Goal: Transaction & Acquisition: Purchase product/service

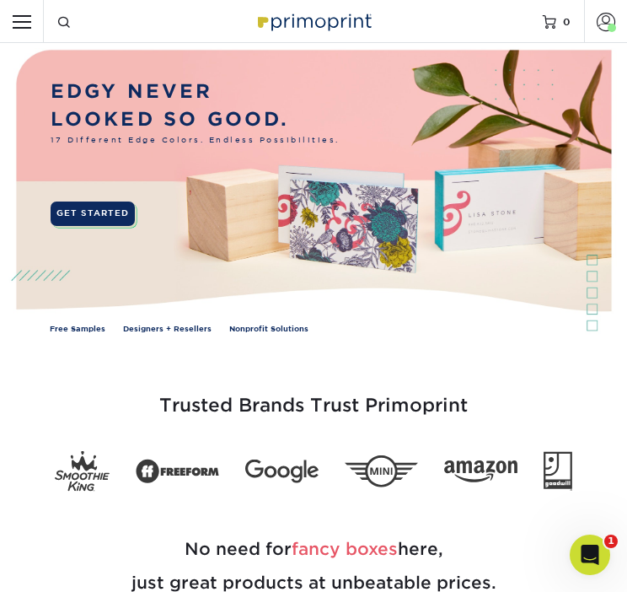
click at [23, 9] on input "Resources Menu" at bounding box center [21, 21] width 43 height 43
checkbox input "true"
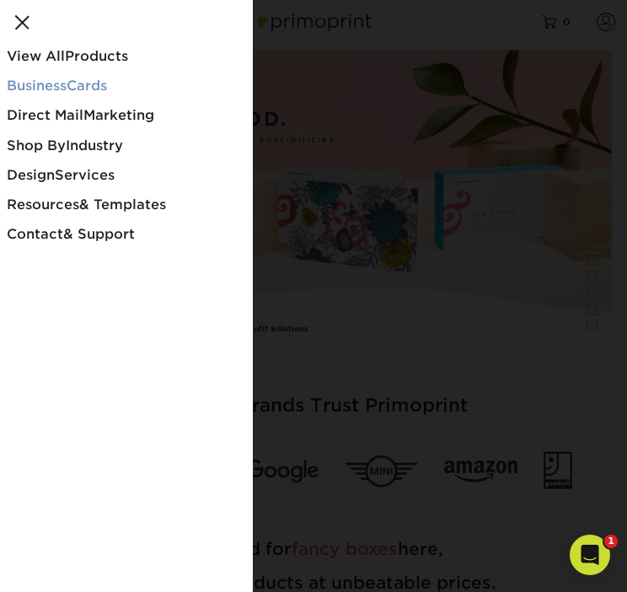
click at [42, 81] on span "Business" at bounding box center [37, 86] width 60 height 16
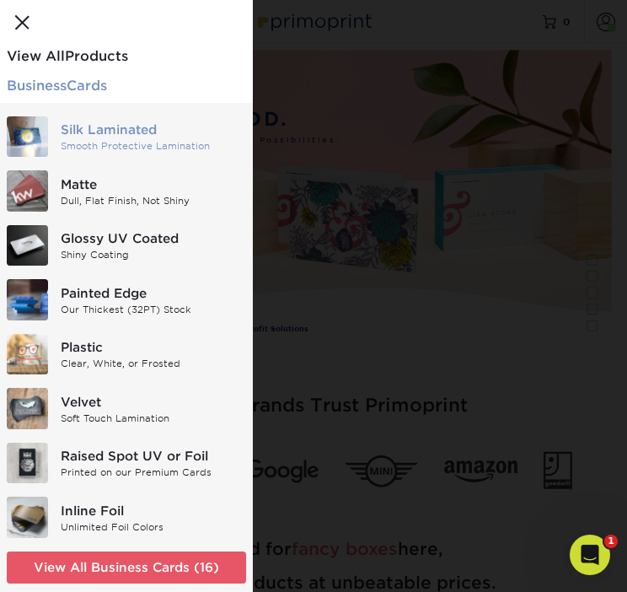
click at [125, 129] on div "Silk Laminated" at bounding box center [154, 130] width 186 height 19
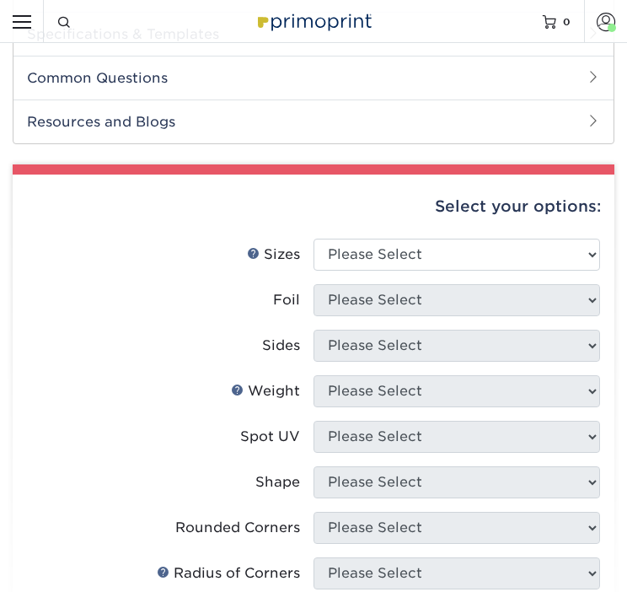
scroll to position [590, 0]
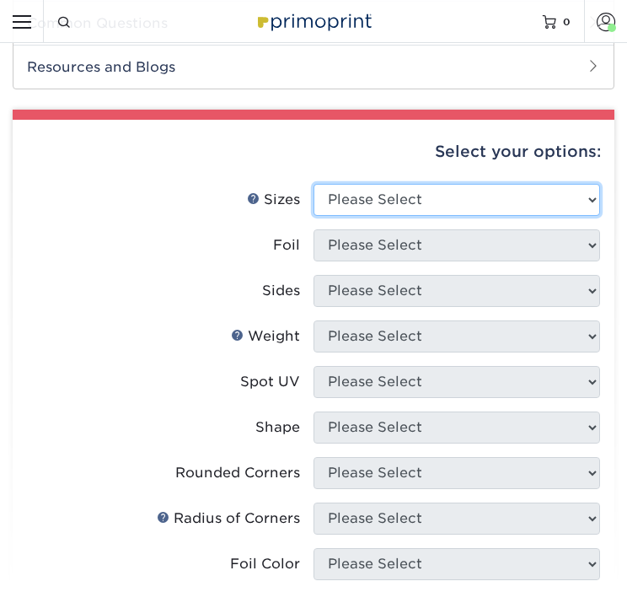
click at [421, 194] on select "Please Select 1.5" x 3.5" - Mini 1.75" x 3.5" - Mini 2" x 2" - Square 2" x 3" -…" at bounding box center [457, 200] width 287 height 32
select select "2.00x3.50"
click at [314, 184] on select "Please Select 1.5" x 3.5" - Mini 1.75" x 3.5" - Mini 2" x 2" - Square 2" x 3" -…" at bounding box center [457, 200] width 287 height 32
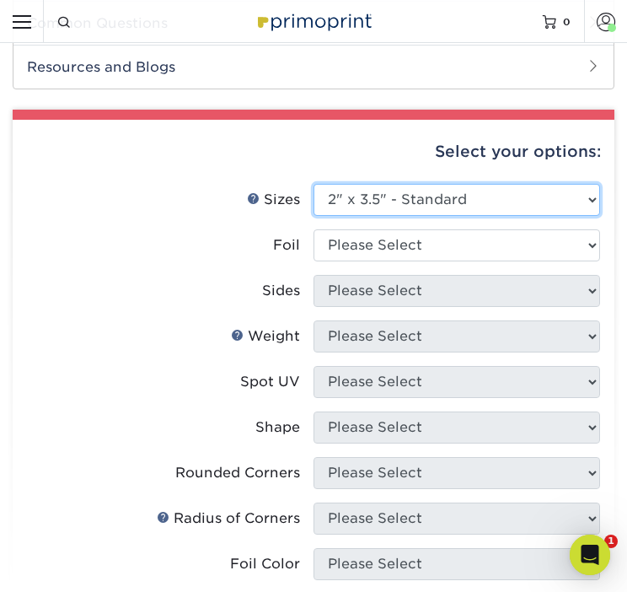
scroll to position [0, 0]
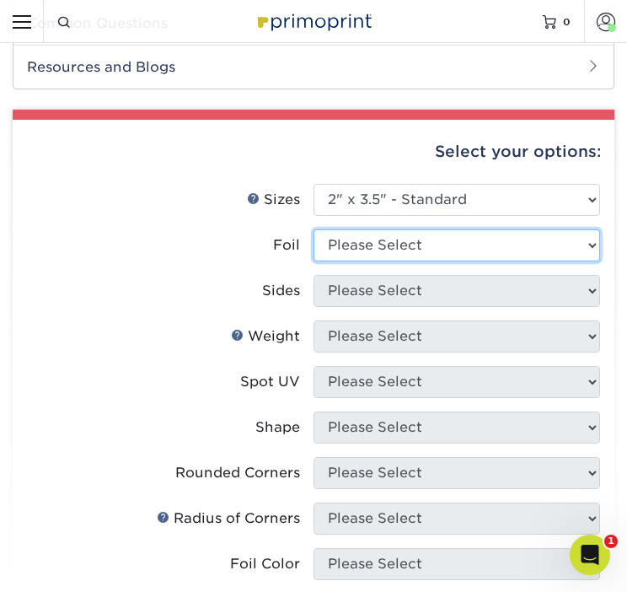
click at [412, 240] on select "Please Select Yes No" at bounding box center [457, 245] width 287 height 32
select select "0"
click at [314, 229] on select "Please Select Yes No" at bounding box center [457, 245] width 287 height 32
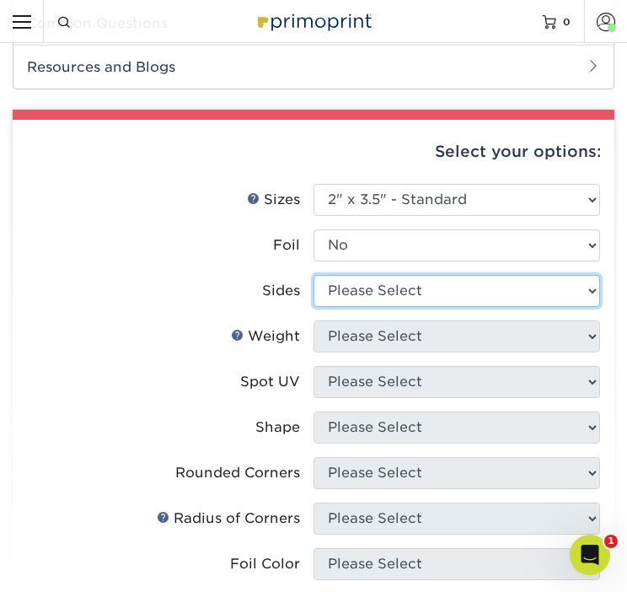
click at [404, 281] on select "Please Select Print Both Sides Print Front Only" at bounding box center [457, 291] width 287 height 32
select select "13abbda7-1d64-4f25-8bb2-c179b224825d"
click at [314, 275] on select "Please Select Print Both Sides Print Front Only" at bounding box center [457, 291] width 287 height 32
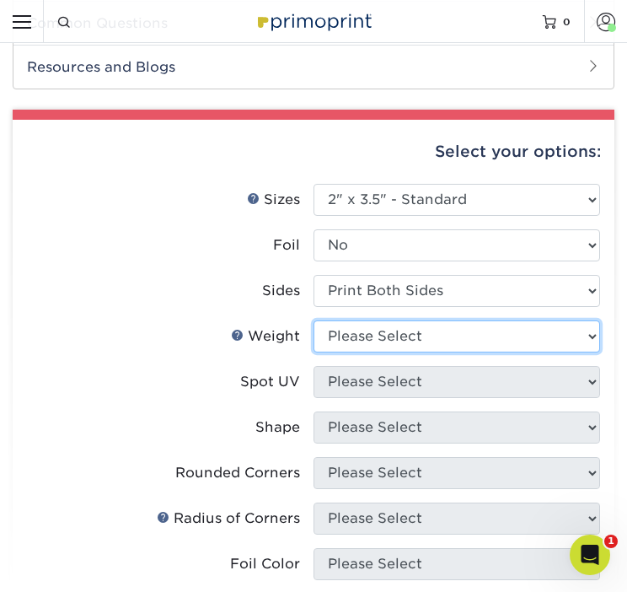
click at [405, 334] on select "Please Select 16PT" at bounding box center [457, 336] width 287 height 32
select select "16PT"
click at [314, 320] on select "Please Select 16PT" at bounding box center [457, 336] width 287 height 32
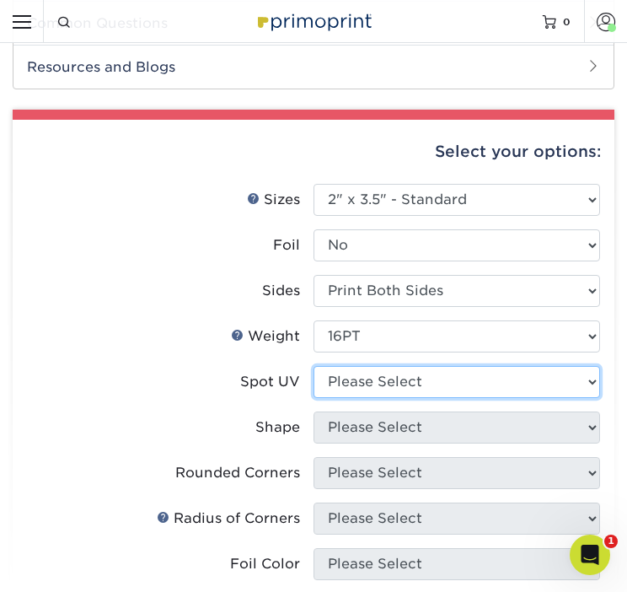
click at [402, 376] on select "Please Select No Spot UV Front and Back (Both Sides) Front Only Back Only" at bounding box center [457, 382] width 287 height 32
select select "3"
click at [314, 366] on select "Please Select No Spot UV Front and Back (Both Sides) Front Only Back Only" at bounding box center [457, 382] width 287 height 32
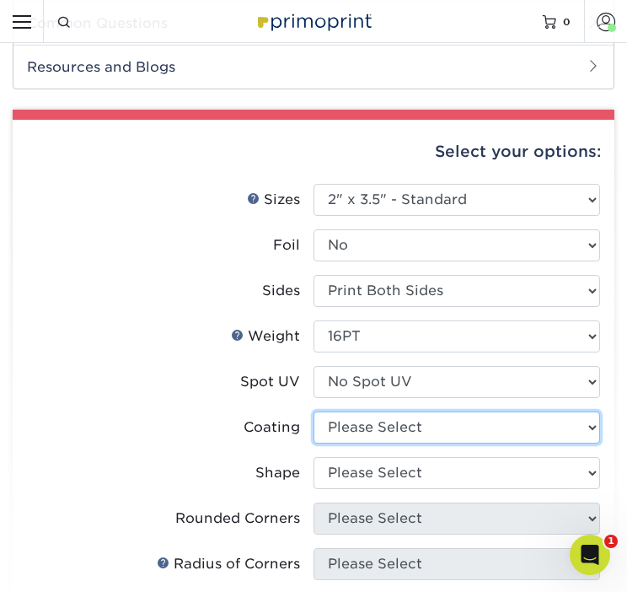
click at [401, 419] on select at bounding box center [457, 428] width 287 height 32
select select "3e7618de-abca-4bda-9f97-8b9129e913d8"
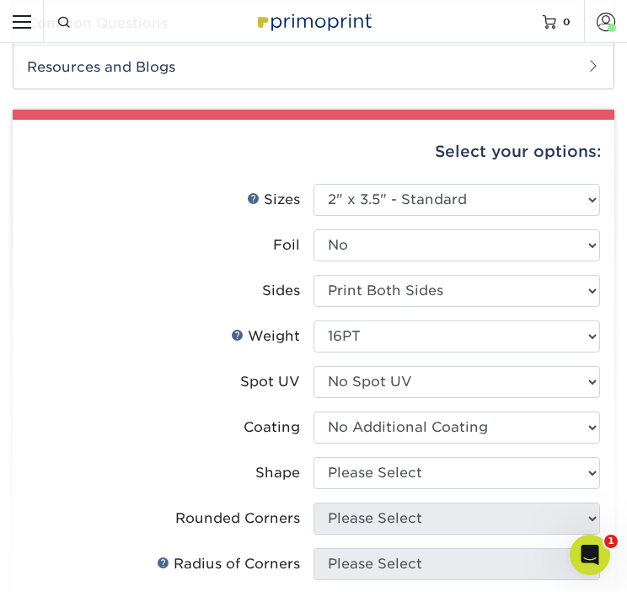
click at [314, 412] on select at bounding box center [457, 428] width 287 height 32
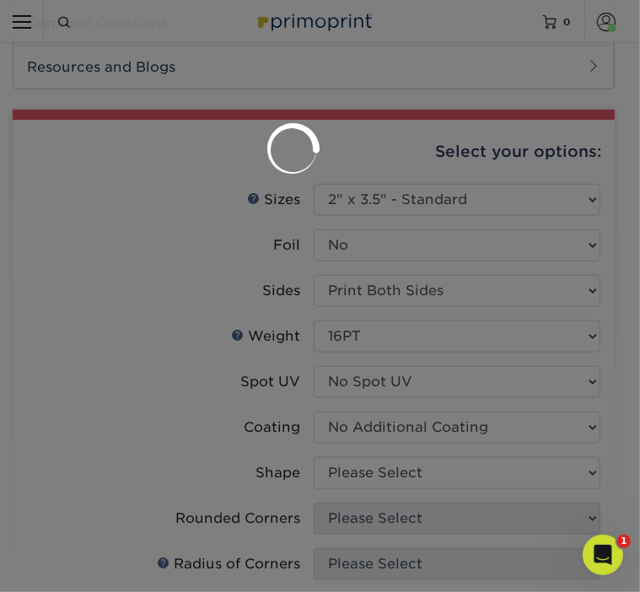
click at [395, 473] on div at bounding box center [320, 296] width 640 height 592
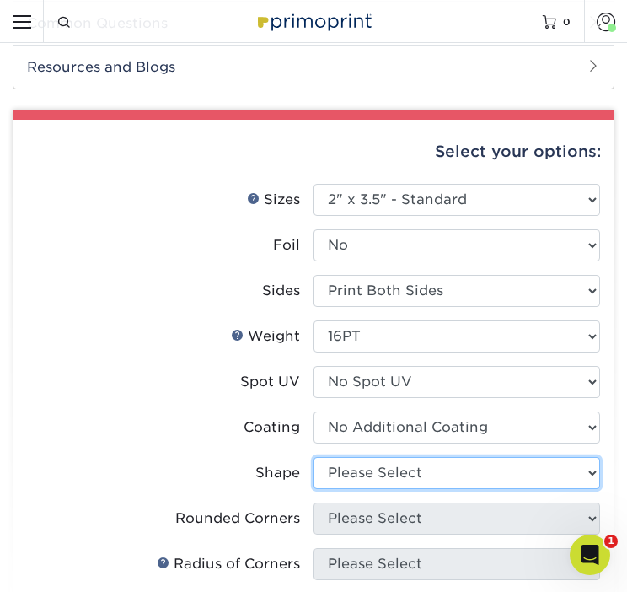
click at [395, 472] on select "Please Select Standard Oval" at bounding box center [457, 473] width 287 height 32
select select "standard"
click at [314, 457] on select "Please Select Standard Oval" at bounding box center [457, 473] width 287 height 32
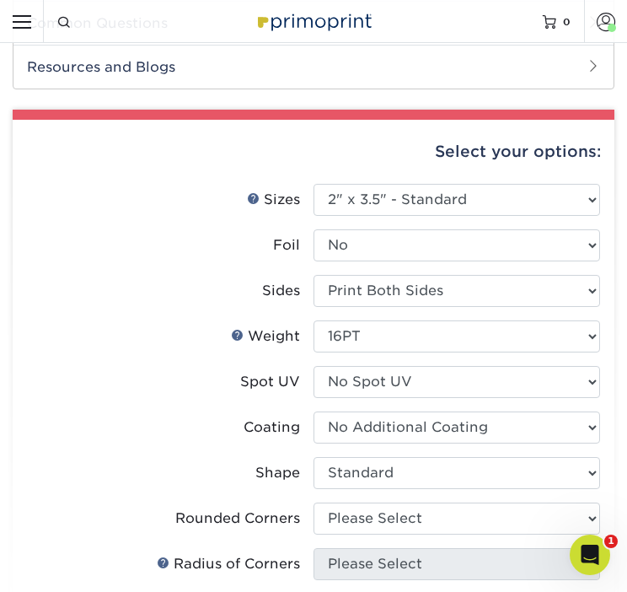
click at [398, 498] on li "Shape Please Select Standard Oval" at bounding box center [313, 480] width 573 height 46
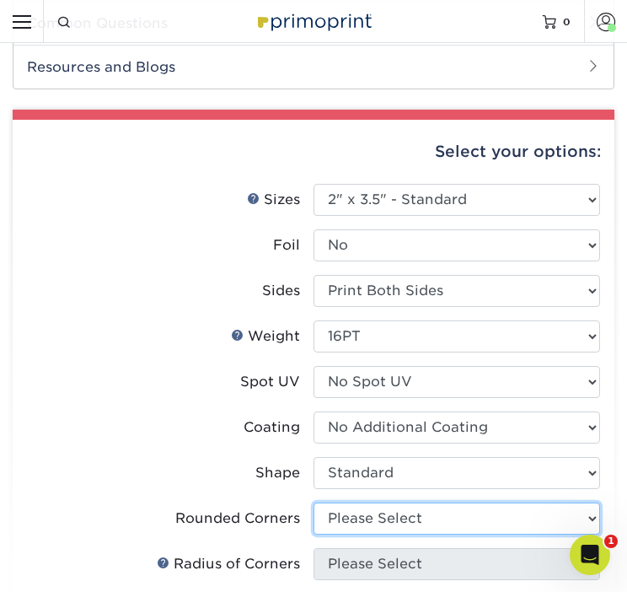
click at [394, 513] on select "Please Select Yes - Round 2 Corners Yes - Round 4 Corners No" at bounding box center [457, 519] width 287 height 32
select select "0"
click at [314, 503] on select "Please Select Yes - Round 2 Corners Yes - Round 4 Corners No" at bounding box center [457, 519] width 287 height 32
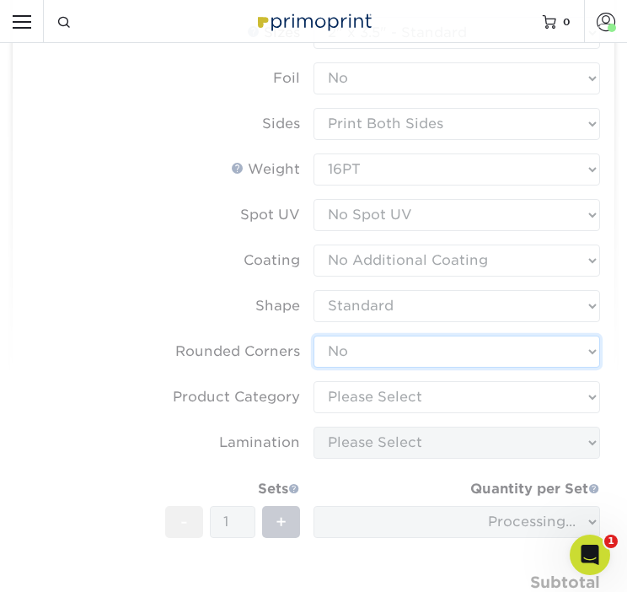
scroll to position [759, 0]
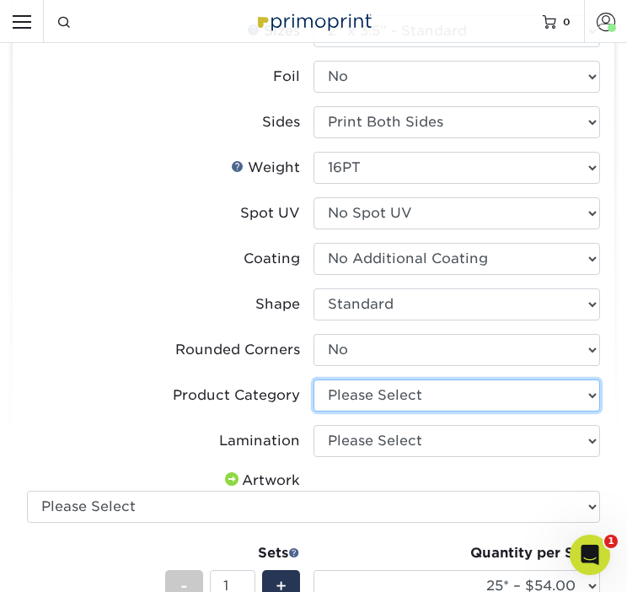
click at [417, 400] on select "Please Select Business Cards" at bounding box center [457, 395] width 287 height 32
select select "3b5148f1-0588-4f88-a218-97bcfdce65c1"
click at [314, 379] on select "Please Select Business Cards" at bounding box center [457, 395] width 287 height 32
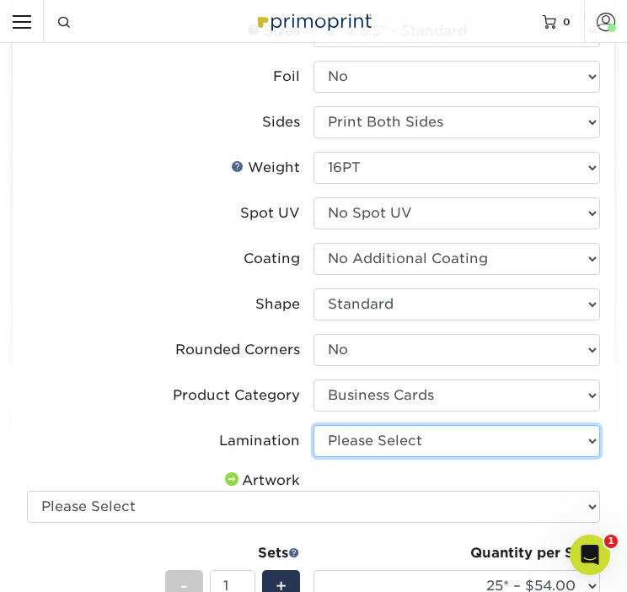
click at [400, 442] on select "Please Select Silk" at bounding box center [457, 441] width 287 height 32
select select "ccacb42f-45f7-42d3-bbd3-7c8421cf37f0"
click at [314, 425] on select "Please Select Silk" at bounding box center [457, 441] width 287 height 32
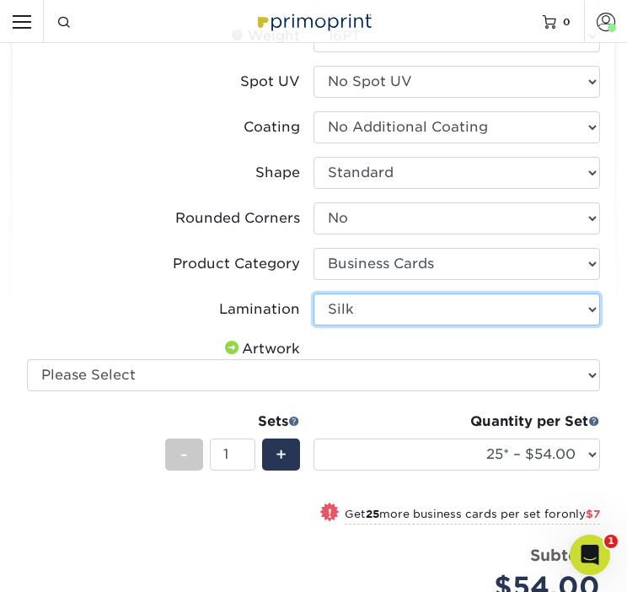
scroll to position [928, 0]
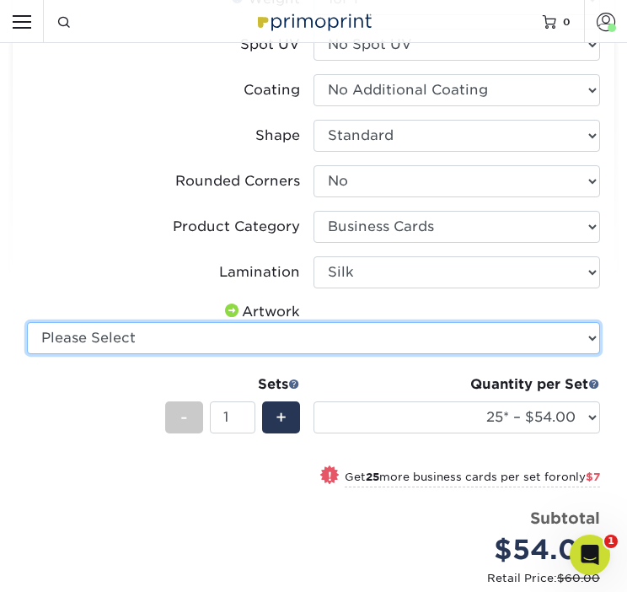
drag, startPoint x: 464, startPoint y: 331, endPoint x: 449, endPoint y: 338, distance: 16.6
click at [464, 331] on select "Please Select I will upload files I need a design - $100" at bounding box center [313, 338] width 573 height 32
select select "upload"
click at [27, 322] on select "Please Select I will upload files I need a design - $100" at bounding box center [313, 338] width 573 height 32
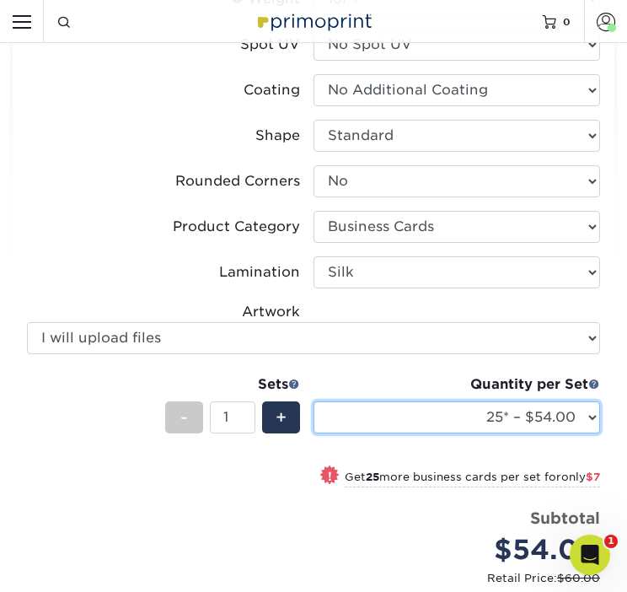
click at [530, 419] on select "25* – $54.00 50* – $61.00 75* – $68.00 100* – $75.00 250* – $82.00 500 – $86.00…" at bounding box center [457, 417] width 287 height 32
select select "100* – $75.00"
click at [314, 401] on select "25* – $54.00 50* – $61.00 75* – $68.00 100* – $75.00 250* – $82.00 500 – $86.00…" at bounding box center [457, 417] width 287 height 32
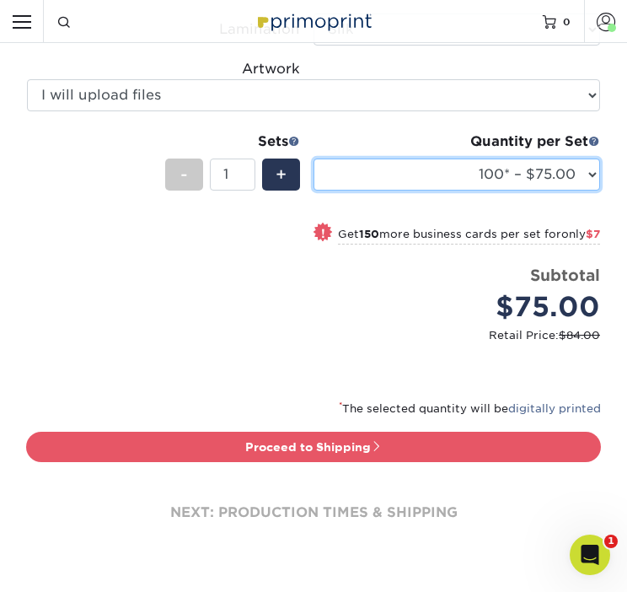
scroll to position [1181, 0]
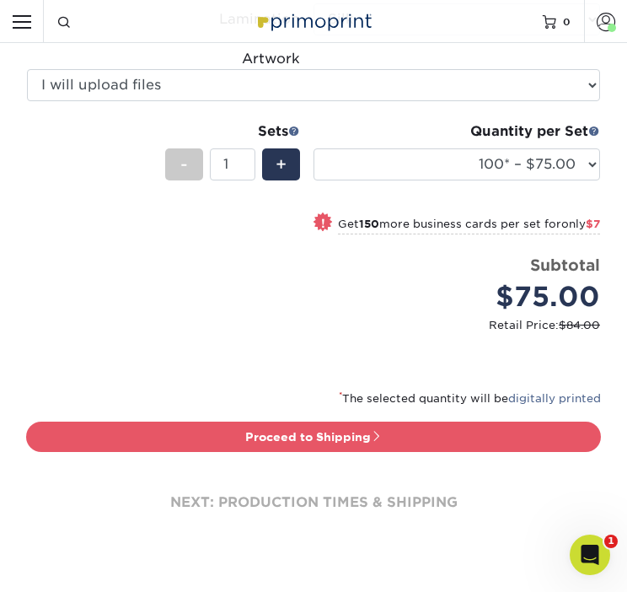
click at [519, 417] on div "* The selected quantity will be digitally printed" at bounding box center [313, 405] width 575 height 34
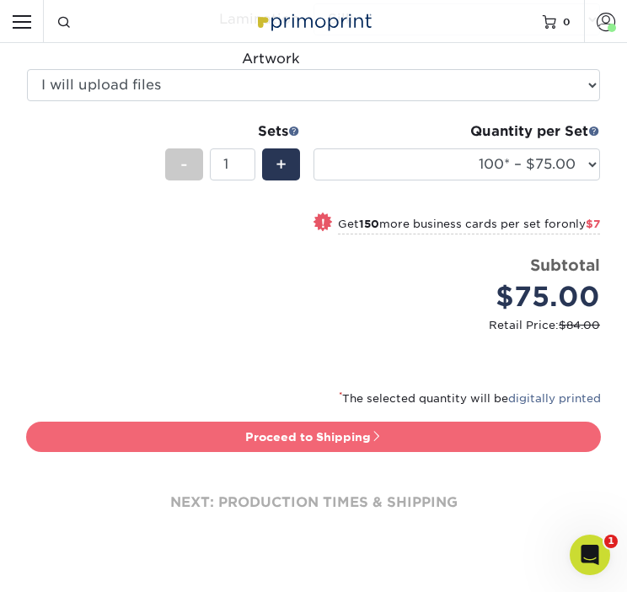
click at [364, 435] on link "Proceed to Shipping" at bounding box center [313, 437] width 575 height 30
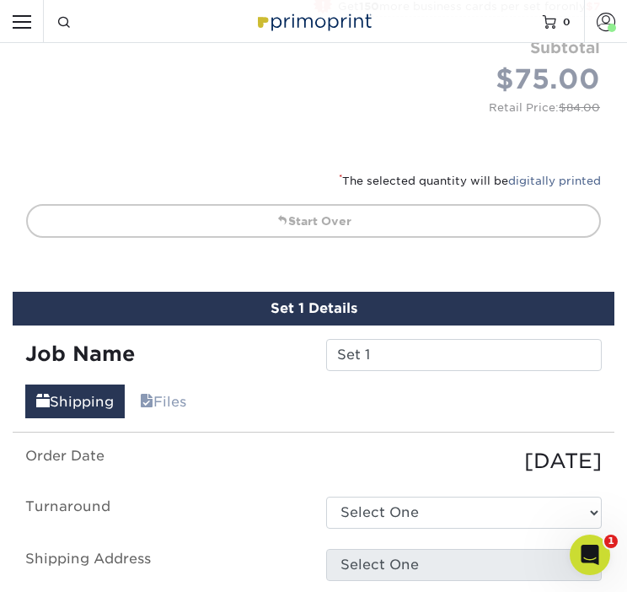
scroll to position [1389, 0]
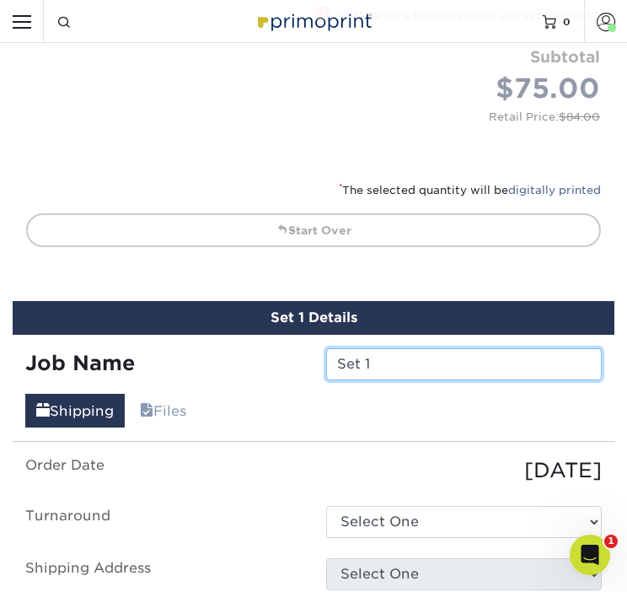
click at [369, 366] on input "Set 1" at bounding box center [464, 364] width 276 height 32
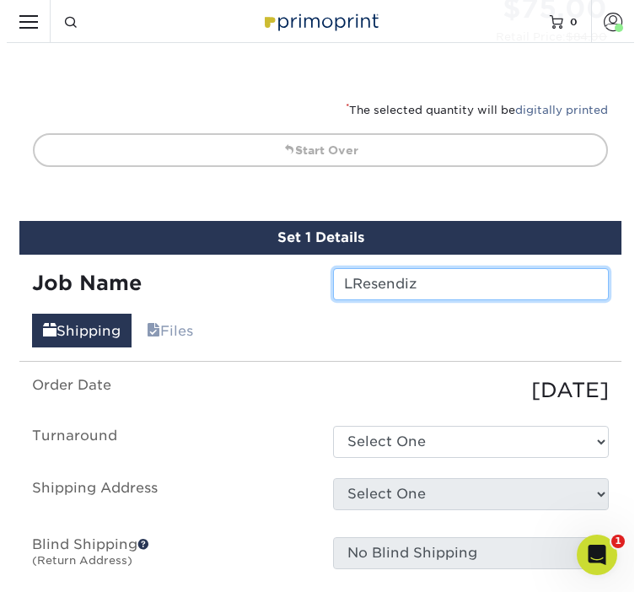
scroll to position [1473, 0]
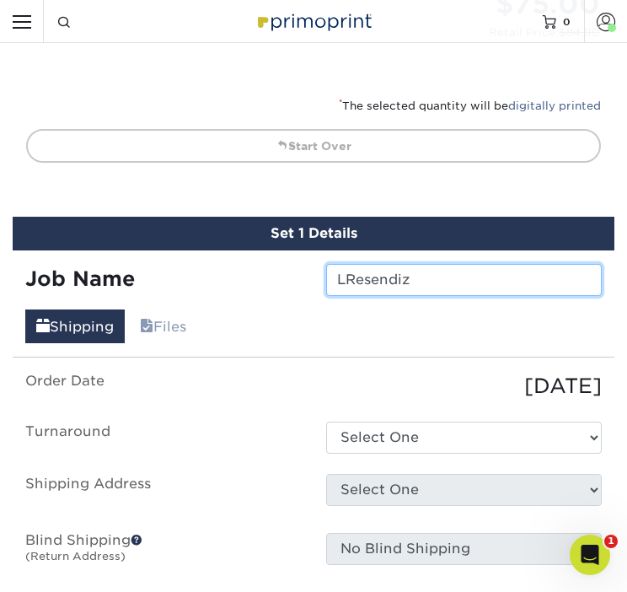
type input "LResendiz"
click at [287, 372] on label "Order Date" at bounding box center [163, 386] width 301 height 30
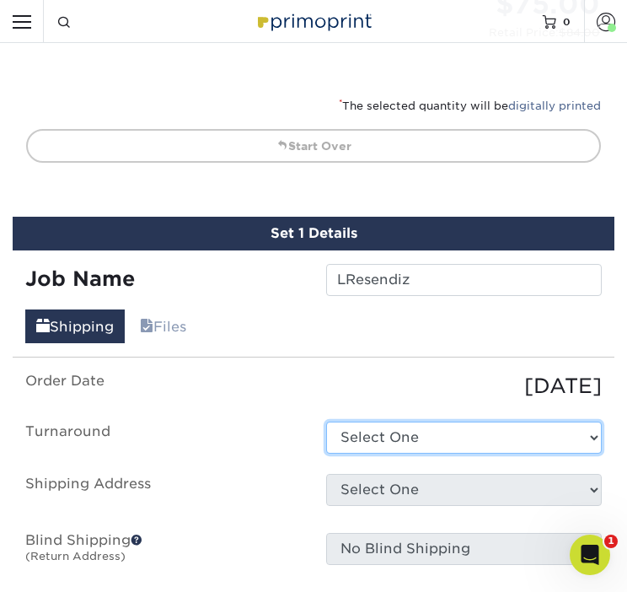
click at [423, 431] on select "Select One 2-4 Business Days 2 Day Next Business Day" at bounding box center [464, 438] width 276 height 32
select select "e8d6ad55-c448-4bce-ba25-c4c4dd4b9d0d"
click at [326, 422] on select "Select One 2-4 Business Days 2 Day Next Business Day" at bounding box center [464, 438] width 276 height 32
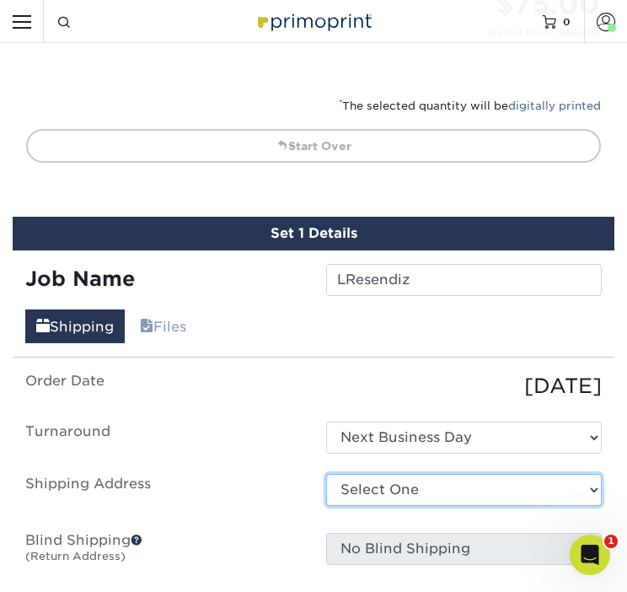
click at [396, 483] on select "Select One Adan Arreola Adolfo Ordonez Adolfo Ordonez Alfonso Toro Alicia Monta…" at bounding box center [464, 490] width 276 height 32
select select "newaddress"
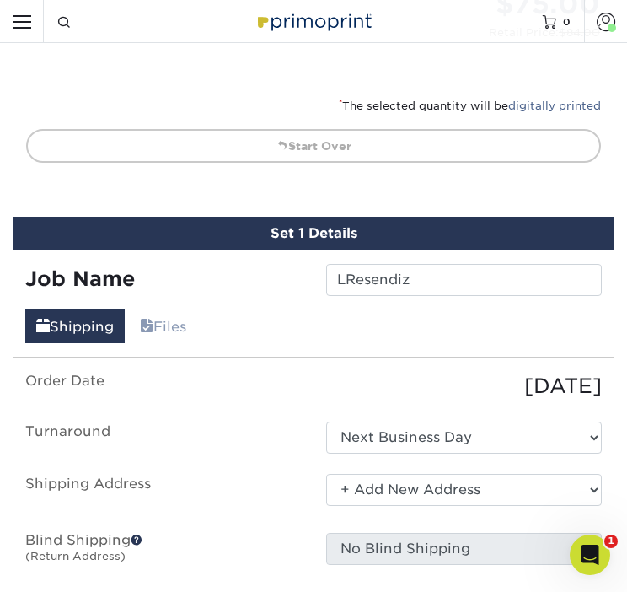
click at [326, 474] on select "Select One Adan Arreola Adolfo Ordonez Adolfo Ordonez Alfonso Toro Alicia Monta…" at bounding box center [464, 490] width 276 height 32
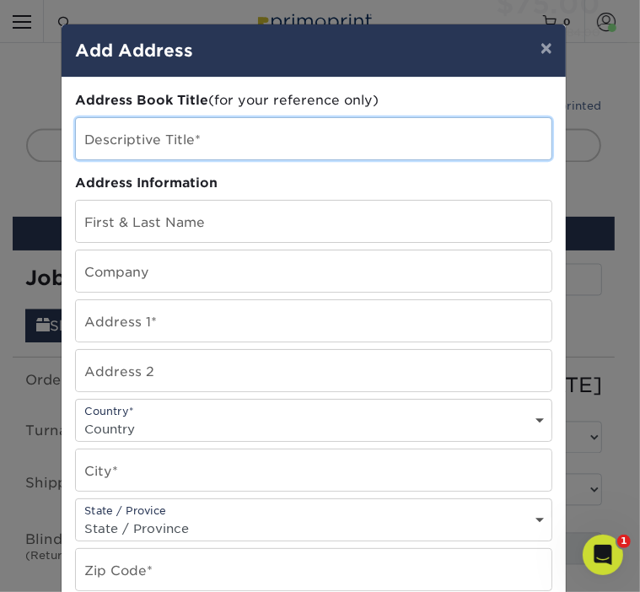
click at [196, 142] on input "text" at bounding box center [314, 138] width 476 height 41
click at [181, 141] on input "text" at bounding box center [314, 138] width 476 height 41
click at [190, 140] on input "Luis Resendiz" at bounding box center [314, 138] width 476 height 41
type input "Luis Resendiz"
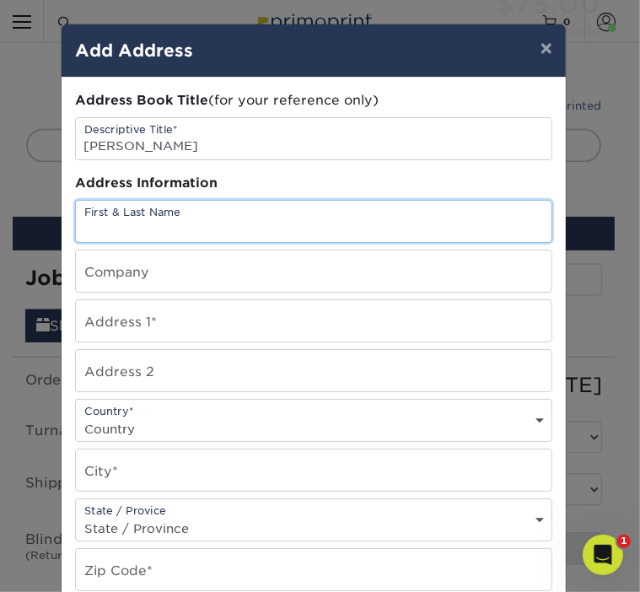
click at [198, 217] on input "text" at bounding box center [314, 221] width 476 height 41
type input "Luis Resendiz"
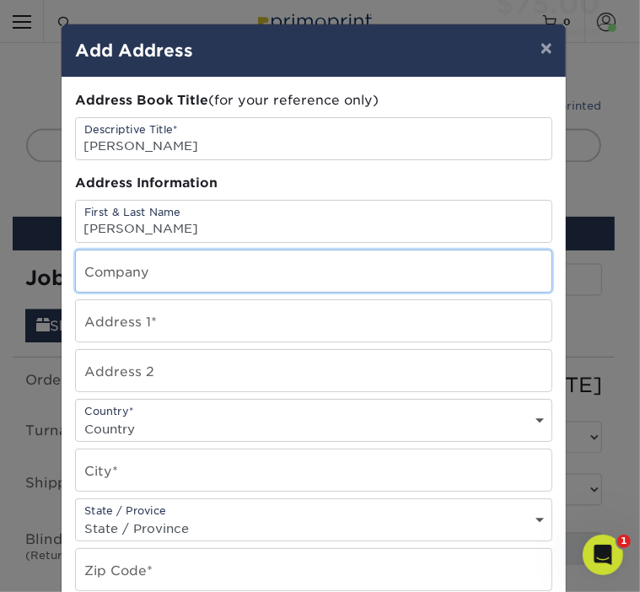
click at [165, 270] on input "text" at bounding box center [314, 270] width 476 height 41
type input "w"
click at [162, 277] on input "text" at bounding box center [314, 270] width 476 height 41
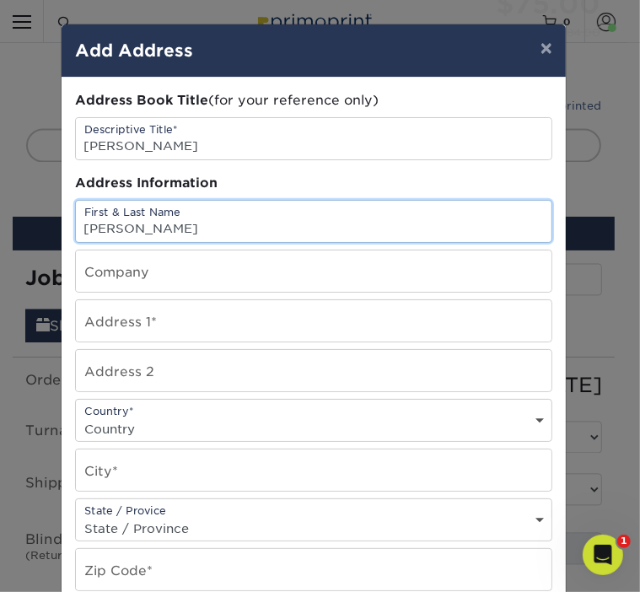
click at [118, 240] on input "Luis Resendiz" at bounding box center [314, 221] width 476 height 41
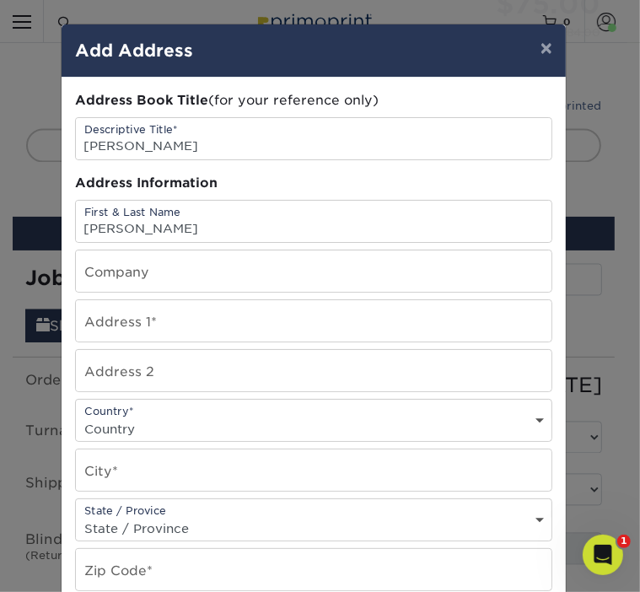
click at [138, 293] on div "Address Book Title (for your reference only) Descriptive Title* Luis Resendiz A…" at bounding box center [313, 455] width 477 height 728
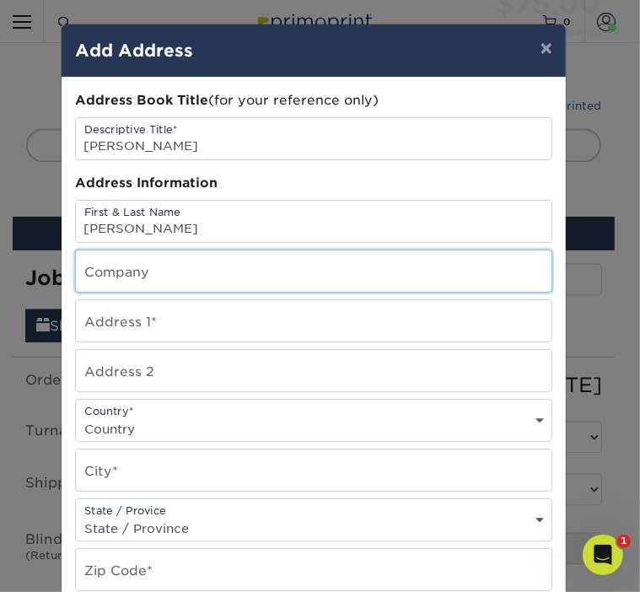
click at [135, 272] on input "text" at bounding box center [314, 270] width 476 height 41
type input "W.E. O'Neil"
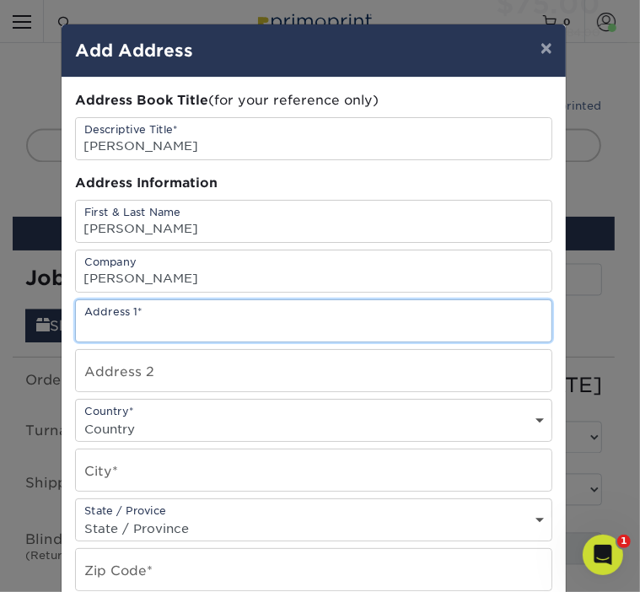
paste input "8940 Kenwood Dr Apt #2"
type input "8940 Kenwood Dr Apt #2"
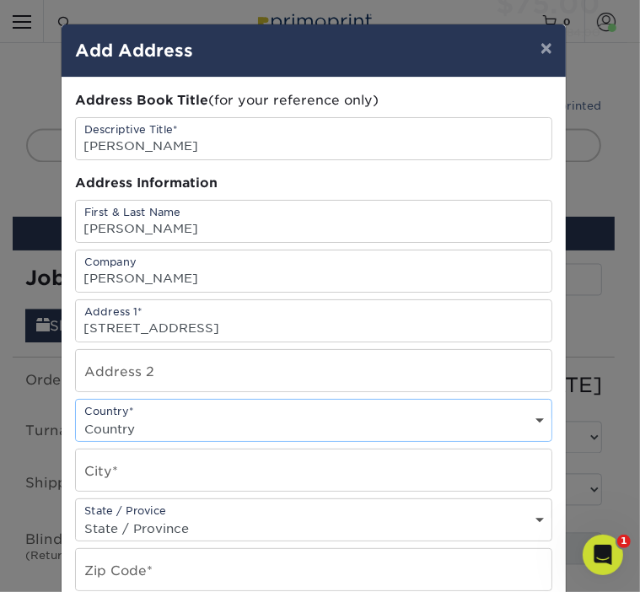
click at [207, 426] on select "Country United States Canada ----------------------------- Afghanistan Albania …" at bounding box center [314, 429] width 476 height 24
select select "US"
click at [76, 417] on select "Country United States Canada ----------------------------- Afghanistan Albania …" at bounding box center [314, 429] width 476 height 24
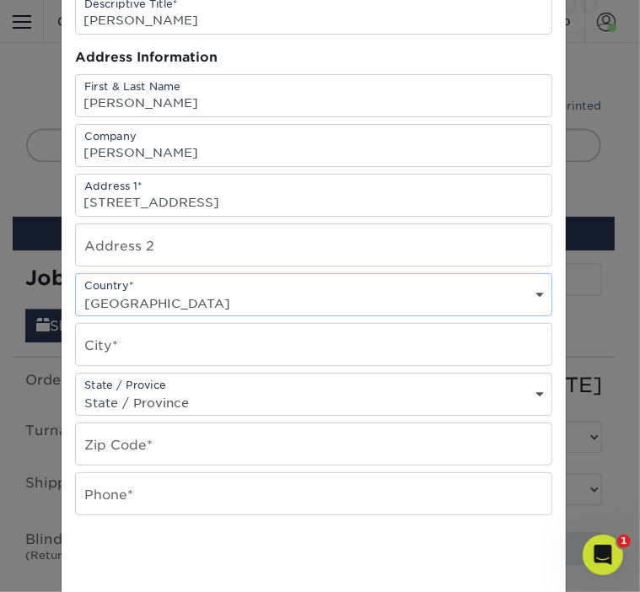
scroll to position [169, 0]
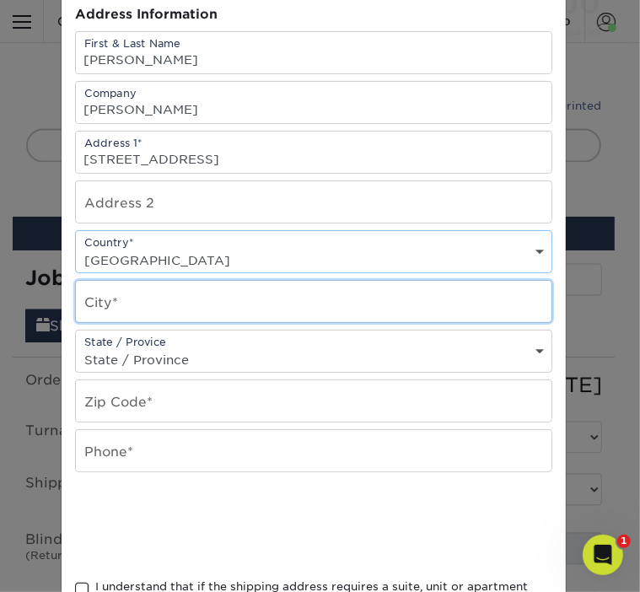
click at [172, 293] on input "text" at bounding box center [314, 301] width 476 height 41
click at [134, 295] on input "text" at bounding box center [314, 301] width 476 height 41
type input "Spring Valley"
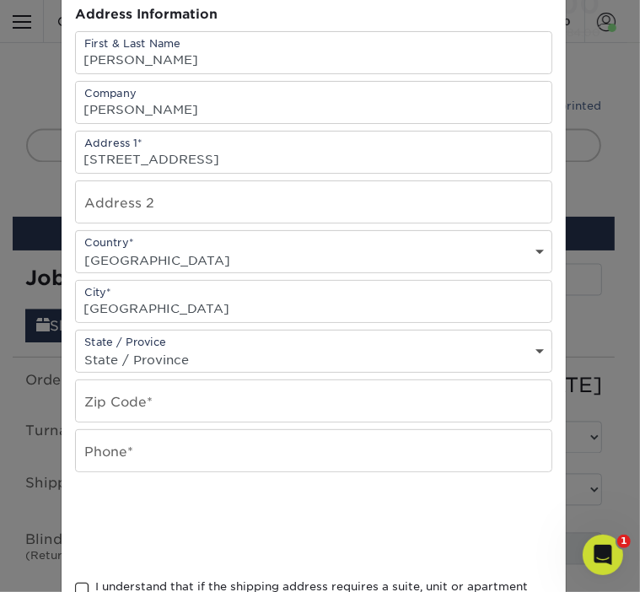
type input "91977"
click at [250, 341] on div "State / Provice State / Province Alabama Alaska Arizona Arkansas California Col…" at bounding box center [313, 351] width 477 height 43
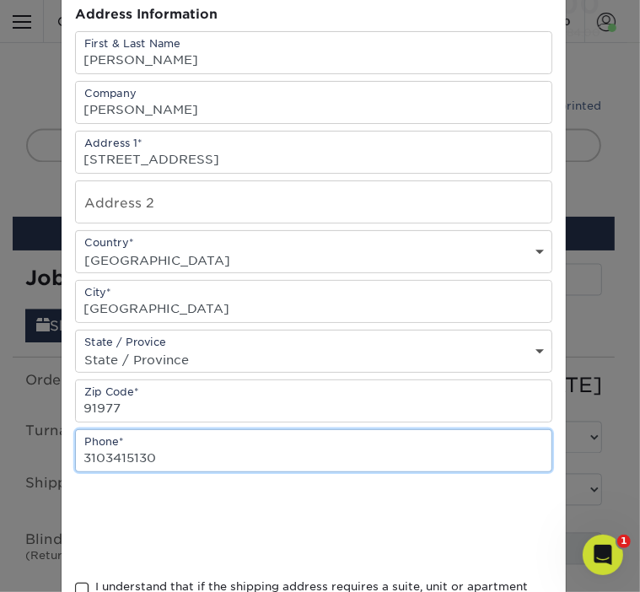
click at [94, 455] on input "3103415130" at bounding box center [314, 450] width 476 height 41
click at [124, 453] on input "310.3415130" at bounding box center [314, 450] width 476 height 41
type input "310.341.5130"
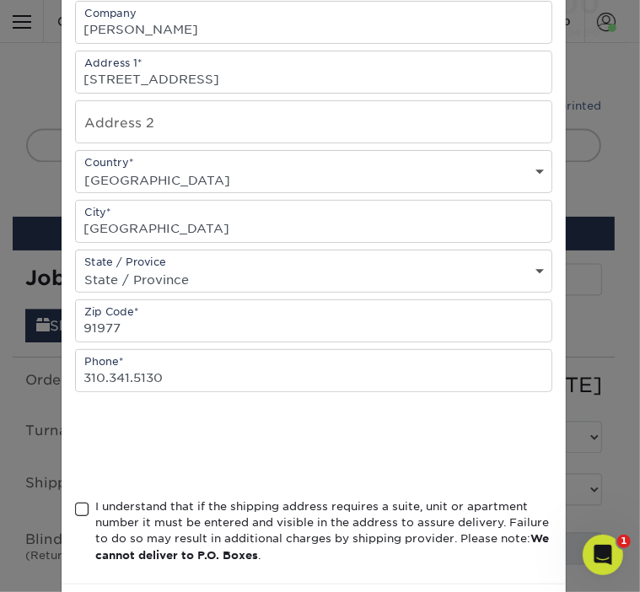
scroll to position [253, 0]
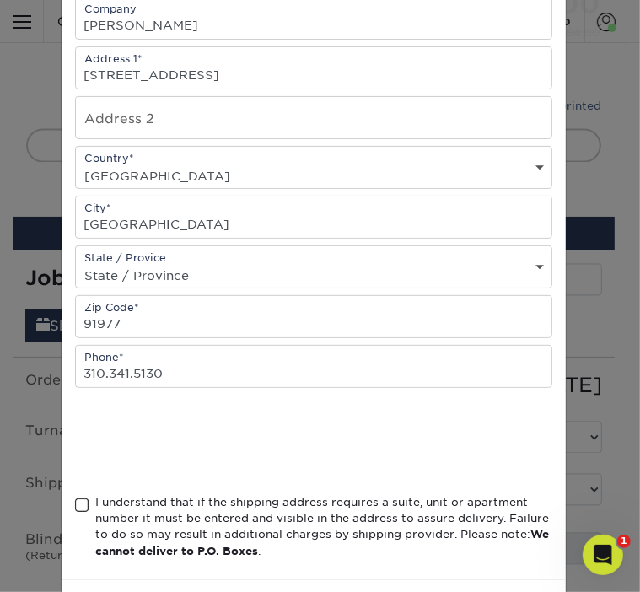
click at [78, 503] on span at bounding box center [82, 506] width 14 height 16
click at [0, 0] on input "I understand that if the shipping address requires a suite, unit or apartment n…" at bounding box center [0, 0] width 0 height 0
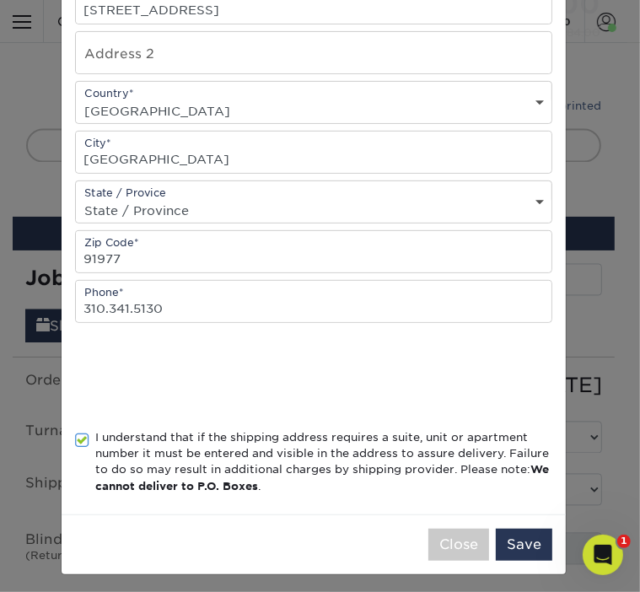
scroll to position [320, 0]
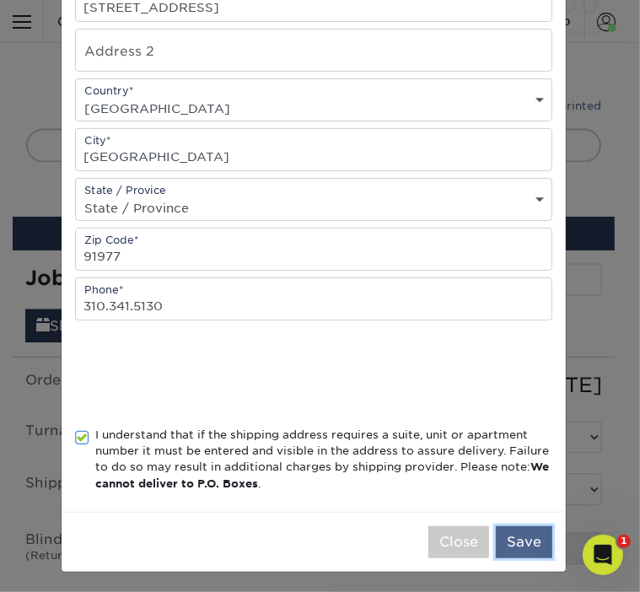
click at [533, 536] on button "Save" at bounding box center [524, 542] width 57 height 32
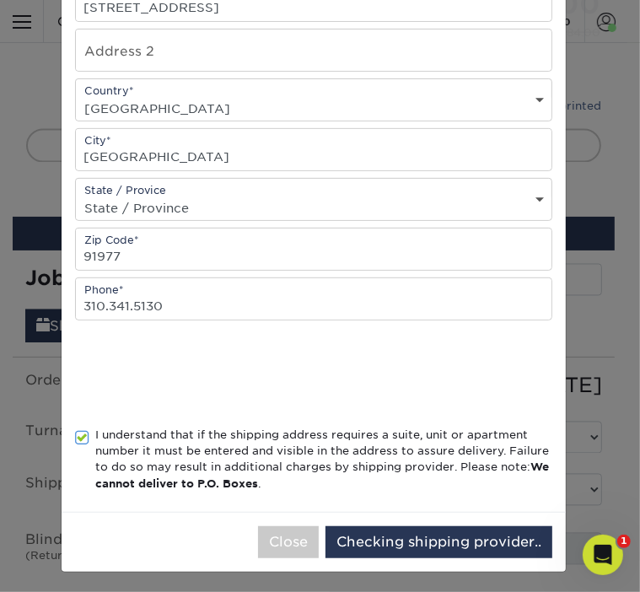
scroll to position [0, 0]
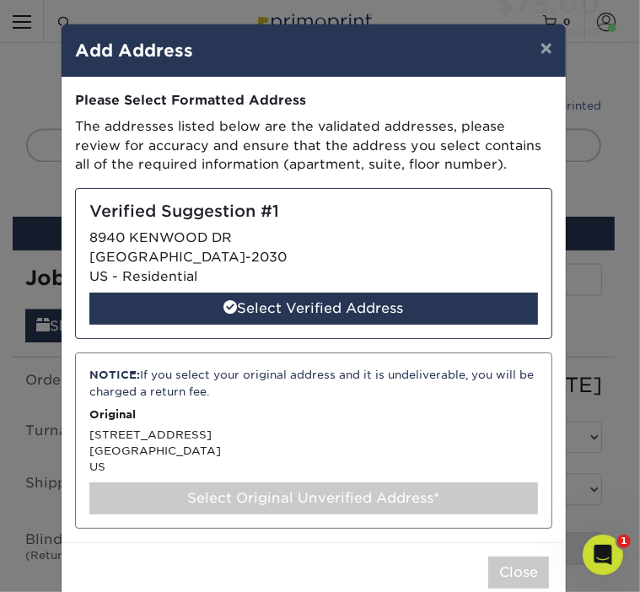
click at [229, 497] on div "Select Original Unverified Address*" at bounding box center [313, 498] width 449 height 32
click at [235, 401] on div "NOTICE: If you select your original address and it is undeliverable, you will b…" at bounding box center [313, 440] width 477 height 175
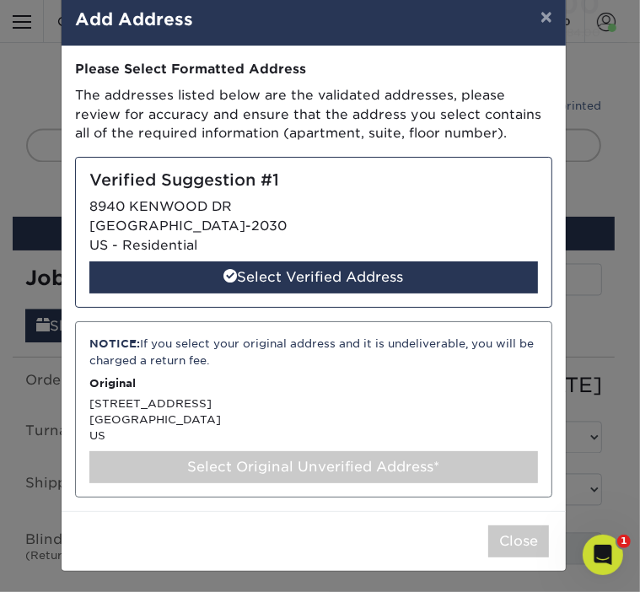
scroll to position [32, 0]
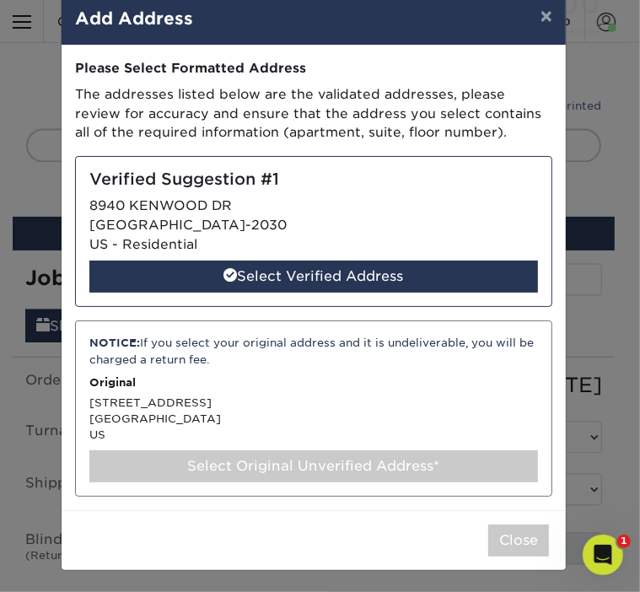
click at [175, 367] on div "NOTICE: If you select your original address and it is undeliverable, you will b…" at bounding box center [313, 407] width 477 height 175
click at [281, 463] on div "Select Original Unverified Address*" at bounding box center [313, 466] width 449 height 32
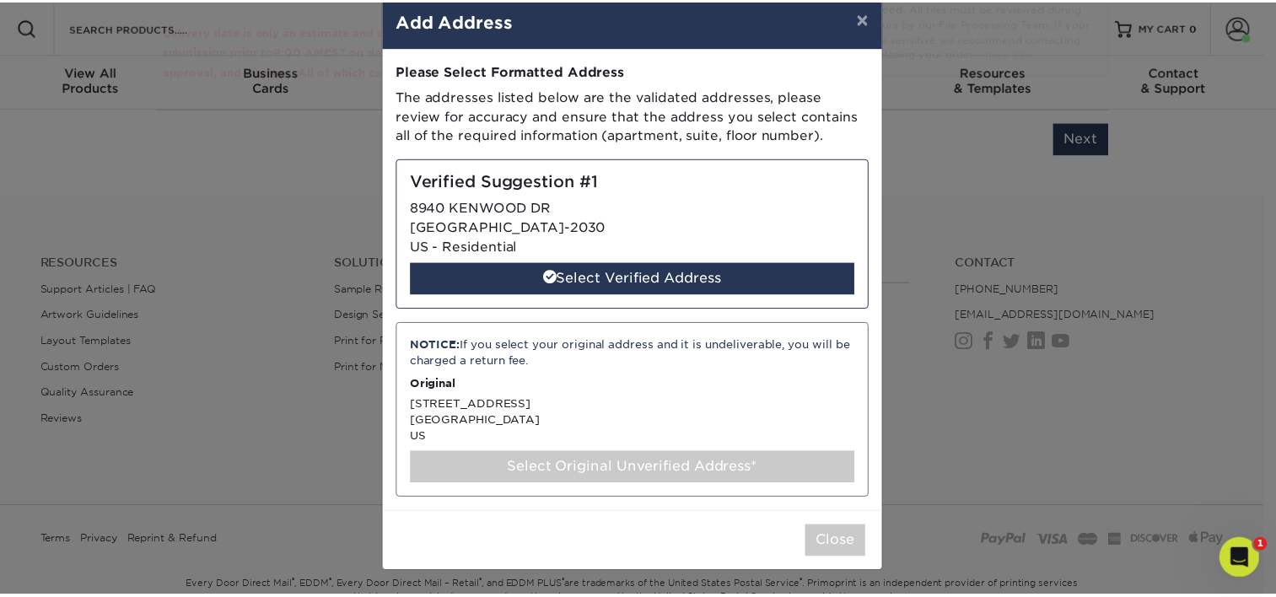
scroll to position [27, 0]
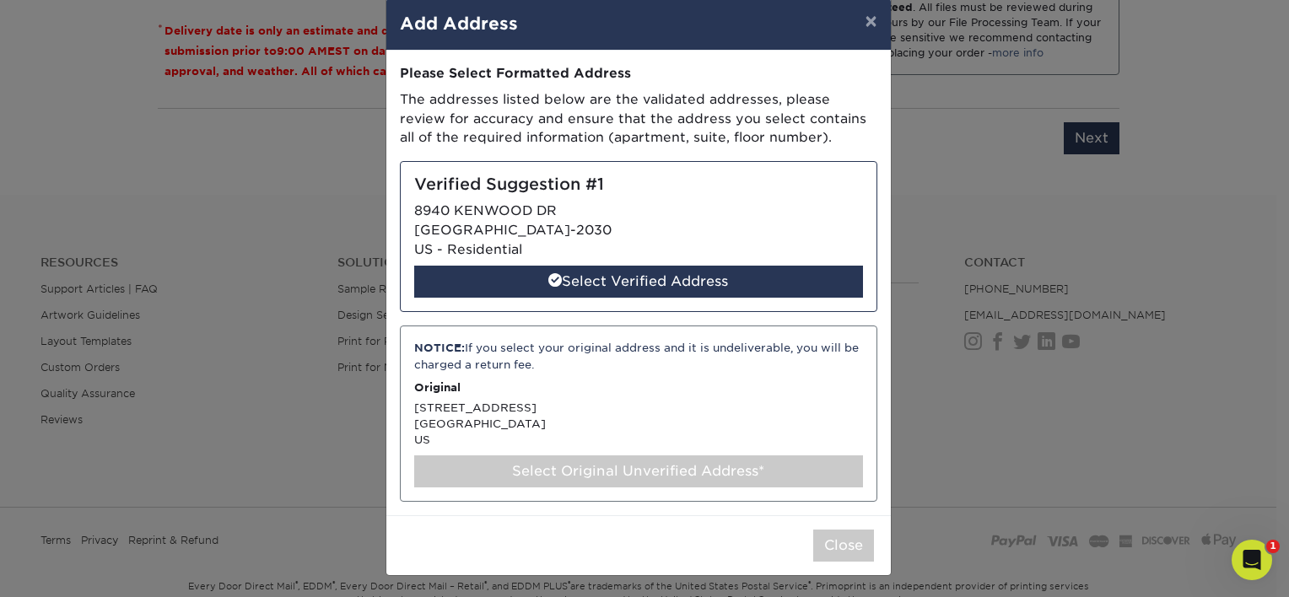
click at [557, 422] on div "NOTICE: If you select your original address and it is undeliverable, you will b…" at bounding box center [638, 413] width 477 height 175
click at [553, 377] on div "NOTICE: If you select your original address and it is undeliverable, you will b…" at bounding box center [638, 413] width 477 height 175
click at [600, 472] on div "Select Original Unverified Address*" at bounding box center [638, 471] width 449 height 32
click at [608, 463] on div "Select Original Unverified Address*" at bounding box center [638, 471] width 449 height 32
click at [540, 354] on div "NOTICE: If you select your original address and it is undeliverable, you will b…" at bounding box center [638, 356] width 449 height 33
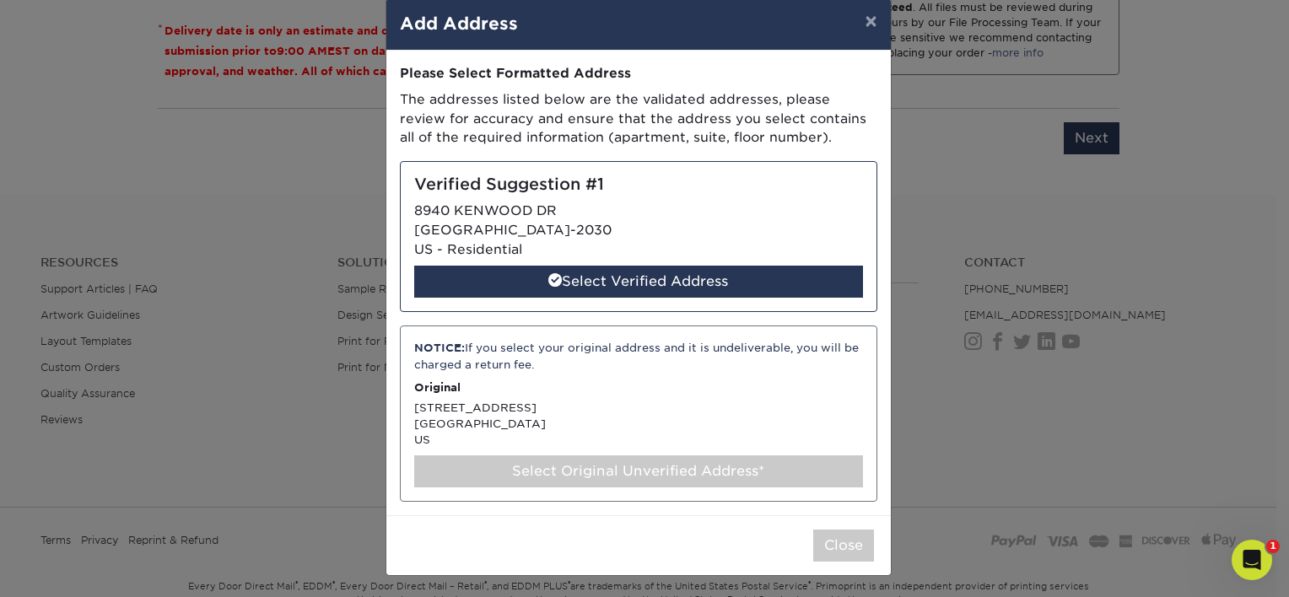
click at [562, 482] on div "Select Original Unverified Address*" at bounding box center [638, 471] width 449 height 32
click at [627, 23] on button "×" at bounding box center [870, 20] width 39 height 47
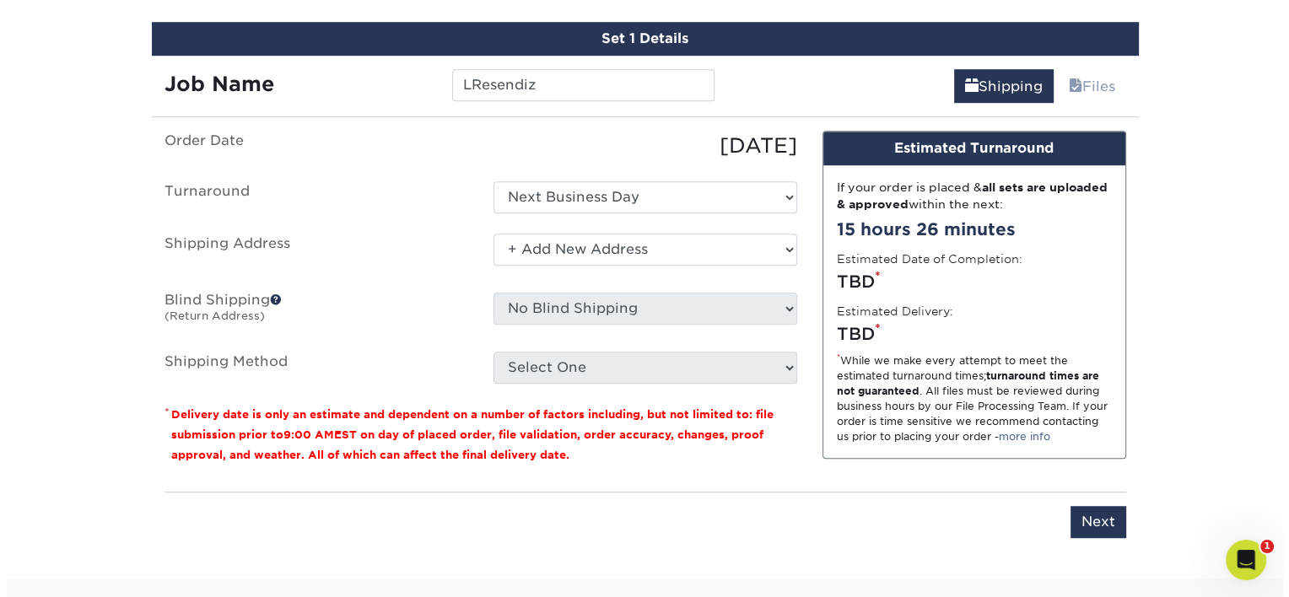
scroll to position [1136, 0]
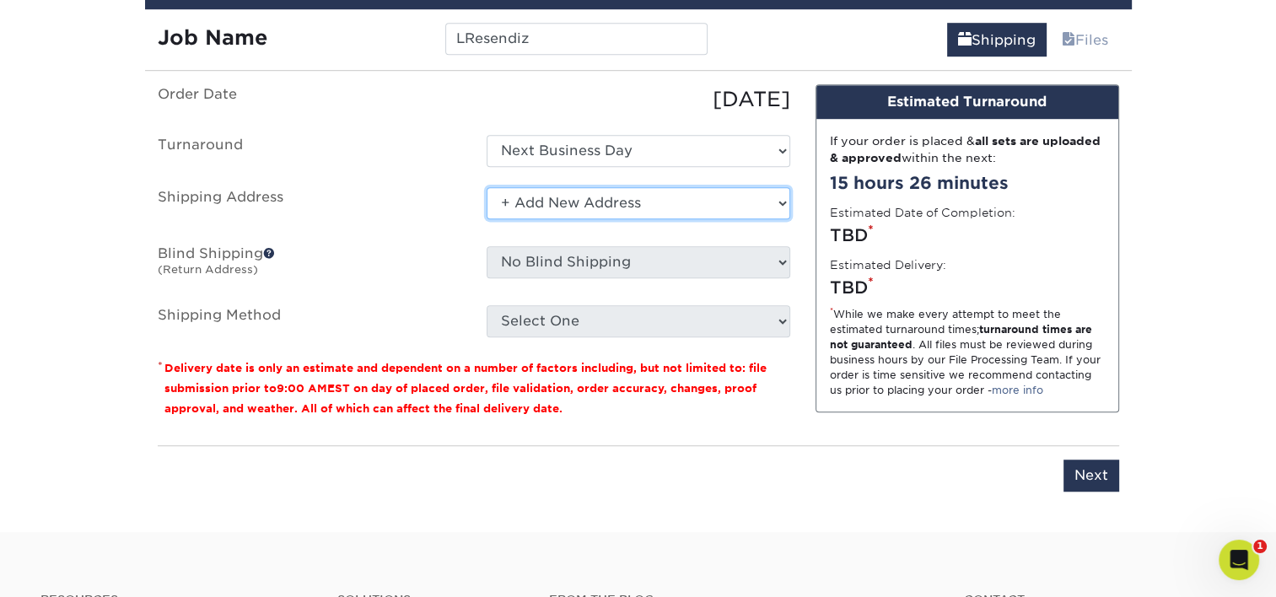
click at [623, 205] on select "Select One Adan Arreola Adolfo Ordonez Adolfo Ordonez Alfonso Toro Alicia Monta…" at bounding box center [639, 203] width 304 height 32
click at [487, 187] on select "Select One Adan Arreola Adolfo Ordonez Adolfo Ordonez Alfonso Toro Alicia Monta…" at bounding box center [639, 203] width 304 height 32
click at [627, 207] on select "Select One Adan Arreola Adolfo Ordonez Adolfo Ordonez Alfonso Toro Alicia Monta…" at bounding box center [639, 203] width 304 height 32
click at [487, 187] on select "Select One Adan Arreola Adolfo Ordonez Adolfo Ordonez Alfonso Toro Alicia Monta…" at bounding box center [639, 203] width 304 height 32
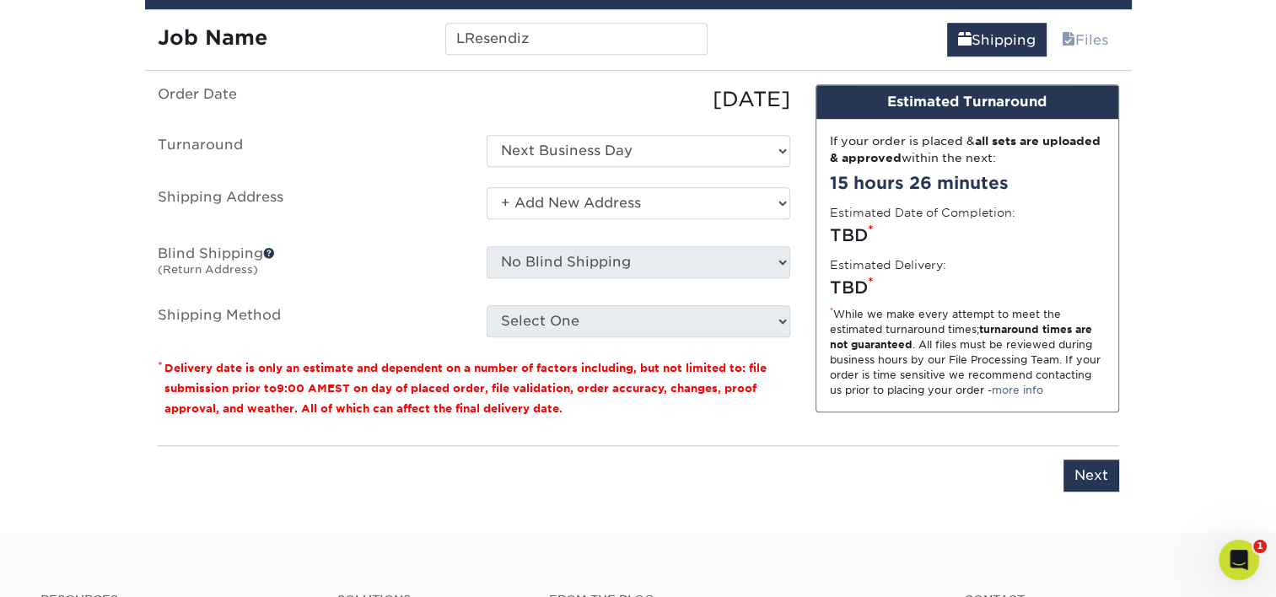
click at [612, 430] on div "You've choosen mailing services! If you have a csv address list please upload i…" at bounding box center [638, 298] width 961 height 428
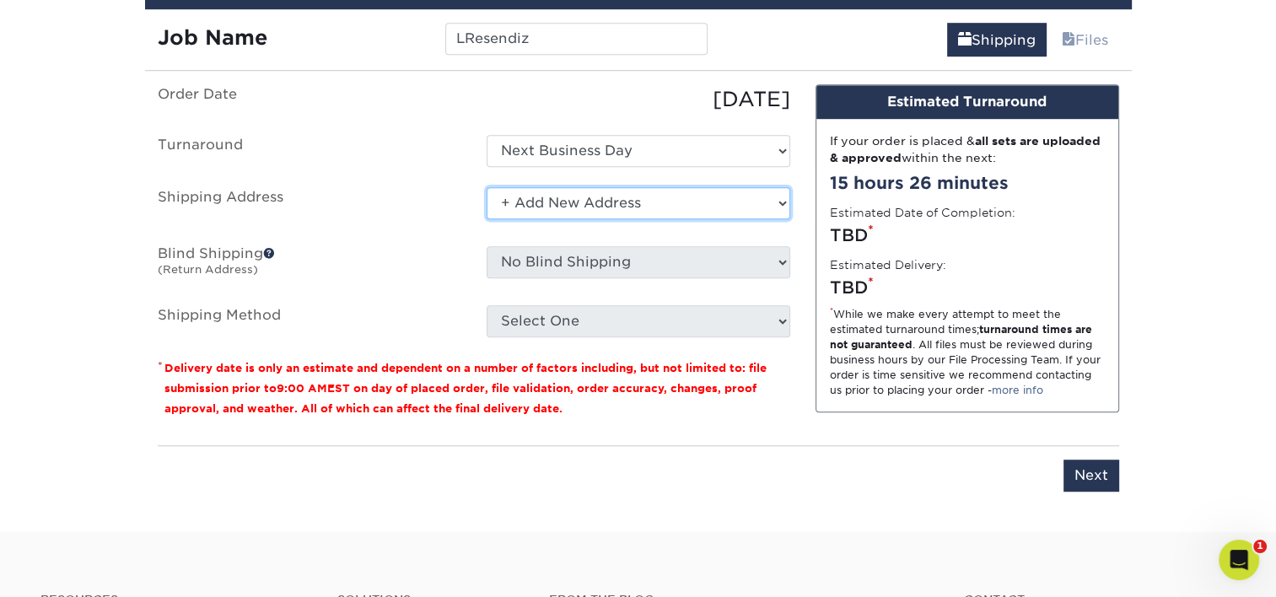
click at [627, 196] on select "Select One Adan Arreola Adolfo Ordonez Adolfo Ordonez Alfonso Toro Alicia Monta…" at bounding box center [639, 203] width 304 height 32
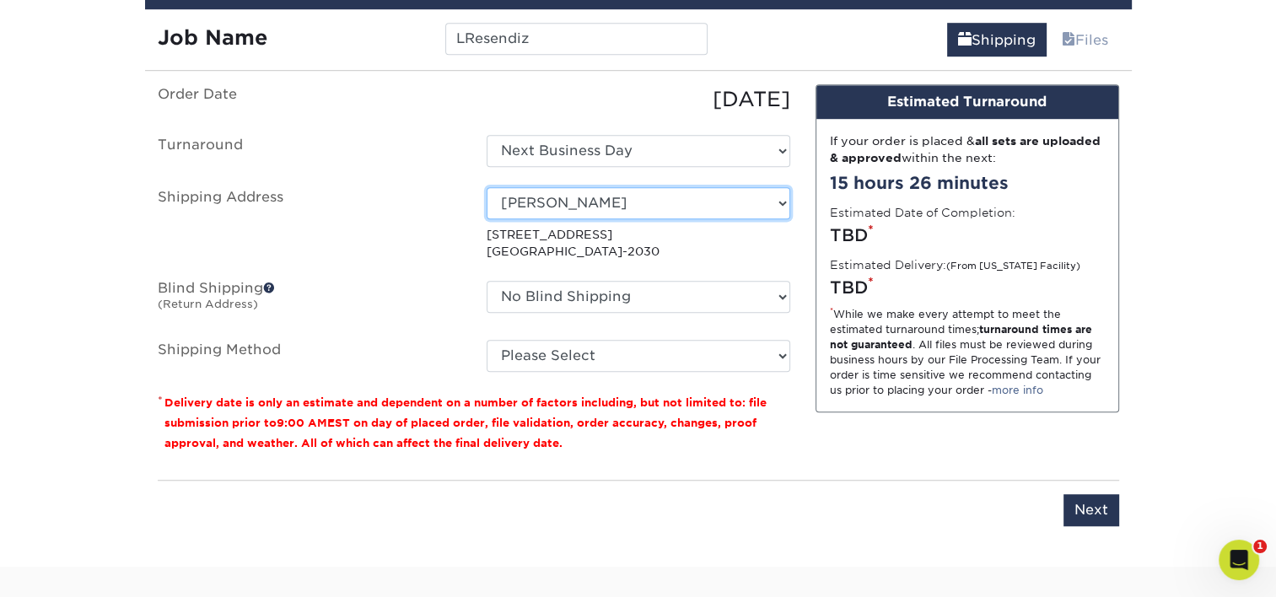
click at [627, 201] on select "Select One Adan Arreola Adolfo Ordonez Adolfo Ordonez Alfonso Toro Alicia Monta…" at bounding box center [639, 203] width 304 height 32
select select "newaddress"
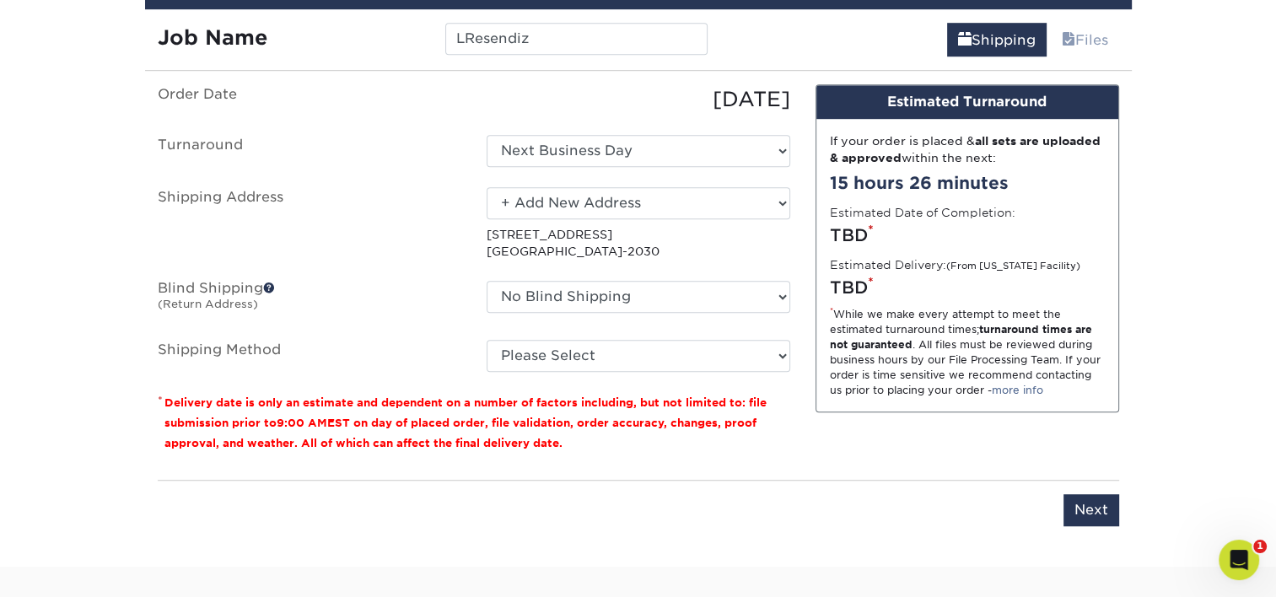
click at [487, 187] on select "Select One Adan Arreola Adolfo Ordonez Adolfo Ordonez Alfonso Toro Alicia Monta…" at bounding box center [639, 203] width 304 height 32
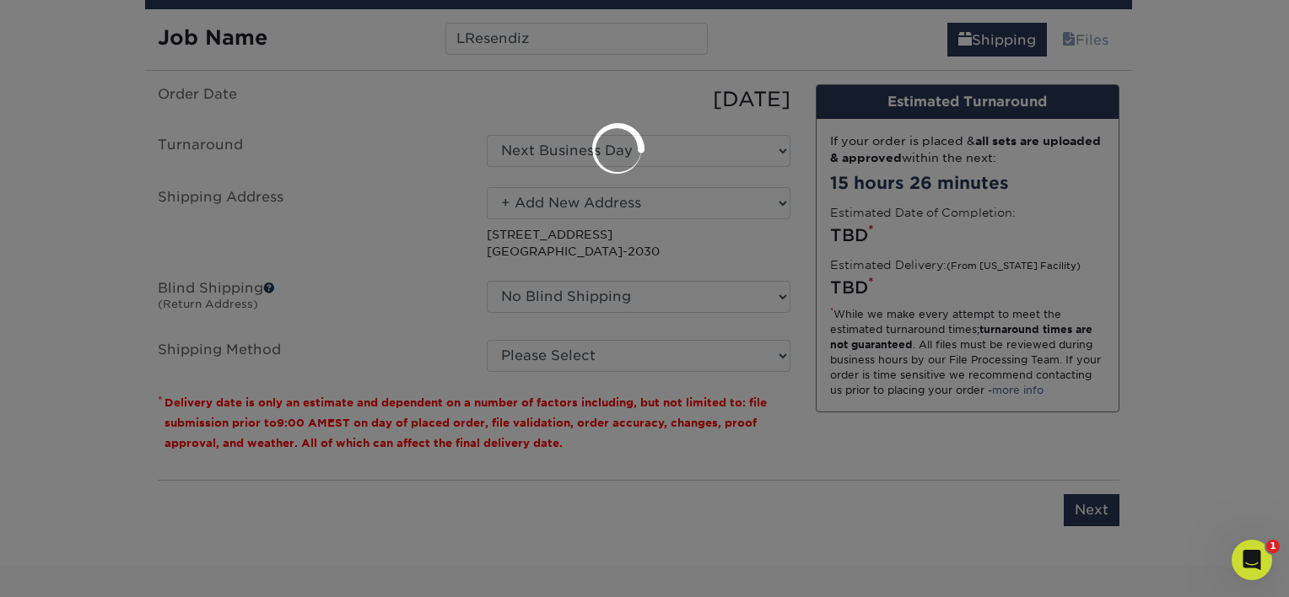
scroll to position [0, 0]
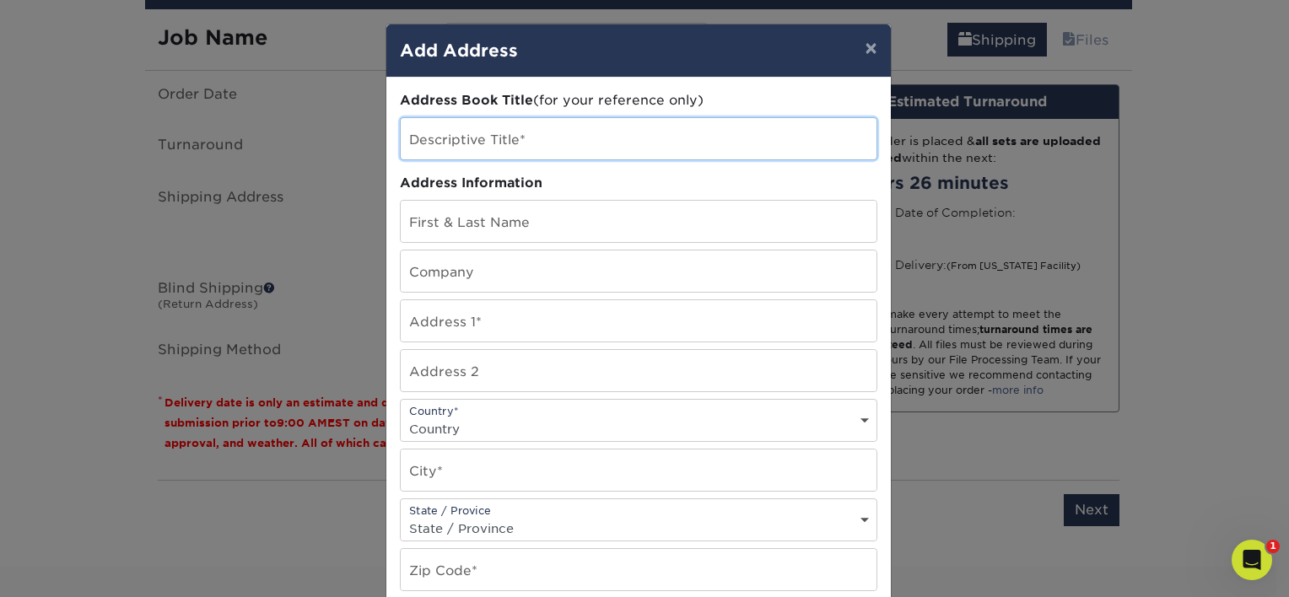
click at [540, 146] on input "text" at bounding box center [639, 138] width 476 height 41
type input "Luis Resendiz"
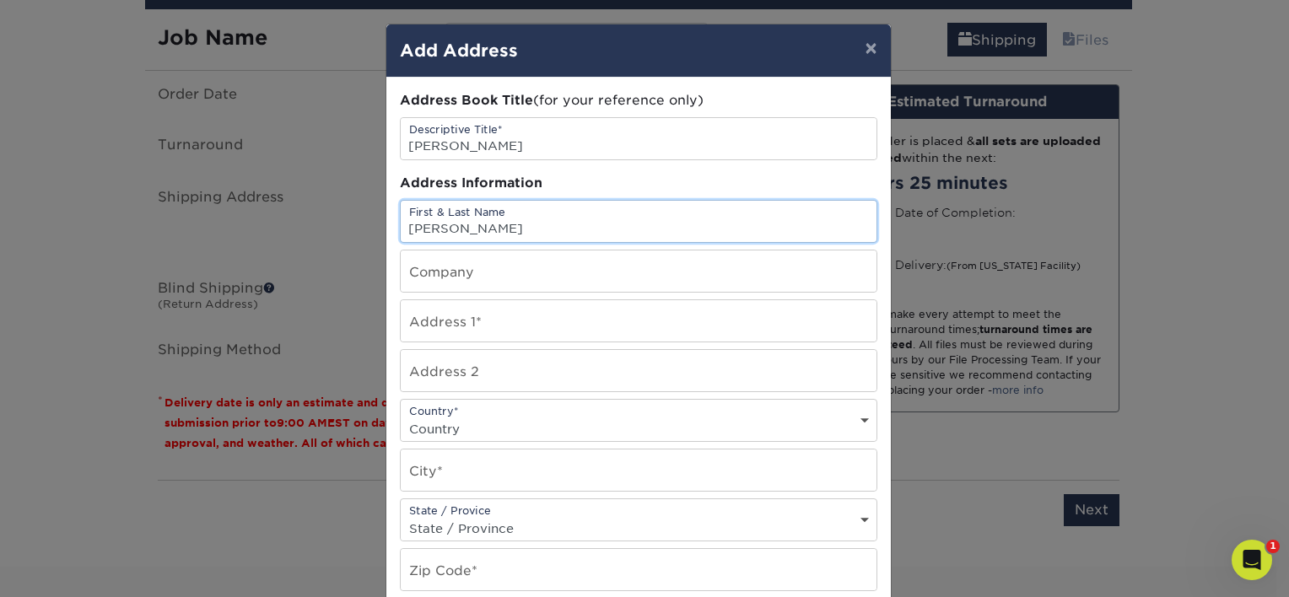
type input "Luis Resendiz"
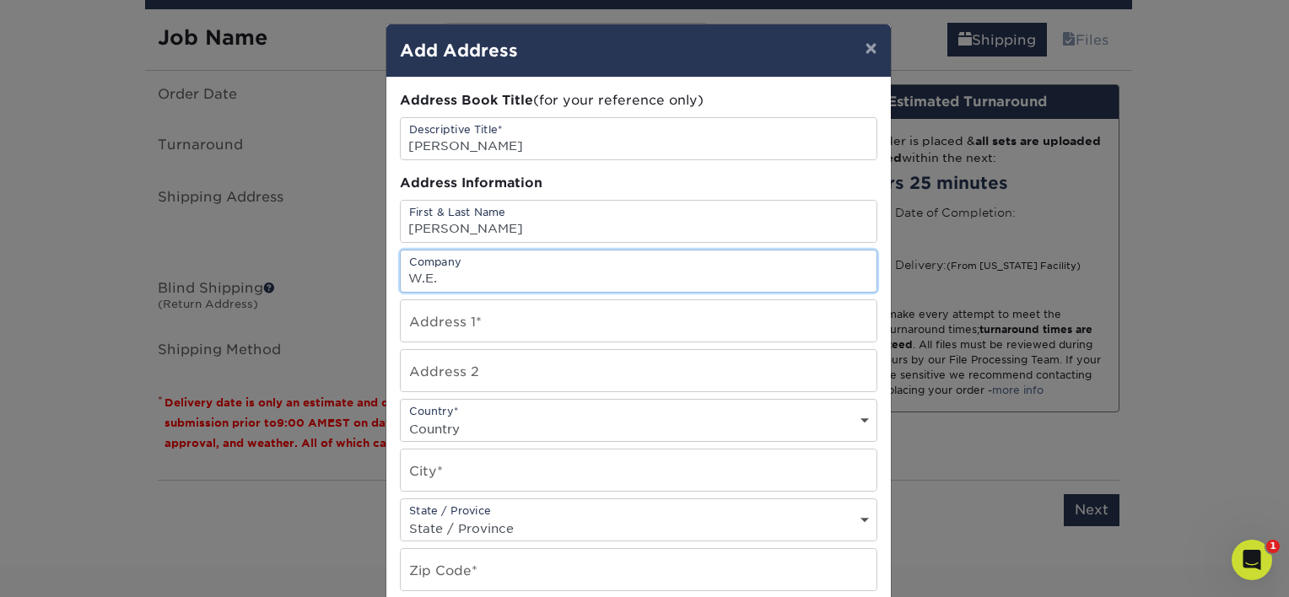
type input "W.E. O'Neil"
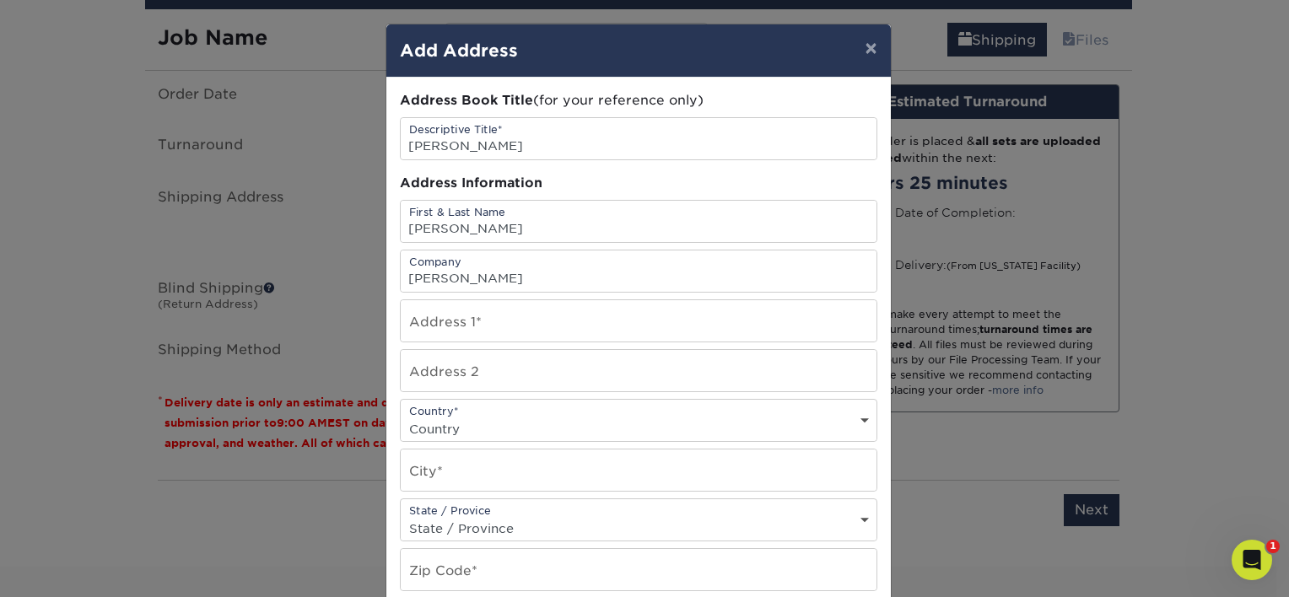
type input "8940 Kenwood DF"
select select "PH"
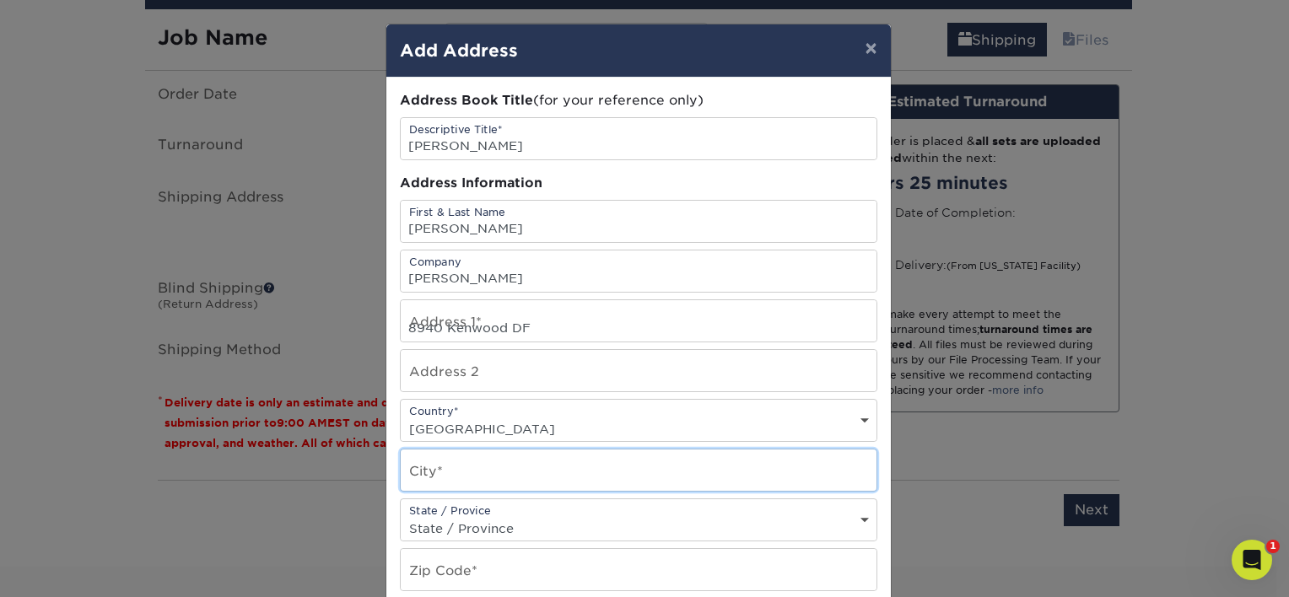
type input "Spring Valley"
type input "91977"
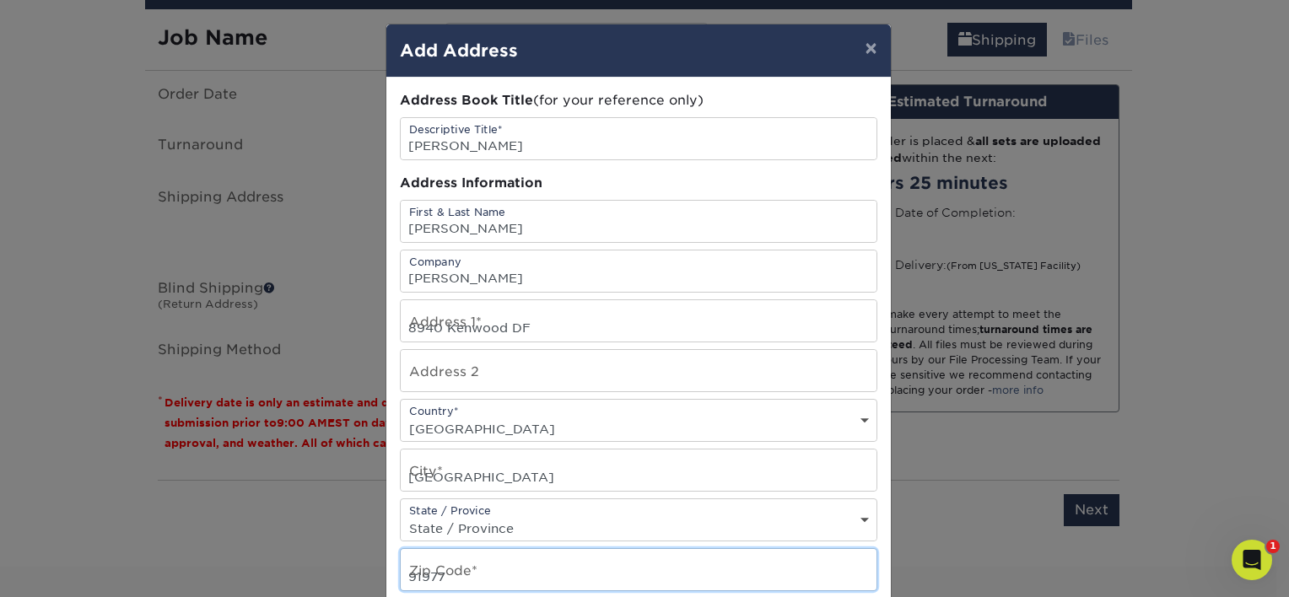
type input "3103415130"
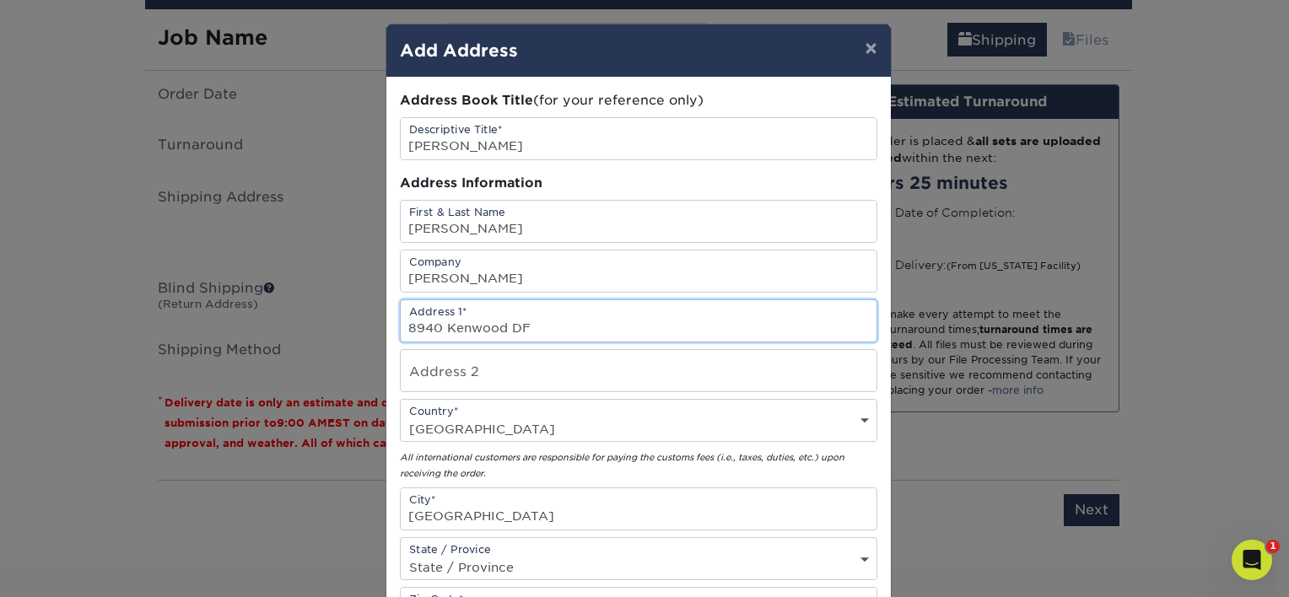
click at [536, 324] on input "8940 Kenwood DF" at bounding box center [639, 320] width 476 height 41
type input "8940 Kenwood Dr Apartment #2"
click at [557, 417] on select "Country United States Canada ----------------------------- Afghanistan Albania …" at bounding box center [639, 429] width 476 height 24
select select "US"
click at [401, 417] on select "Country United States Canada ----------------------------- Afghanistan Albania …" at bounding box center [639, 429] width 476 height 24
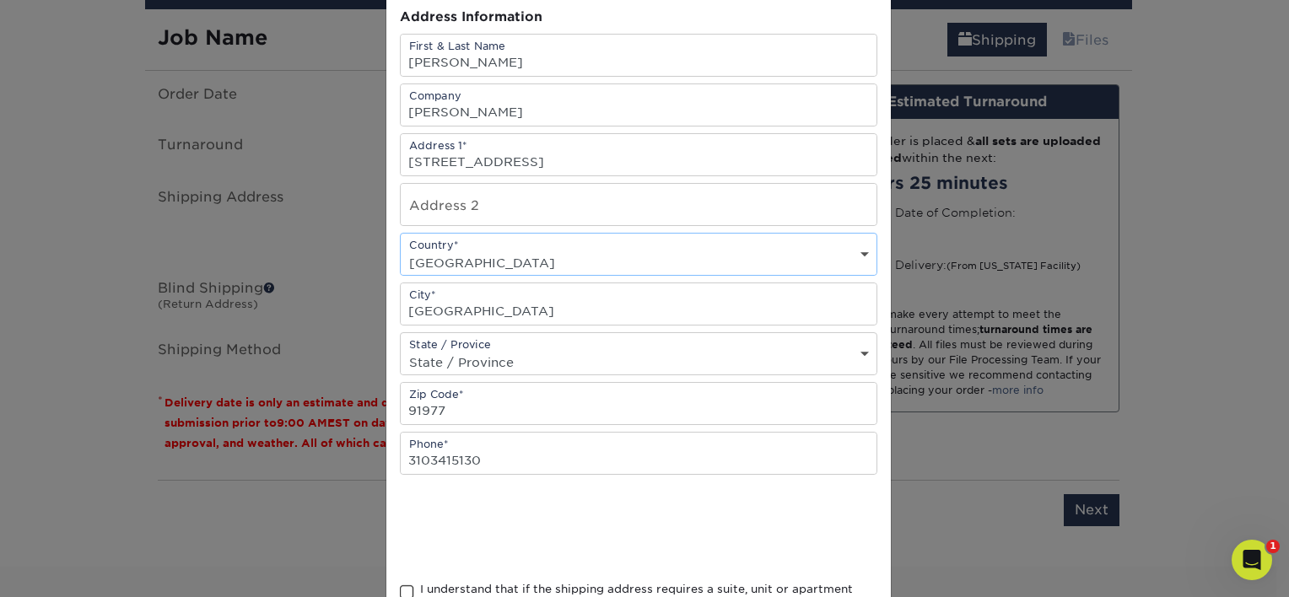
scroll to position [169, 0]
click at [523, 350] on select "State / Province Alabama Alaska Arizona Arkansas California Colorado Connecticu…" at bounding box center [639, 359] width 476 height 24
click at [539, 298] on input "Spring Valley" at bounding box center [639, 301] width 476 height 41
click at [536, 356] on select "State / Province Alabama Alaska Arizona Arkansas California Colorado Connecticu…" at bounding box center [639, 359] width 476 height 24
select select "CA"
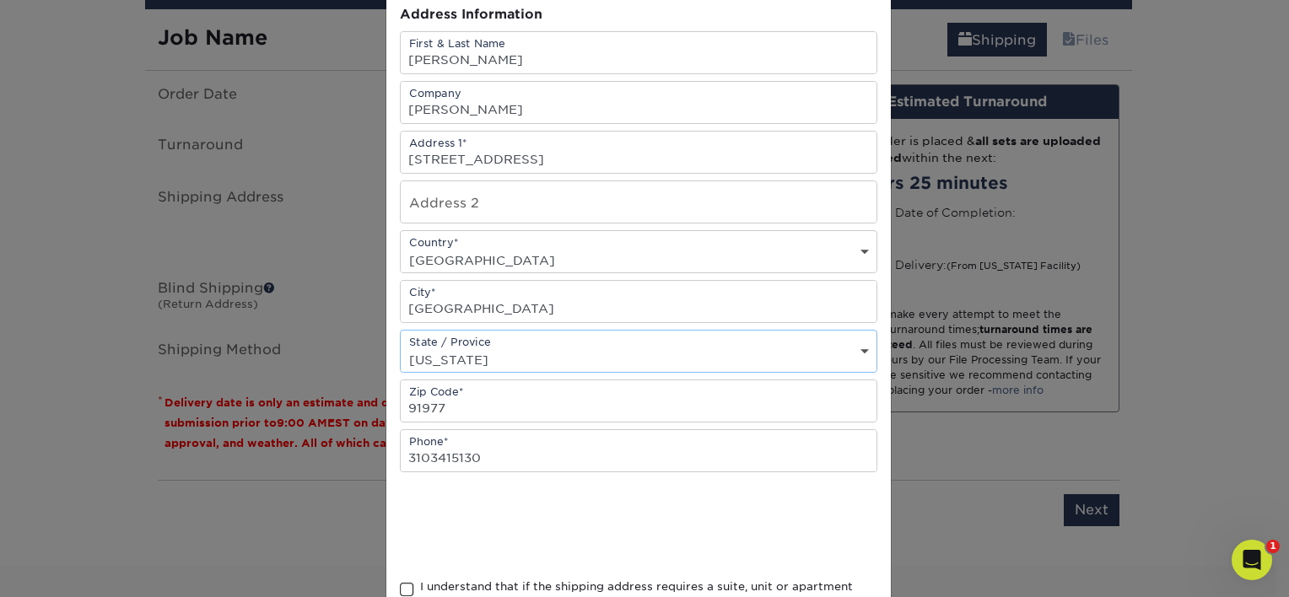
click at [401, 347] on select "State / Province Alabama Alaska Arizona Arkansas California Colorado Connecticu…" at bounding box center [639, 359] width 476 height 24
click at [425, 452] on input "3103415130" at bounding box center [639, 450] width 476 height 41
drag, startPoint x: 546, startPoint y: 415, endPoint x: 455, endPoint y: 416, distance: 91.9
click at [455, 416] on input "91977" at bounding box center [639, 400] width 476 height 41
click at [418, 449] on input "3103415130" at bounding box center [639, 450] width 476 height 41
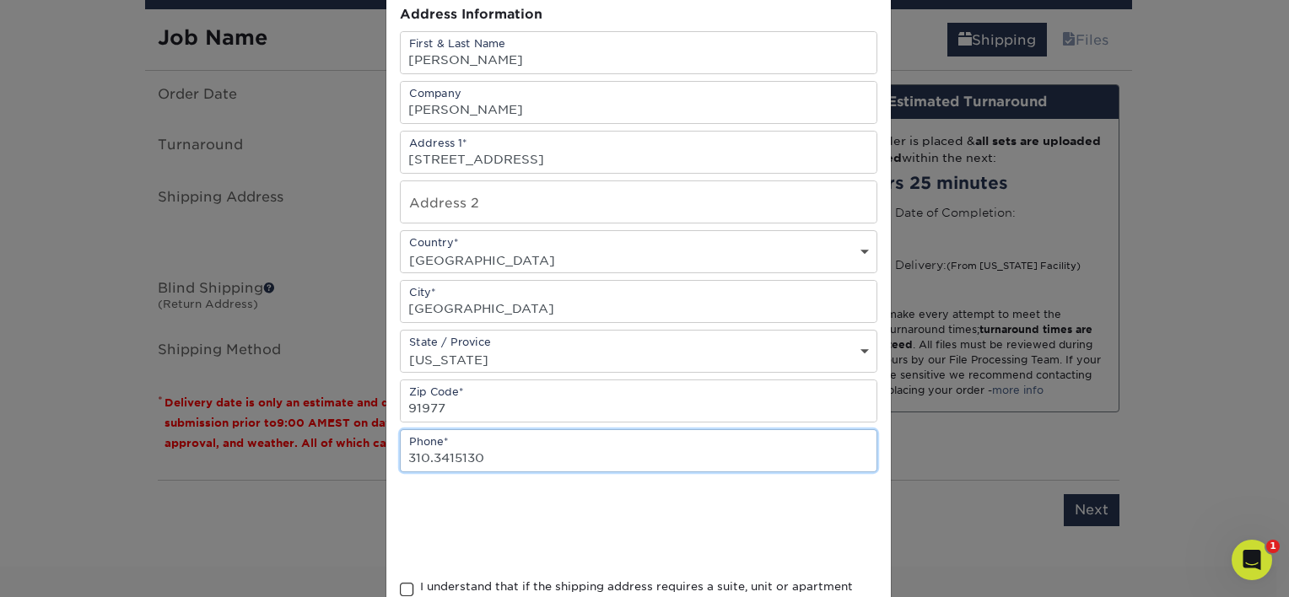
click at [448, 452] on input "310.3415130" at bounding box center [639, 450] width 476 height 41
type input "310.341.5130"
click at [406, 582] on span at bounding box center [407, 590] width 14 height 16
click at [0, 0] on input "I understand that if the shipping address requires a suite, unit or apartment n…" at bounding box center [0, 0] width 0 height 0
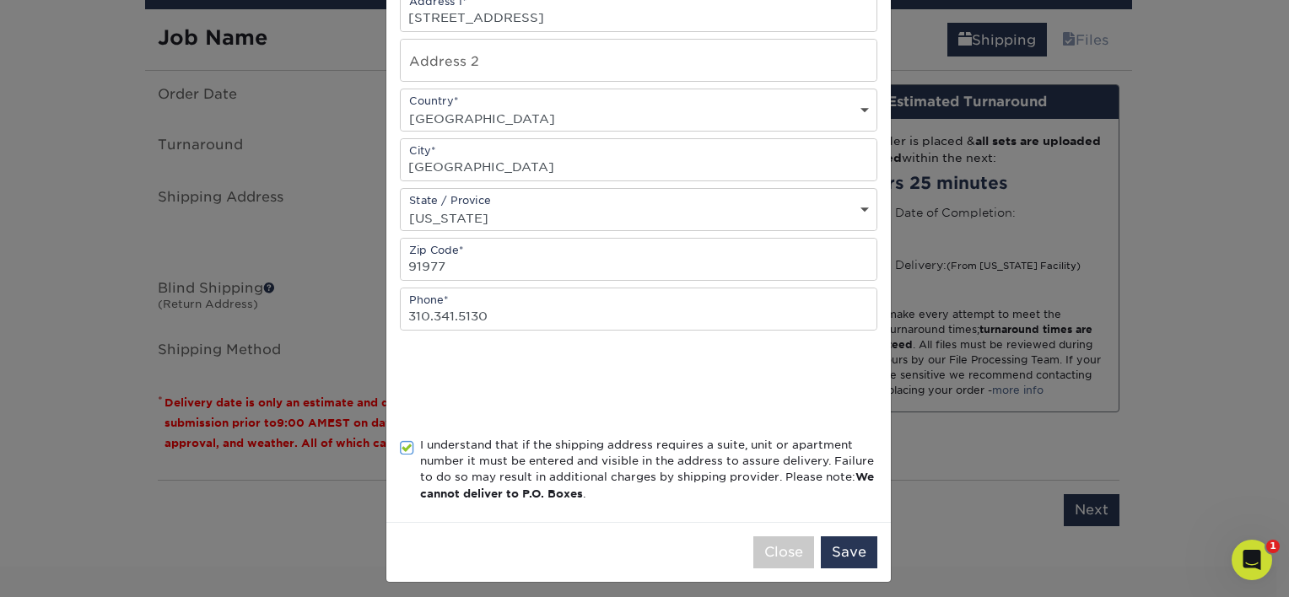
scroll to position [315, 0]
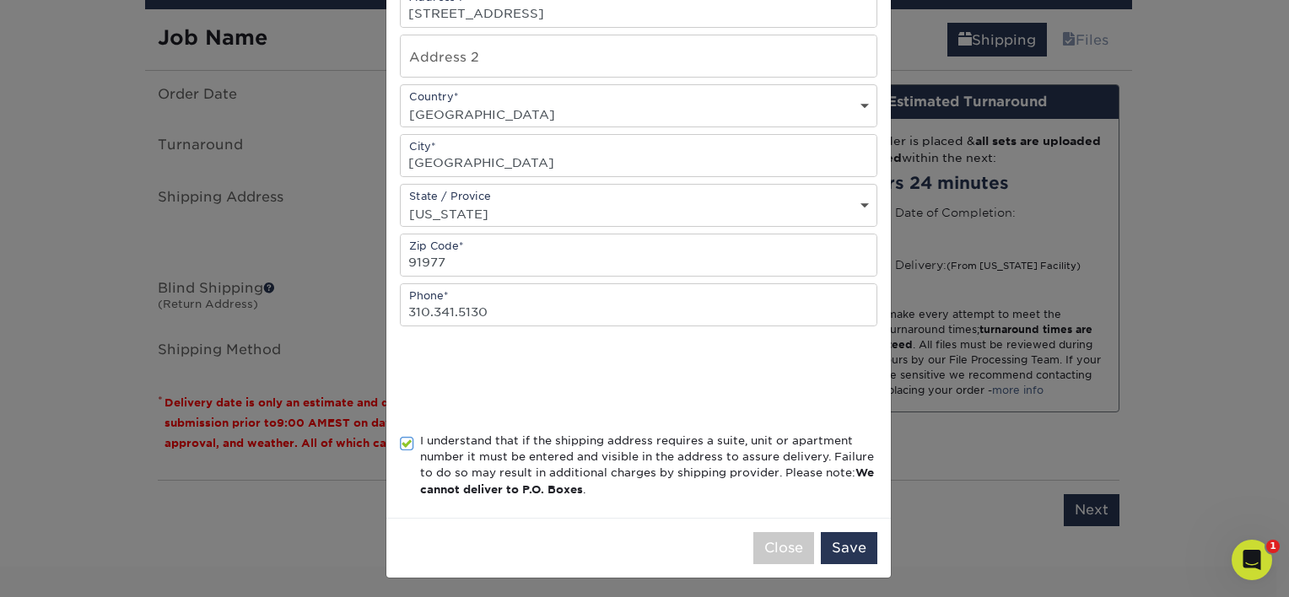
click at [627, 474] on div "I understand that if the shipping address requires a suite, unit or apartment n…" at bounding box center [648, 466] width 457 height 66
click at [0, 0] on input "I understand that if the shipping address requires a suite, unit or apartment n…" at bounding box center [0, 0] width 0 height 0
click at [627, 546] on button "Save" at bounding box center [849, 548] width 57 height 32
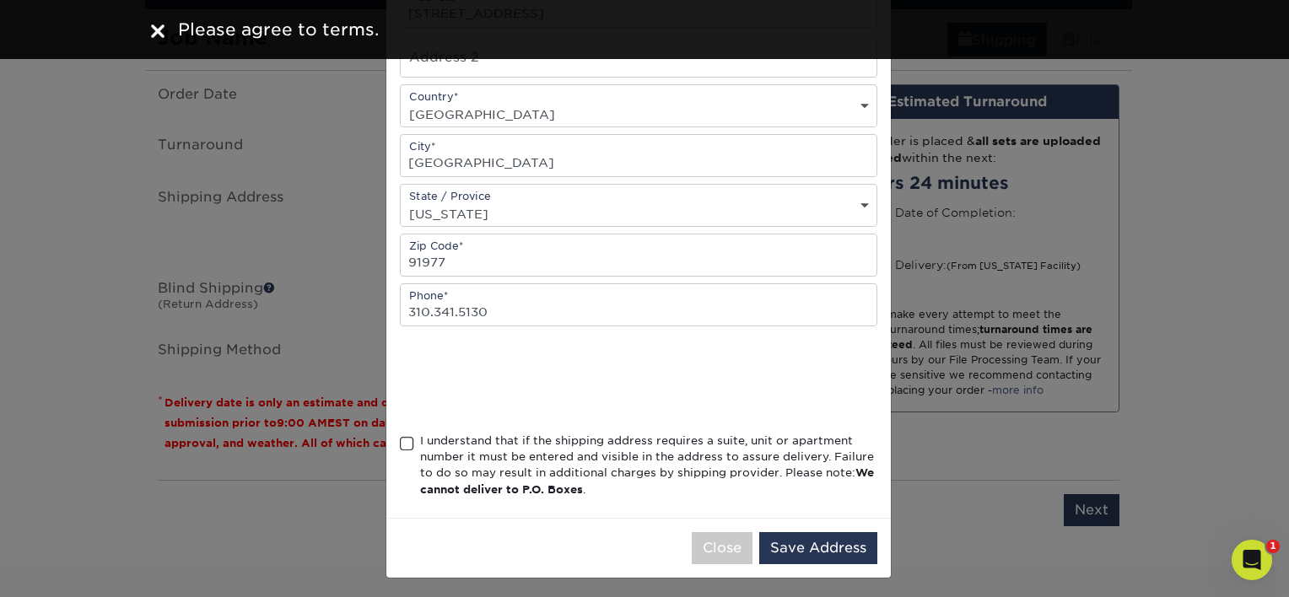
click at [404, 436] on span at bounding box center [407, 444] width 14 height 16
click at [0, 0] on input "I understand that if the shipping address requires a suite, unit or apartment n…" at bounding box center [0, 0] width 0 height 0
click at [627, 539] on button "Save Address" at bounding box center [818, 548] width 118 height 32
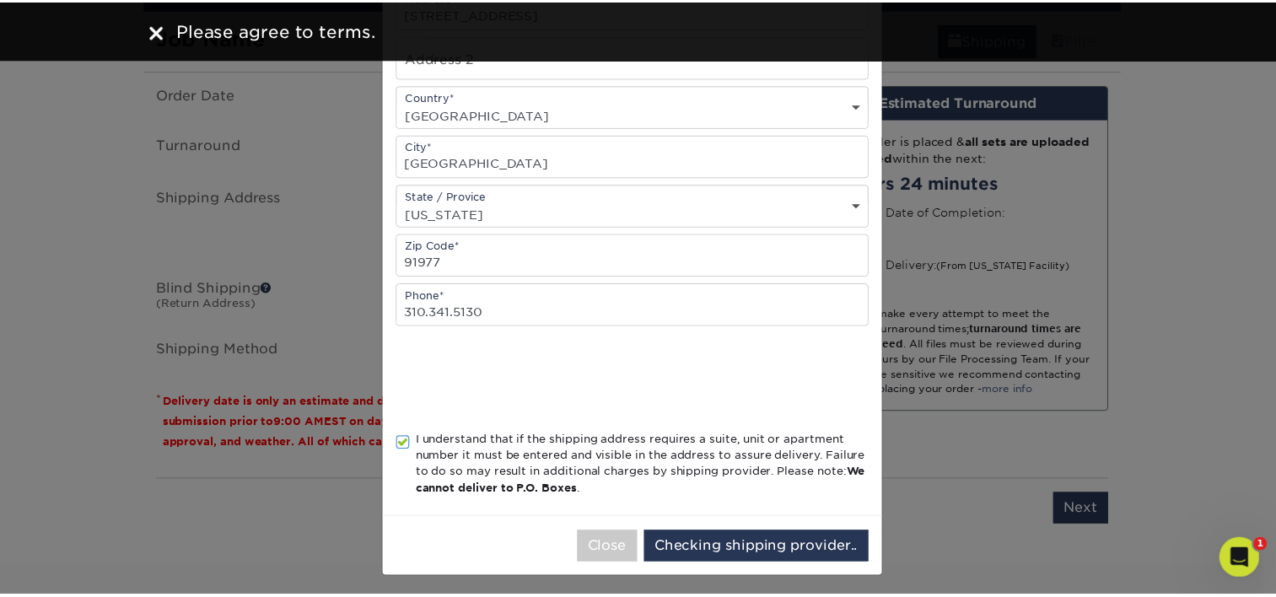
scroll to position [0, 0]
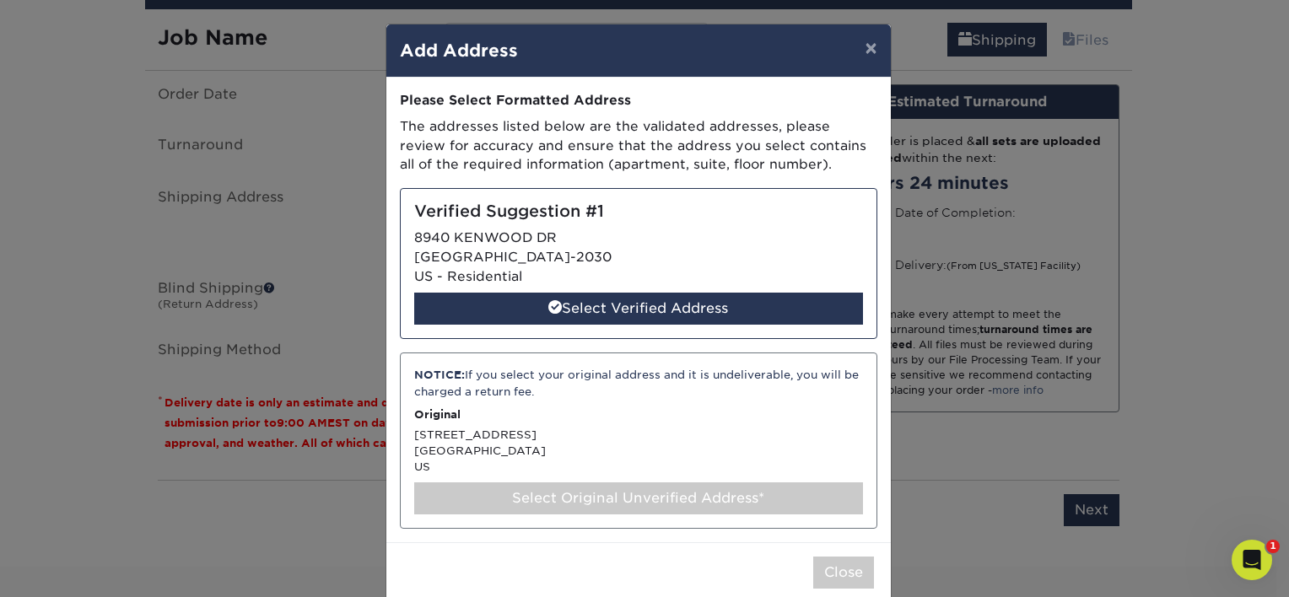
click at [590, 494] on div "Select Original Unverified Address*" at bounding box center [638, 498] width 449 height 32
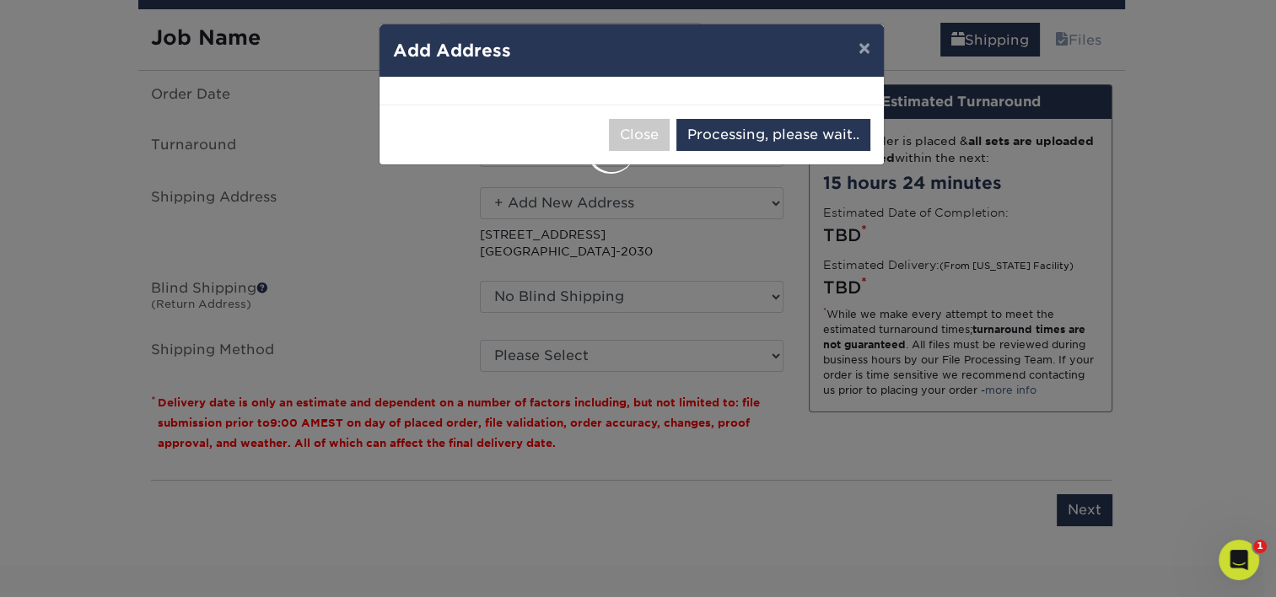
select select "285893"
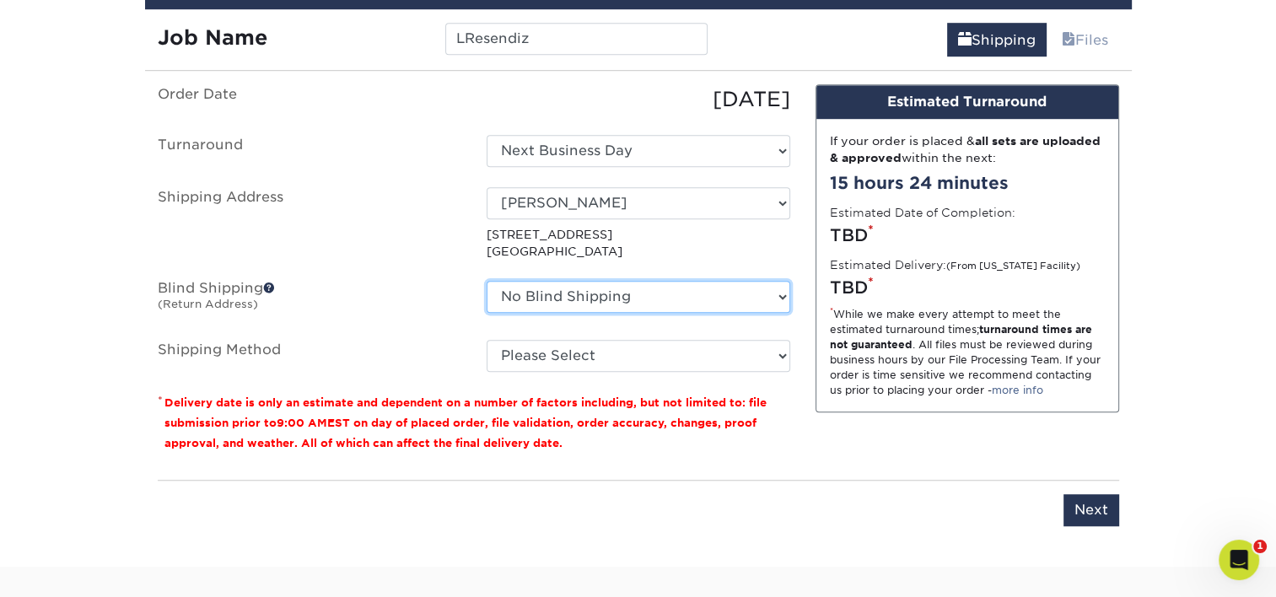
click at [627, 287] on select "No Blind Shipping Adan Arreola Adolfo Ordonez Adolfo Ordonez Alfonso Toro Alici…" at bounding box center [639, 297] width 304 height 32
click at [627, 437] on div "Design Estimated Turnaround If your order is placed & all sets are uploaded & a…" at bounding box center [967, 275] width 329 height 382
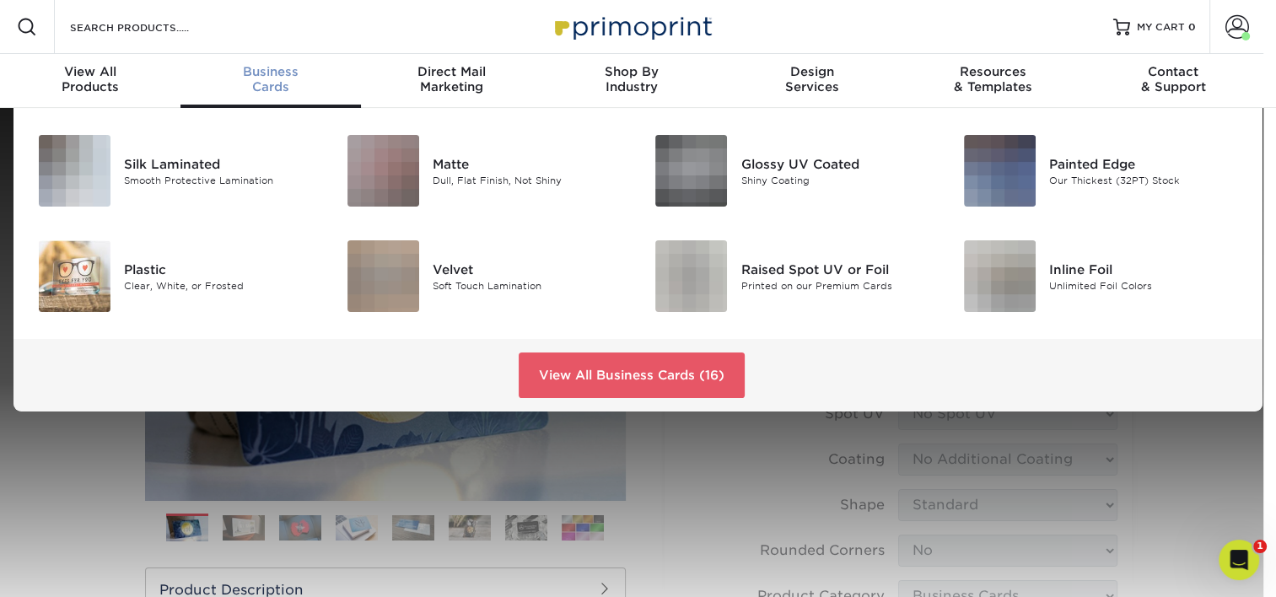
click at [276, 72] on span "Business" at bounding box center [270, 71] width 180 height 15
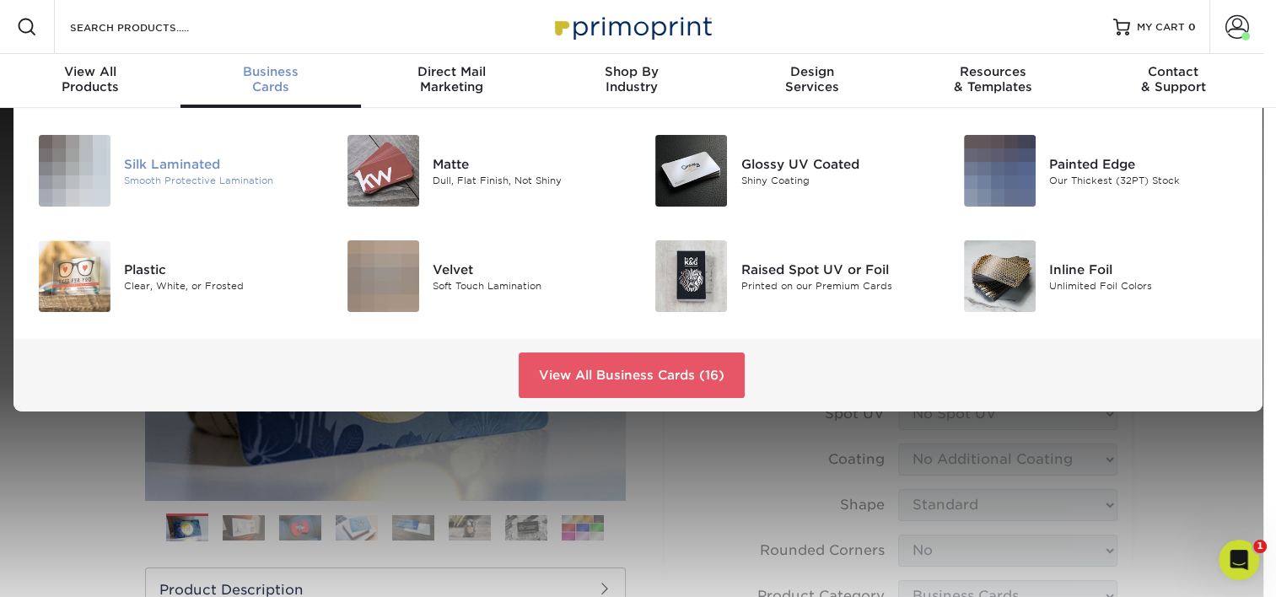
click at [230, 144] on div "Silk Laminated Smooth Protective Lamination" at bounding box center [227, 171] width 206 height 72
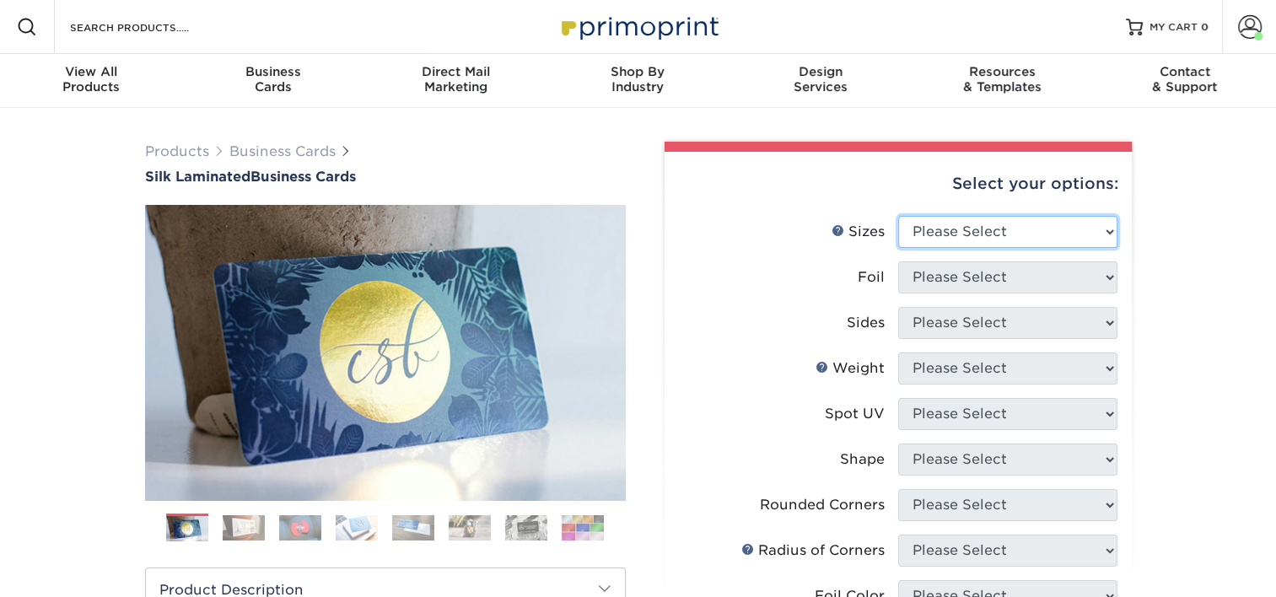
click at [997, 234] on select "Please Select 1.5" x 3.5" - Mini 1.75" x 3.5" - Mini 2" x 2" - Square 2" x 3" -…" at bounding box center [1007, 232] width 219 height 32
select select "2.00x3.50"
click at [898, 216] on select "Please Select 1.5" x 3.5" - Mini 1.75" x 3.5" - Mini 2" x 2" - Square 2" x 3" -…" at bounding box center [1007, 232] width 219 height 32
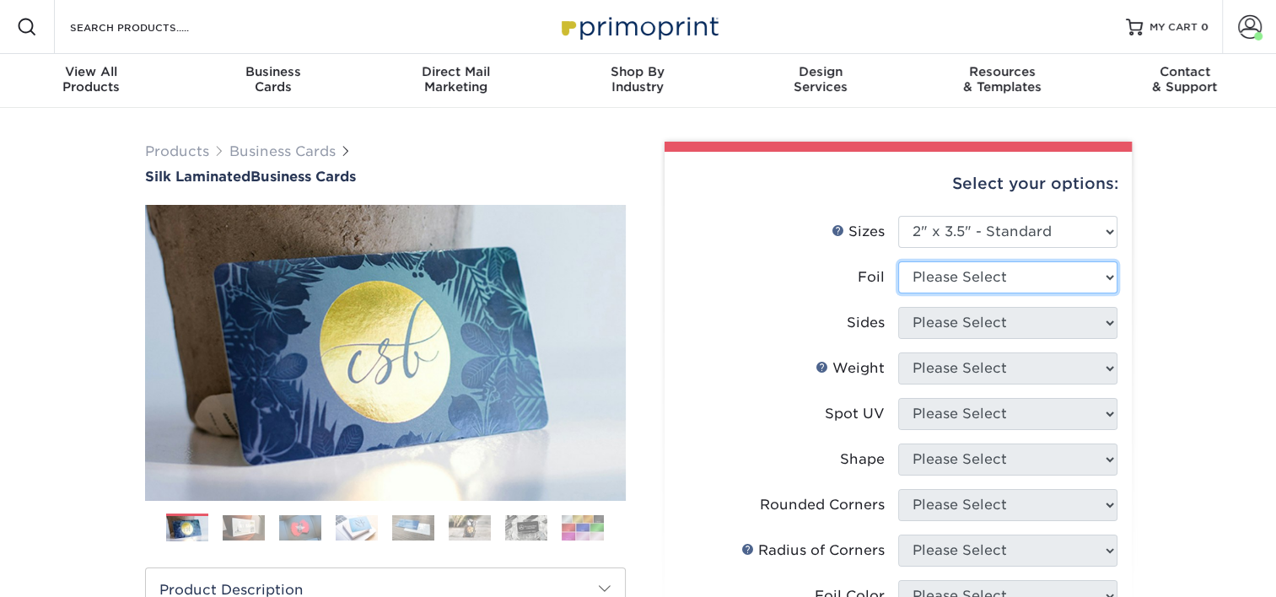
click at [991, 278] on select "Please Select Yes No" at bounding box center [1007, 277] width 219 height 32
select select "0"
click at [898, 261] on select "Please Select Yes No" at bounding box center [1007, 277] width 219 height 32
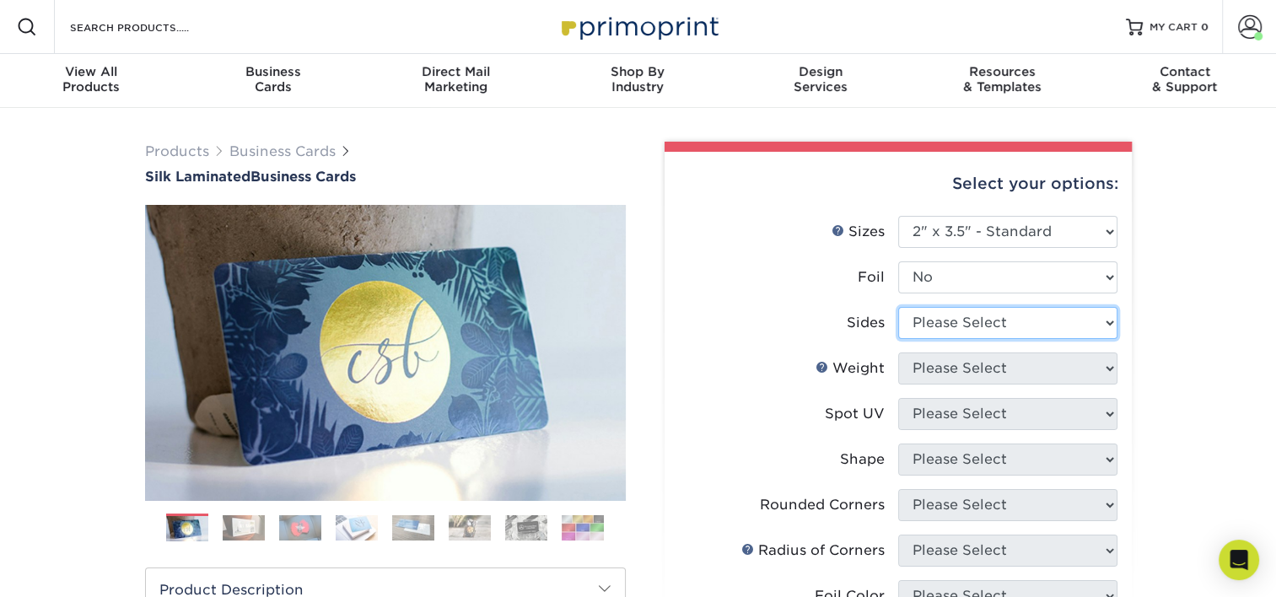
click at [955, 328] on select "Please Select Print Both Sides Print Front Only" at bounding box center [1007, 323] width 219 height 32
select select "13abbda7-1d64-4f25-8bb2-c179b224825d"
click at [898, 307] on select "Please Select Print Both Sides Print Front Only" at bounding box center [1007, 323] width 219 height 32
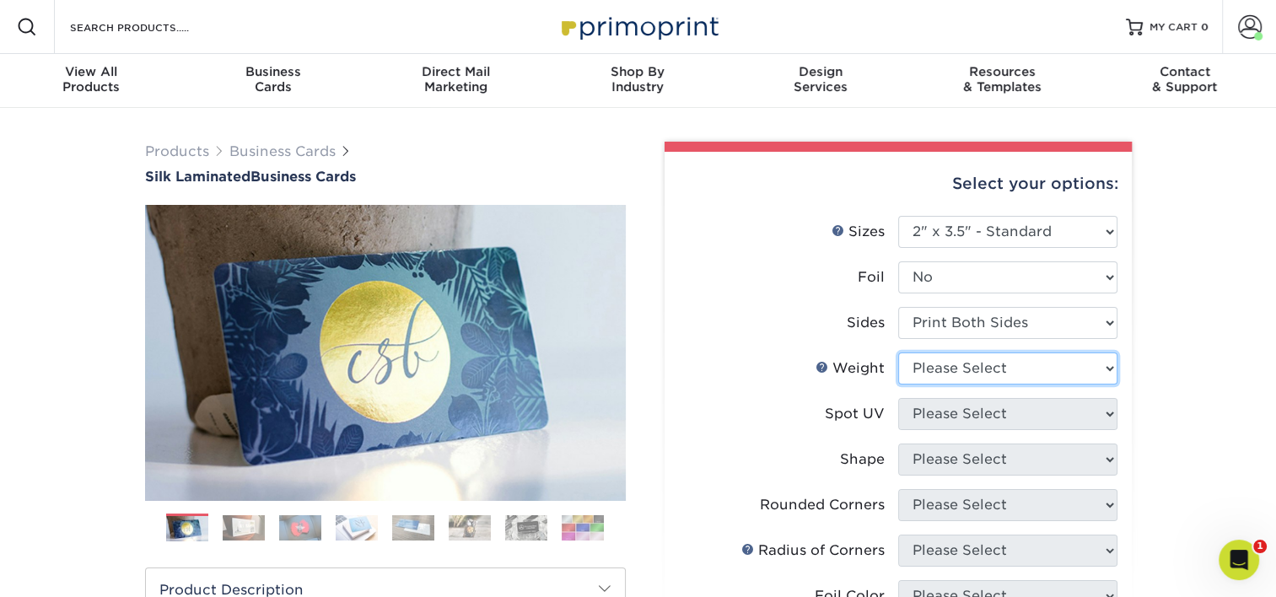
click at [950, 376] on select "Please Select 16PT" at bounding box center [1007, 369] width 219 height 32
select select "16PT"
click at [898, 353] on select "Please Select 16PT" at bounding box center [1007, 369] width 219 height 32
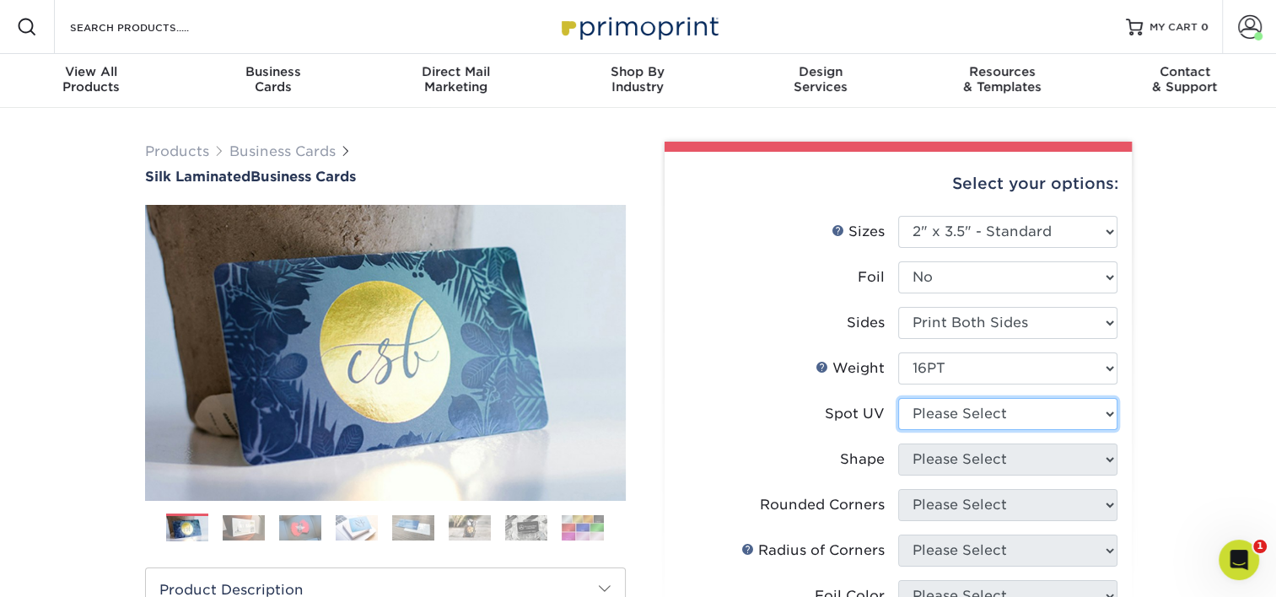
click at [948, 423] on select "Please Select No Spot UV Front and Back (Both Sides) Front Only Back Only" at bounding box center [1007, 414] width 219 height 32
select select "3"
click at [898, 398] on select "Please Select No Spot UV Front and Back (Both Sides) Front Only Back Only" at bounding box center [1007, 414] width 219 height 32
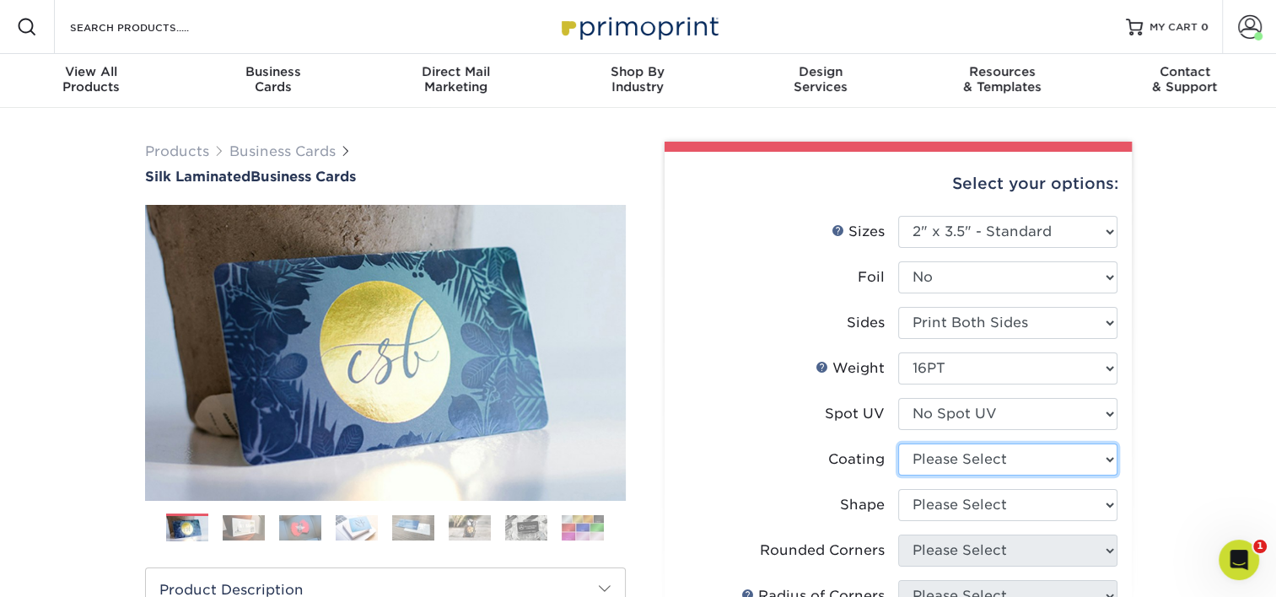
click at [955, 458] on select at bounding box center [1007, 460] width 219 height 32
select select "3e7618de-abca-4bda-9f97-8b9129e913d8"
click at [898, 444] on select at bounding box center [1007, 460] width 219 height 32
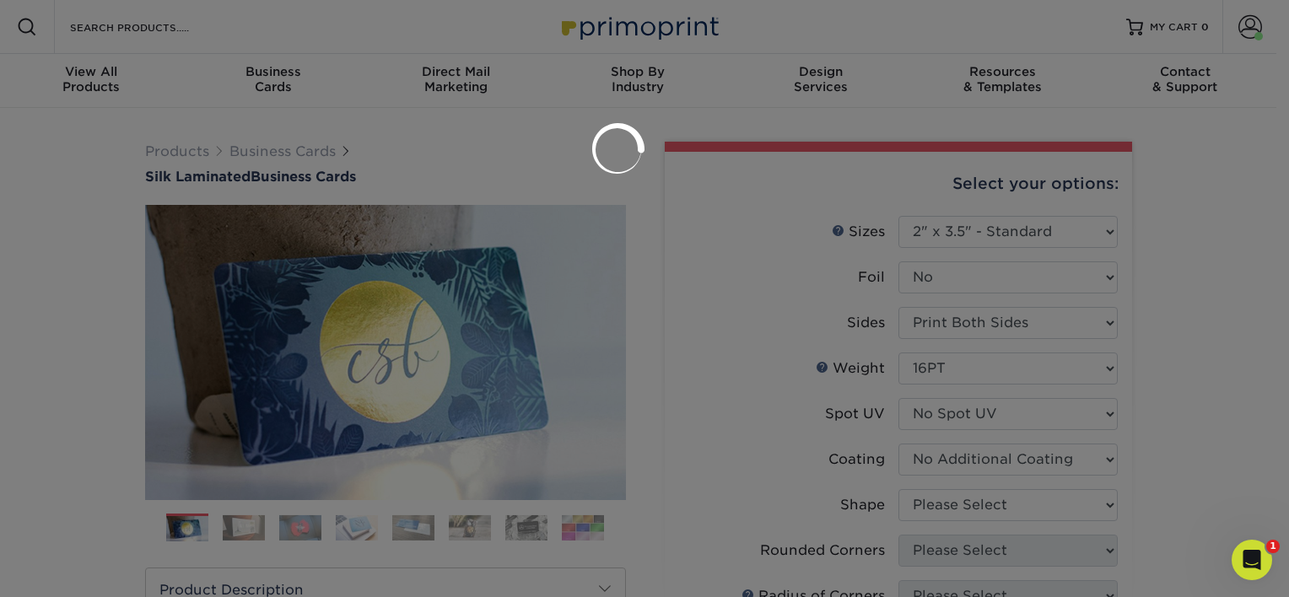
click at [1189, 394] on div at bounding box center [644, 298] width 1289 height 597
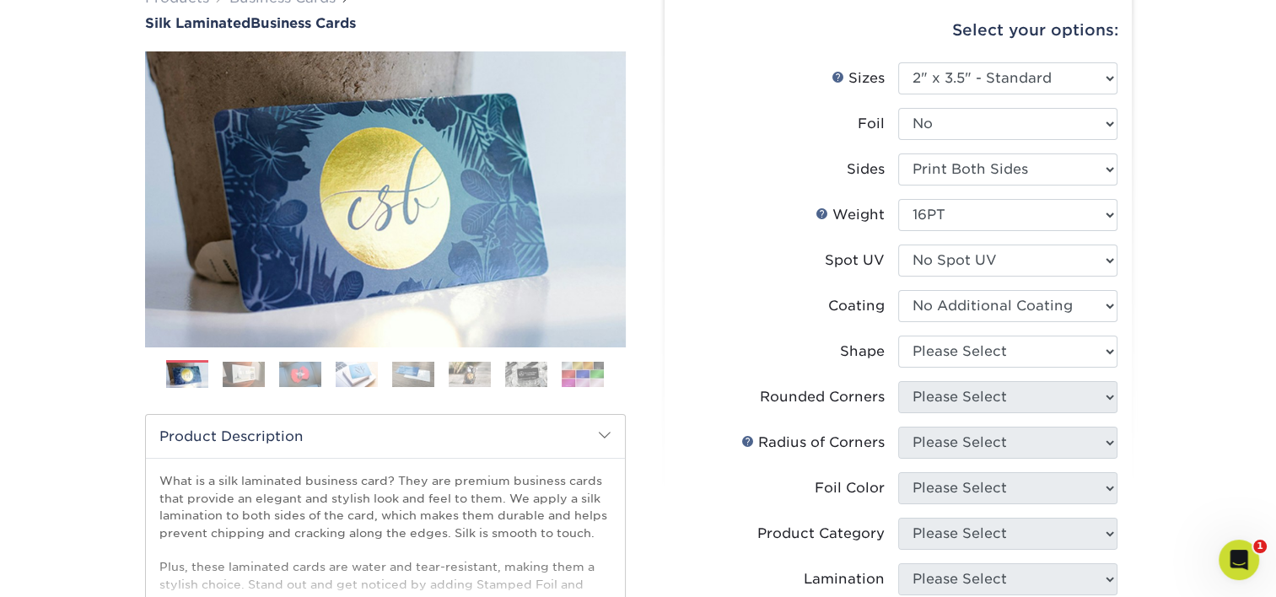
scroll to position [169, 0]
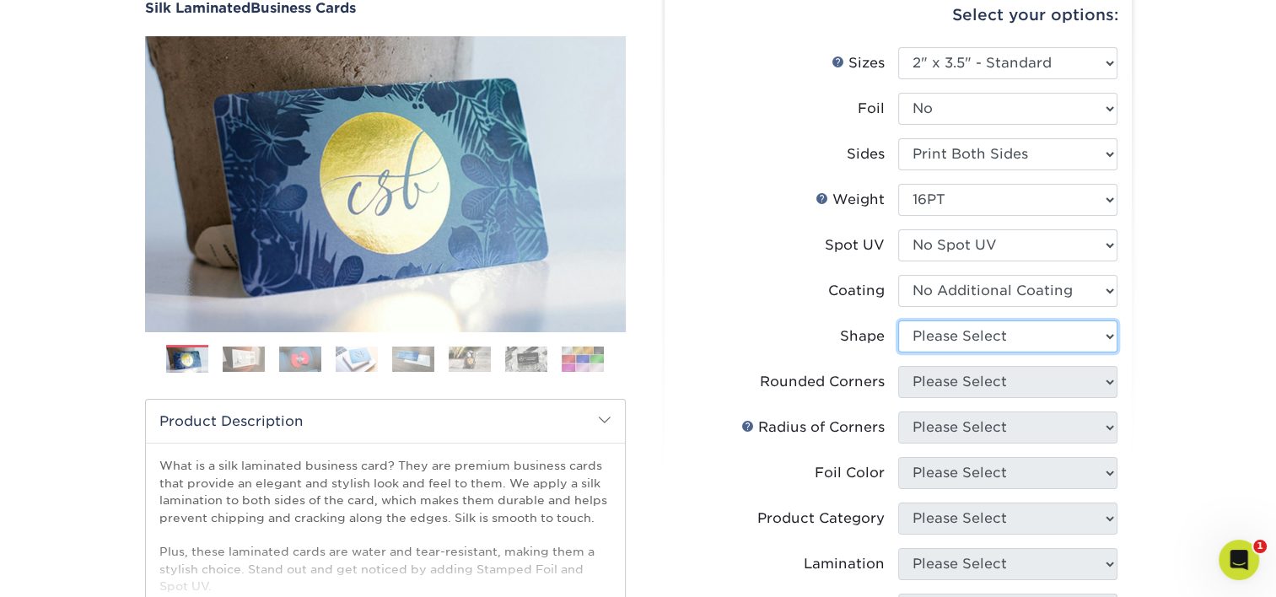
click at [1002, 331] on select "Please Select Standard Oval" at bounding box center [1007, 336] width 219 height 32
select select "standard"
click at [898, 320] on select "Please Select Standard Oval" at bounding box center [1007, 336] width 219 height 32
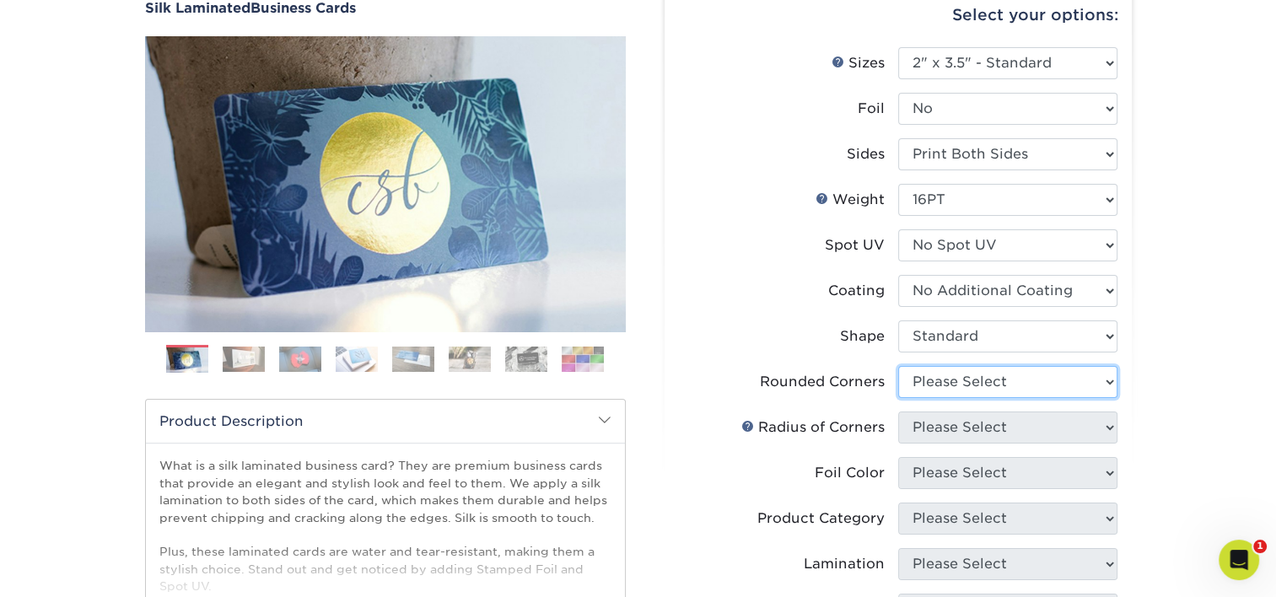
click at [972, 369] on select "Please Select Yes - Round 2 Corners Yes - Round 4 Corners No" at bounding box center [1007, 382] width 219 height 32
select select "0"
click at [898, 366] on select "Please Select Yes - Round 2 Corners Yes - Round 4 Corners No" at bounding box center [1007, 382] width 219 height 32
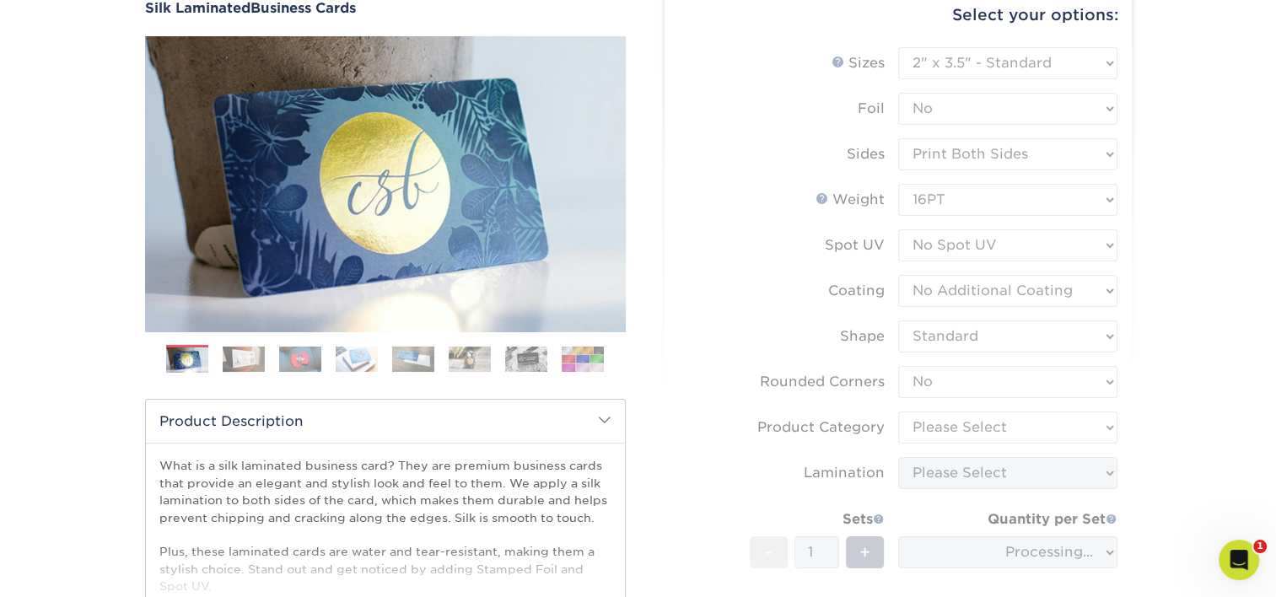
click at [1241, 358] on div "Products Business Cards Silk Laminated Business Cards Previous Next" at bounding box center [638, 427] width 1276 height 976
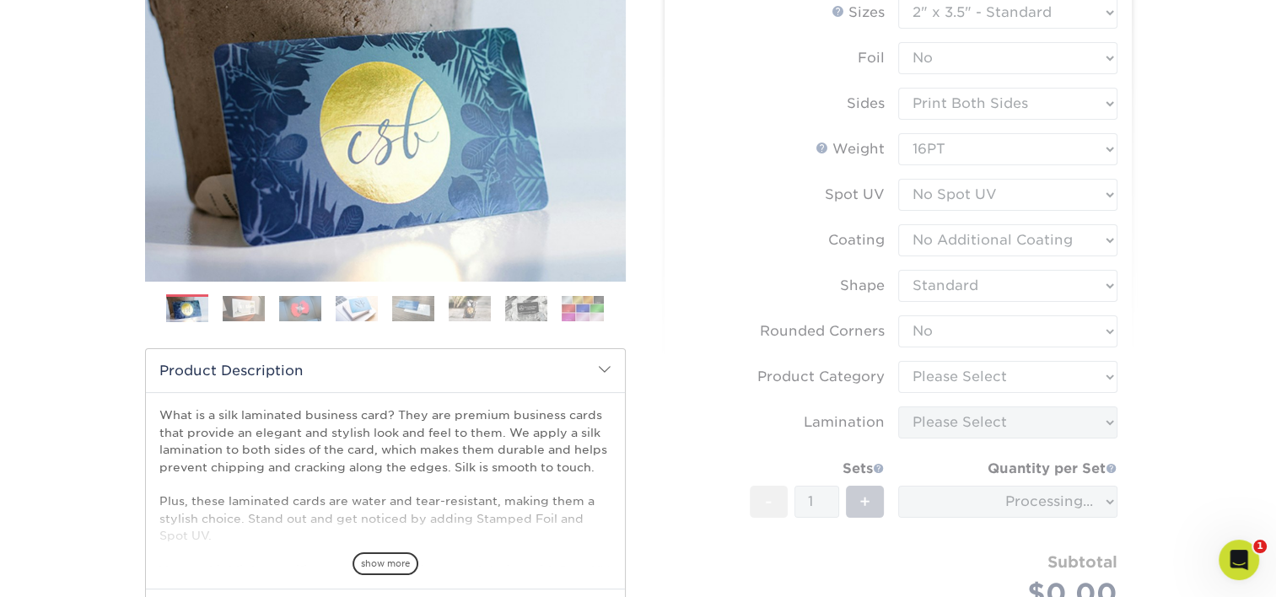
scroll to position [337, 0]
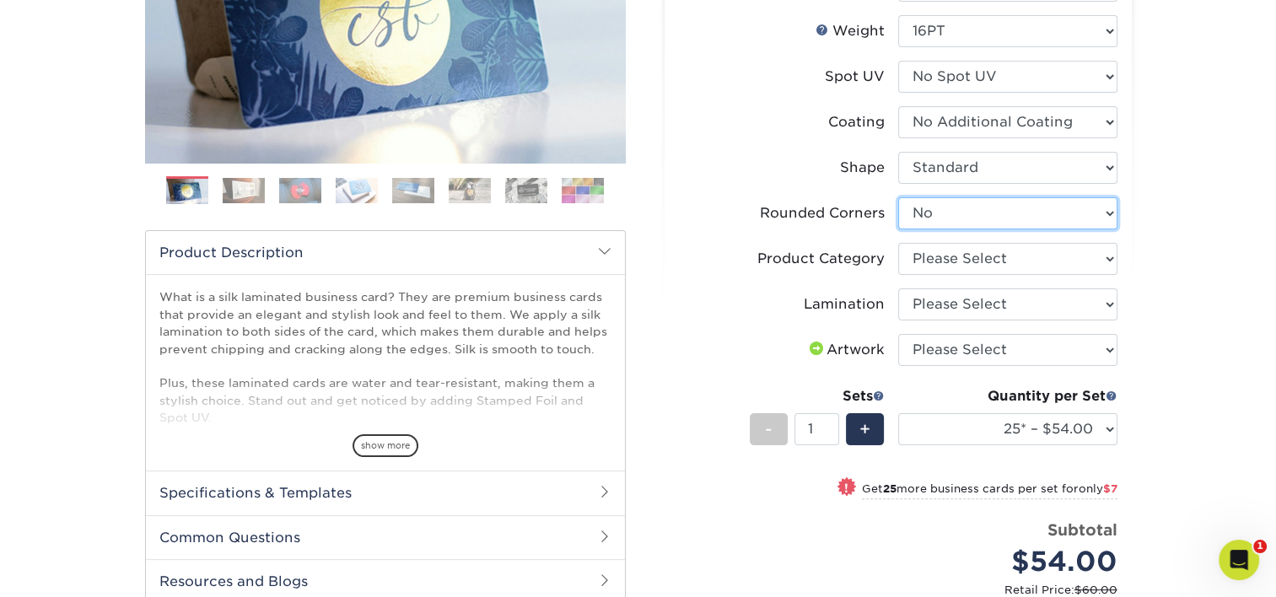
click at [995, 206] on select "Please Select Yes - Round 2 Corners Yes - Round 4 Corners No" at bounding box center [1007, 213] width 219 height 32
click at [898, 197] on select "Please Select Yes - Round 2 Corners Yes - Round 4 Corners No" at bounding box center [1007, 213] width 219 height 32
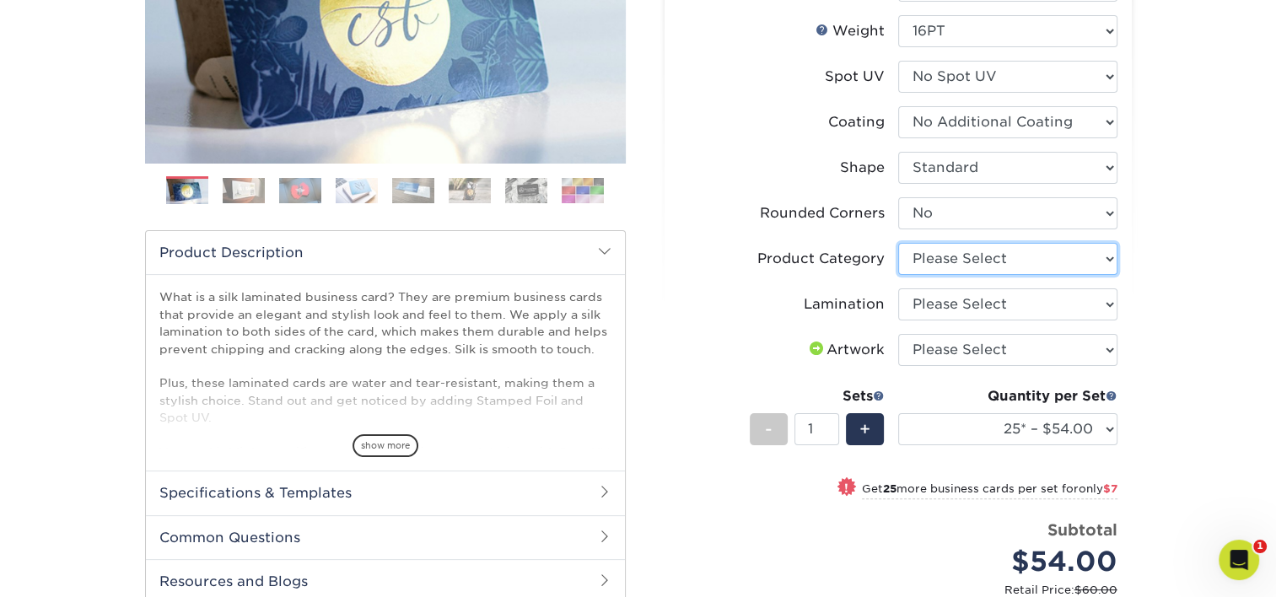
click at [952, 269] on select "Please Select Business Cards" at bounding box center [1007, 259] width 219 height 32
select select "3b5148f1-0588-4f88-a218-97bcfdce65c1"
click at [898, 243] on select "Please Select Business Cards" at bounding box center [1007, 259] width 219 height 32
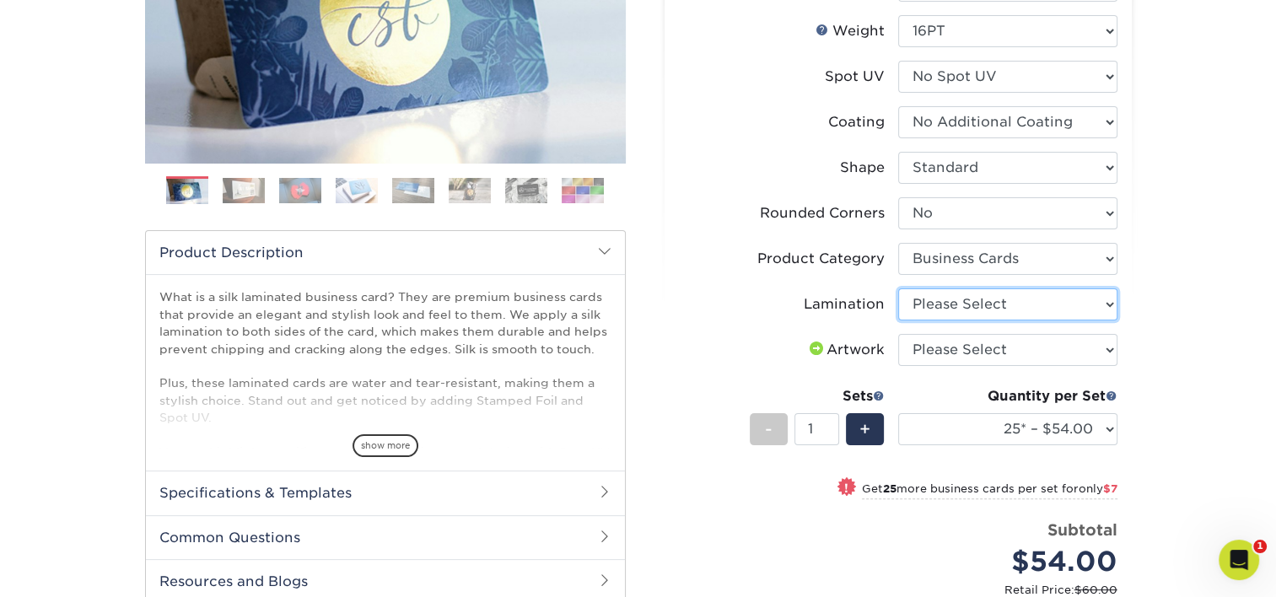
click at [954, 297] on select "Please Select Silk" at bounding box center [1007, 304] width 219 height 32
select select "ccacb42f-45f7-42d3-bbd3-7c8421cf37f0"
click at [898, 288] on select "Please Select Silk" at bounding box center [1007, 304] width 219 height 32
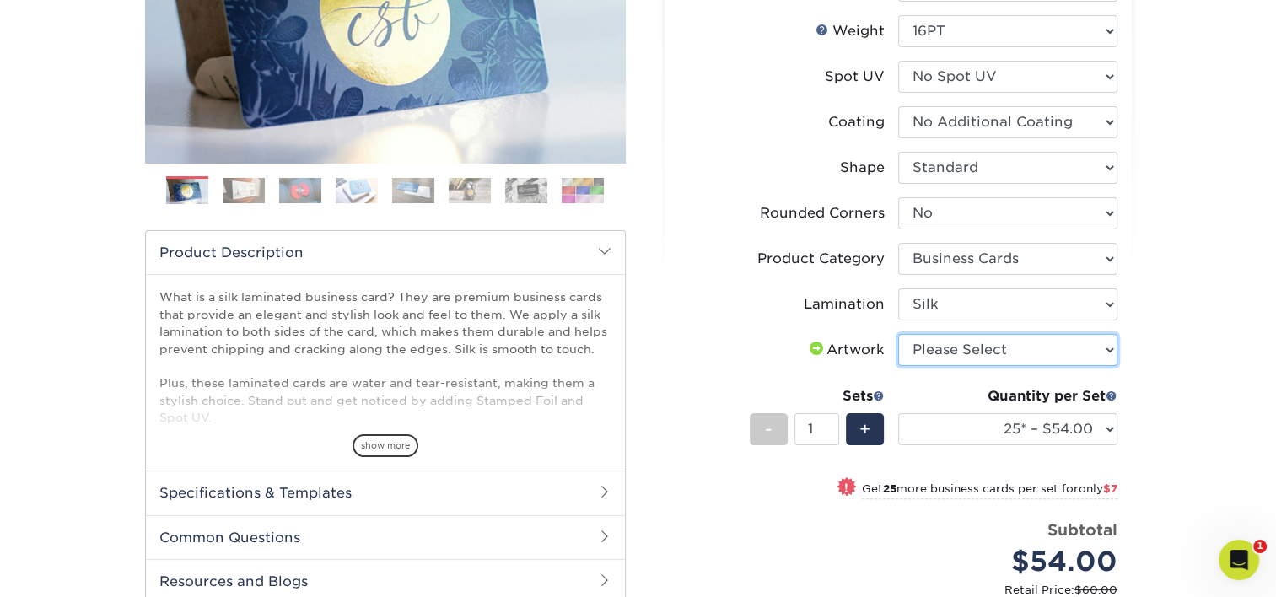
click at [950, 347] on select "Please Select I will upload files I need a design - $100" at bounding box center [1007, 350] width 219 height 32
select select "upload"
click at [898, 334] on select "Please Select I will upload files I need a design - $100" at bounding box center [1007, 350] width 219 height 32
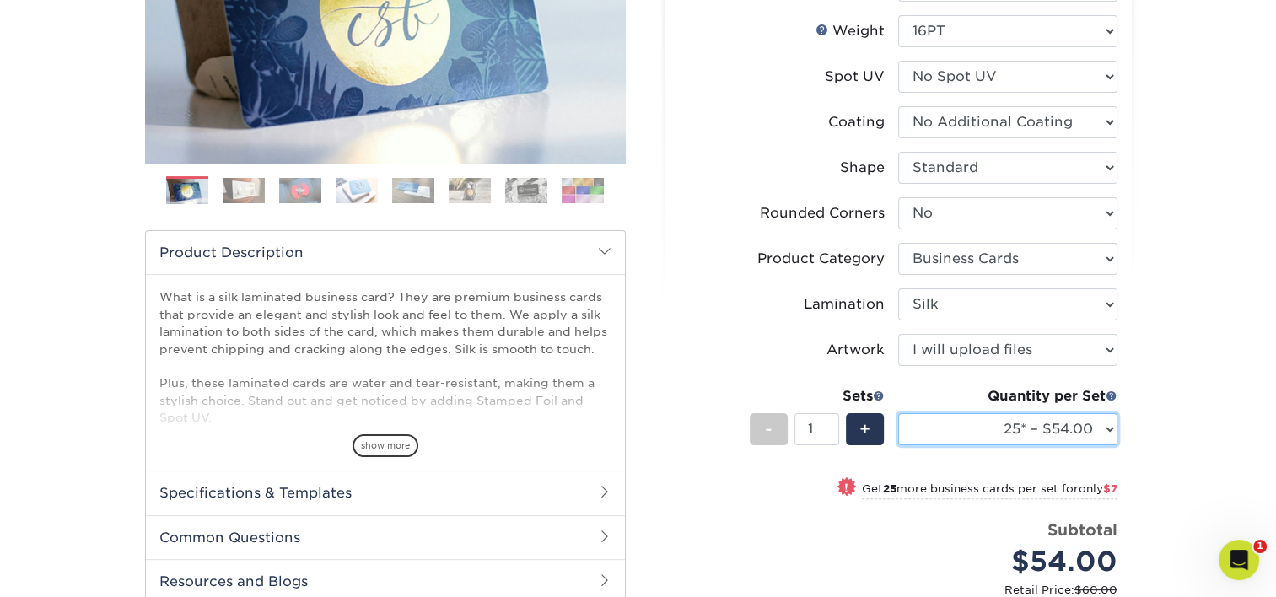
click at [951, 422] on select "25* – $54.00 50* – $61.00 75* – $68.00 100* – $75.00 250* – $82.00 500 – $86.00…" at bounding box center [1007, 429] width 219 height 32
select select "100* – $75.00"
click at [898, 413] on select "25* – $54.00 50* – $61.00 75* – $68.00 100* – $75.00 250* – $82.00 500 – $86.00…" at bounding box center [1007, 429] width 219 height 32
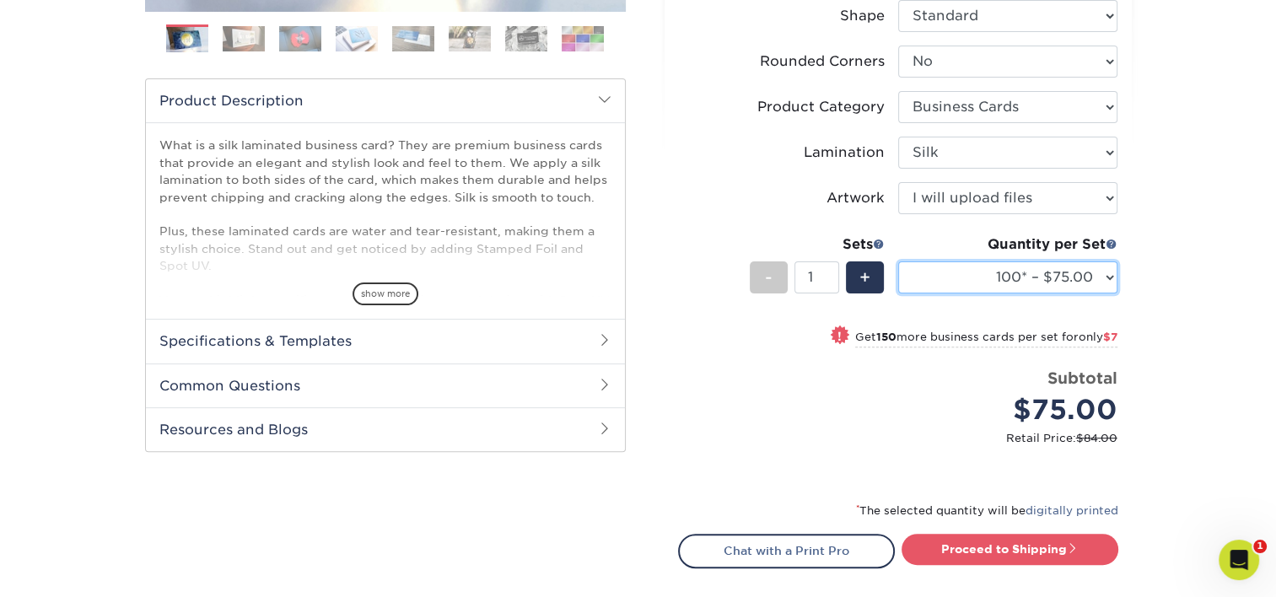
scroll to position [506, 0]
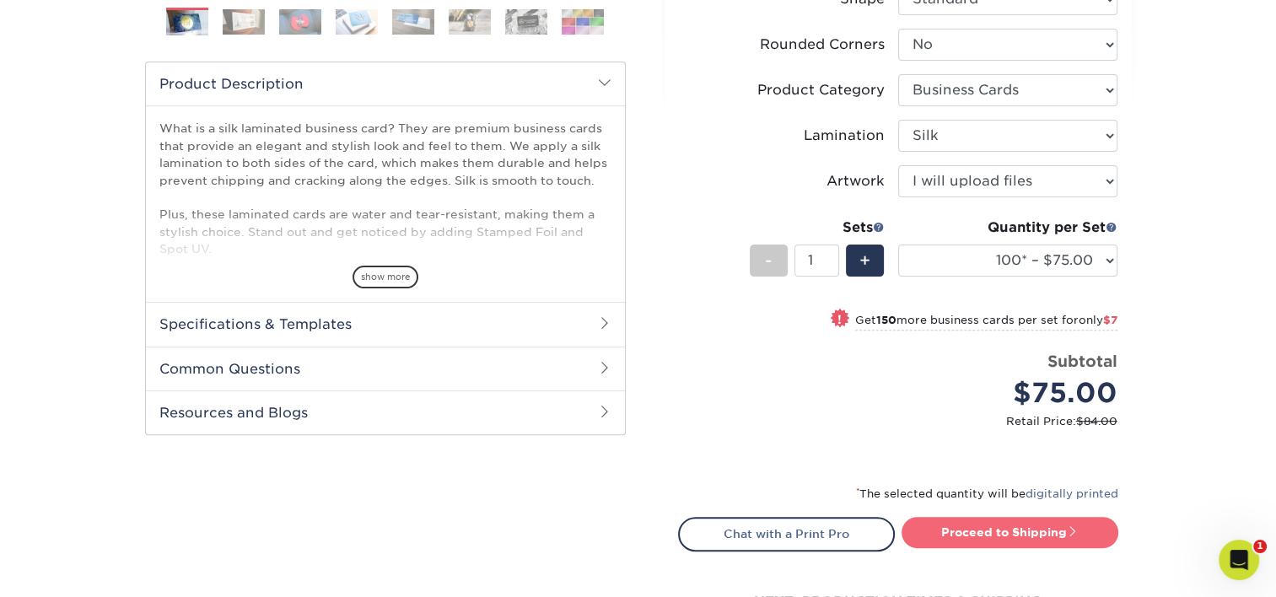
click at [1005, 536] on link "Proceed to Shipping" at bounding box center [1010, 532] width 217 height 30
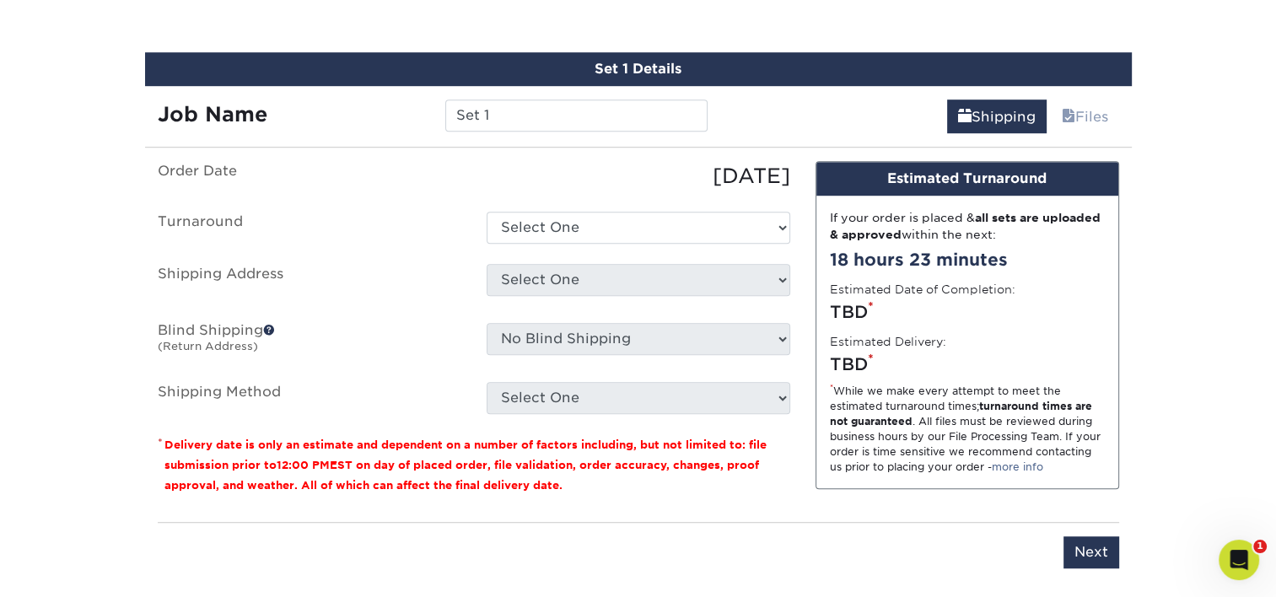
scroll to position [1066, 0]
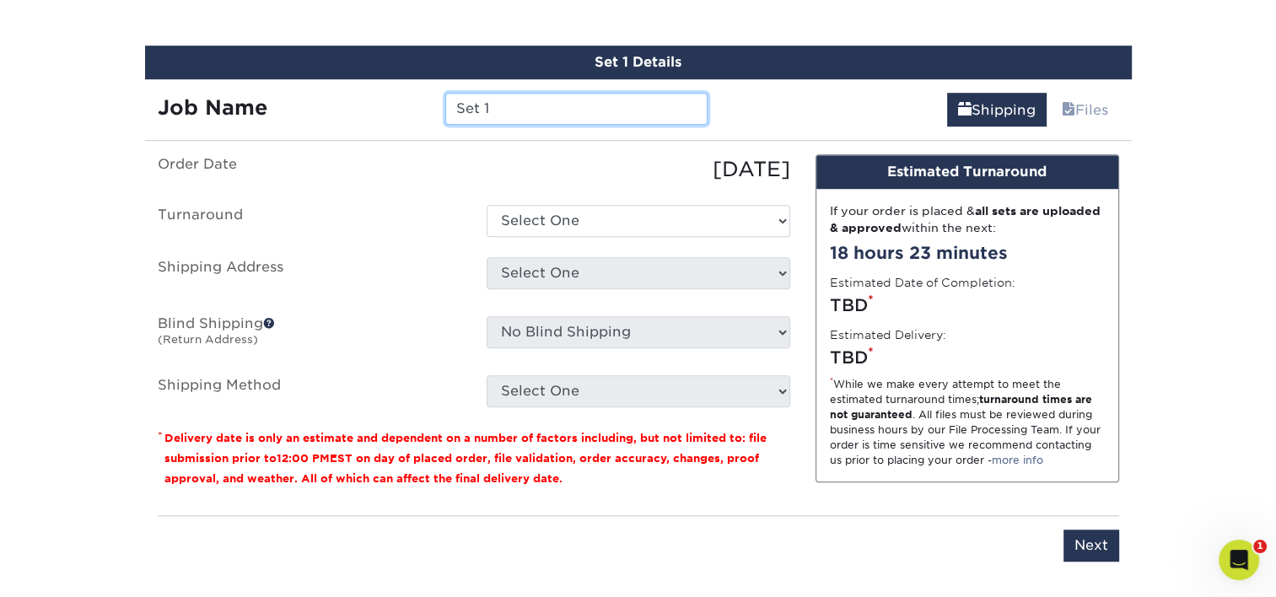
drag, startPoint x: 537, startPoint y: 113, endPoint x: 395, endPoint y: 98, distance: 143.3
click at [395, 98] on div "Job Name Set 1" at bounding box center [433, 109] width 576 height 32
type input "LResendiz"
click at [374, 237] on ul "Order Date 09/10/2025 Turnaround Select One 2-4 Business Days 2 Day Next Busine…" at bounding box center [474, 280] width 632 height 253
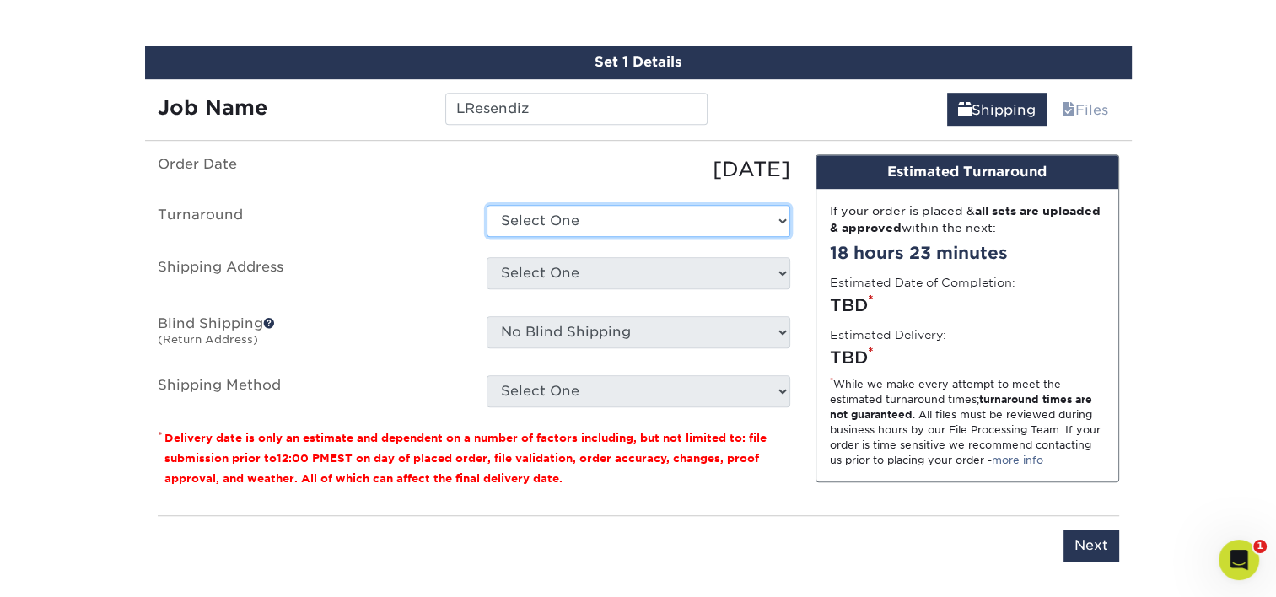
click at [534, 213] on select "Select One 2-4 Business Days 2 Day Next Business Day" at bounding box center [639, 221] width 304 height 32
select select "e8d6ad55-c448-4bce-ba25-c4c4dd4b9d0d"
click at [487, 205] on select "Select One 2-4 Business Days 2 Day Next Business Day" at bounding box center [639, 221] width 304 height 32
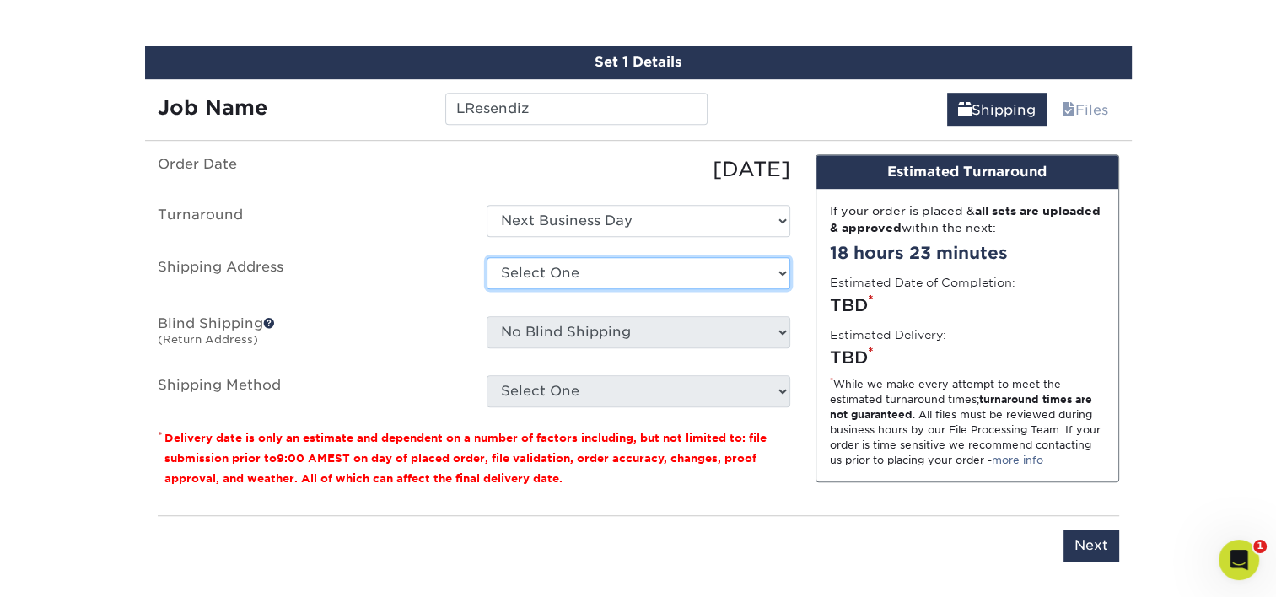
click at [555, 266] on select "Select One Adan Arreola Adolfo Ordonez Adolfo Ordonez Alfonso Toro Alicia Monta…" at bounding box center [639, 273] width 304 height 32
select select "285893"
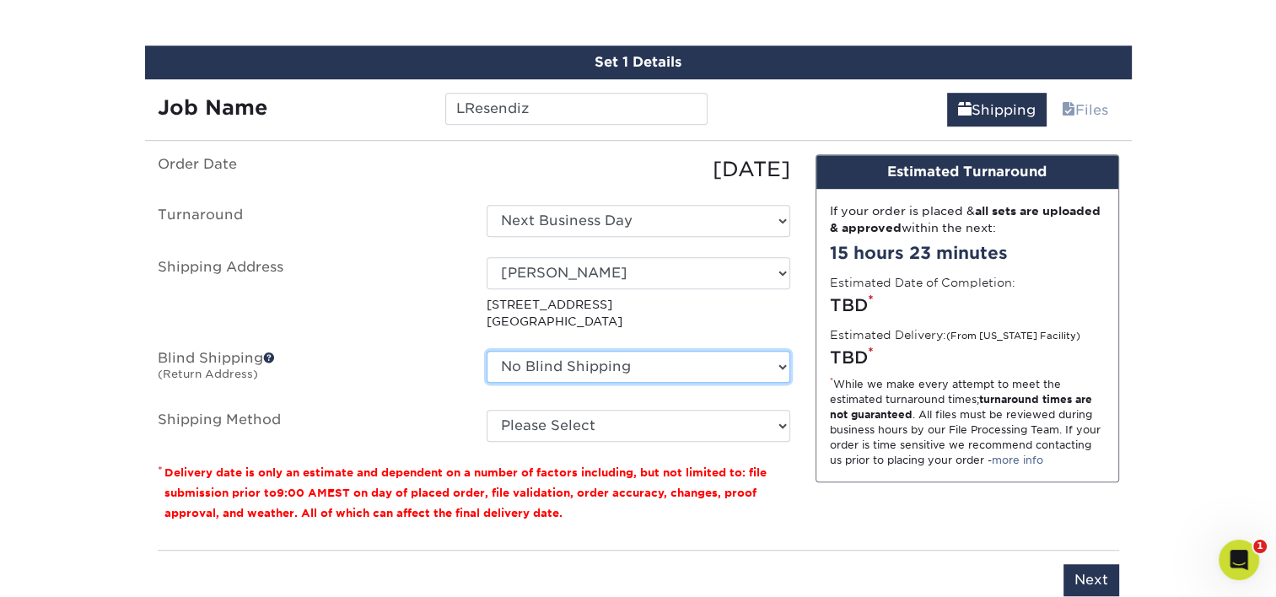
click at [576, 360] on select "No Blind Shipping Adan Arreola Adolfo Ordonez Adolfo Ordonez Alfonso Toro Alici…" at bounding box center [639, 367] width 304 height 32
select select "285893"
click at [487, 351] on select "No Blind Shipping Adan Arreola Adolfo Ordonez Adolfo Ordonez Alfonso Toro Alici…" at bounding box center [639, 367] width 304 height 32
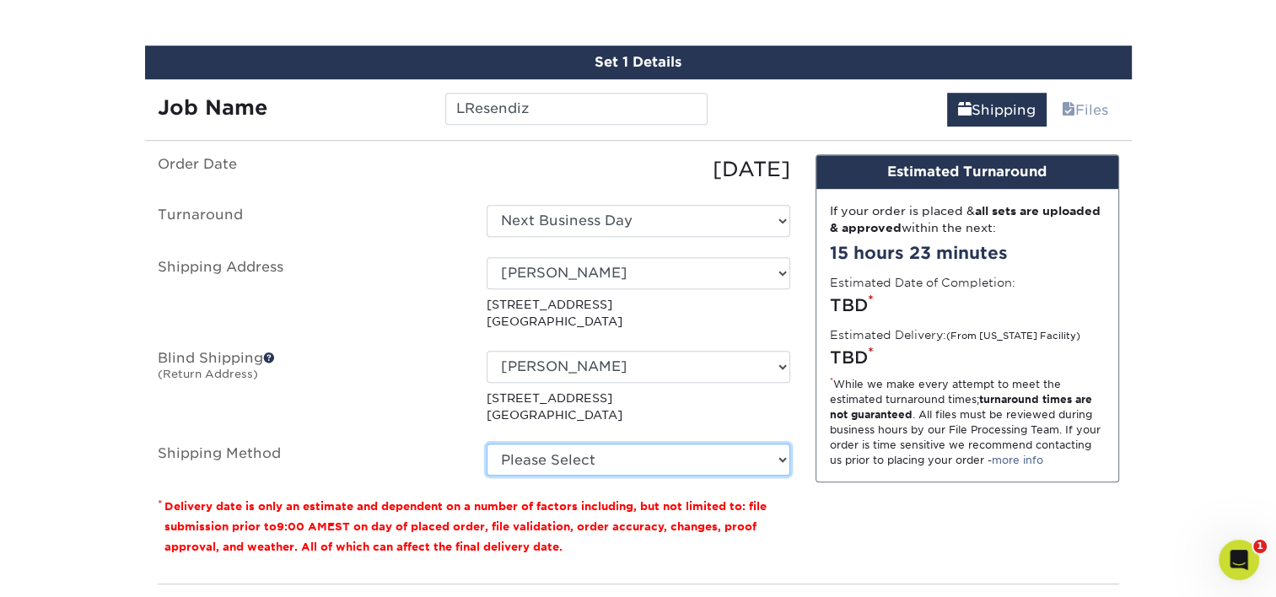
click at [581, 459] on select "Please Select Ground Shipping (+$7.84) 3 Day Shipping Service (+$20.04) 2 Day A…" at bounding box center [639, 460] width 304 height 32
select select "03"
click at [487, 444] on select "Please Select Ground Shipping (+$7.84) 3 Day Shipping Service (+$20.04) 2 Day A…" at bounding box center [639, 460] width 304 height 32
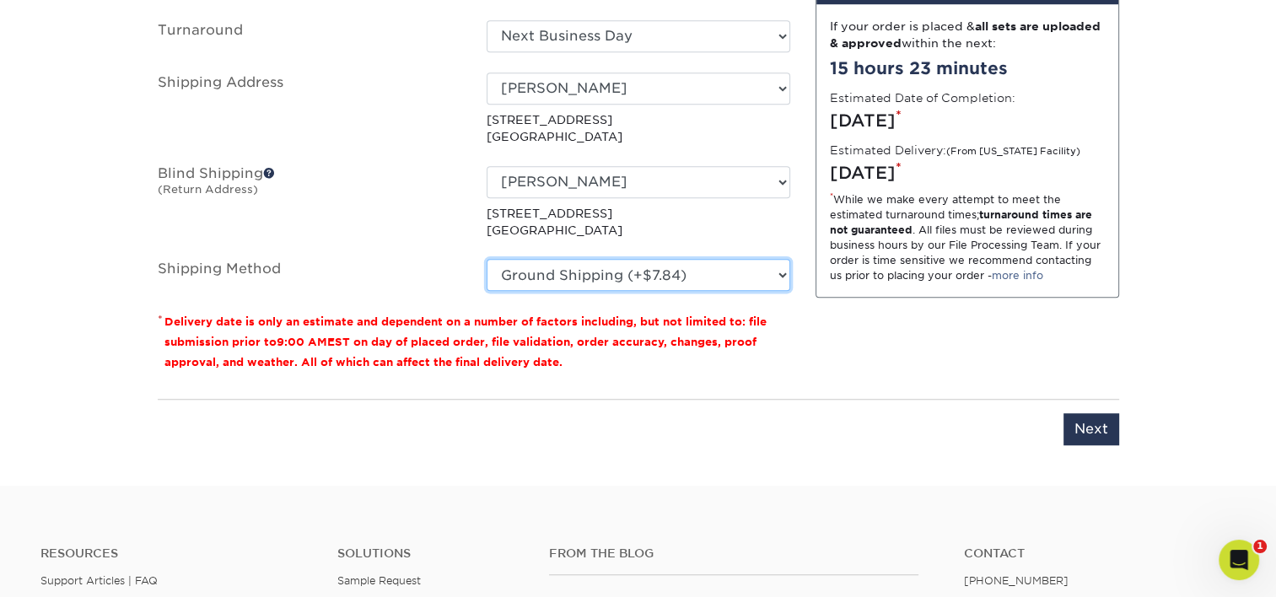
scroll to position [1319, 0]
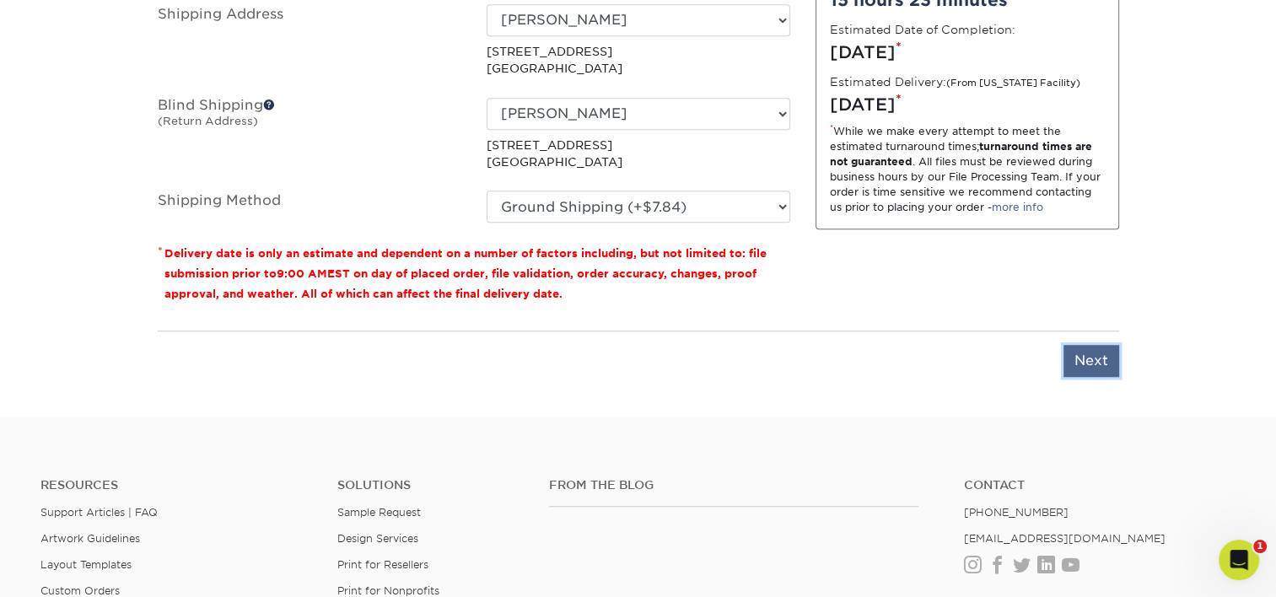
click at [1106, 358] on input "Next" at bounding box center [1091, 361] width 56 height 32
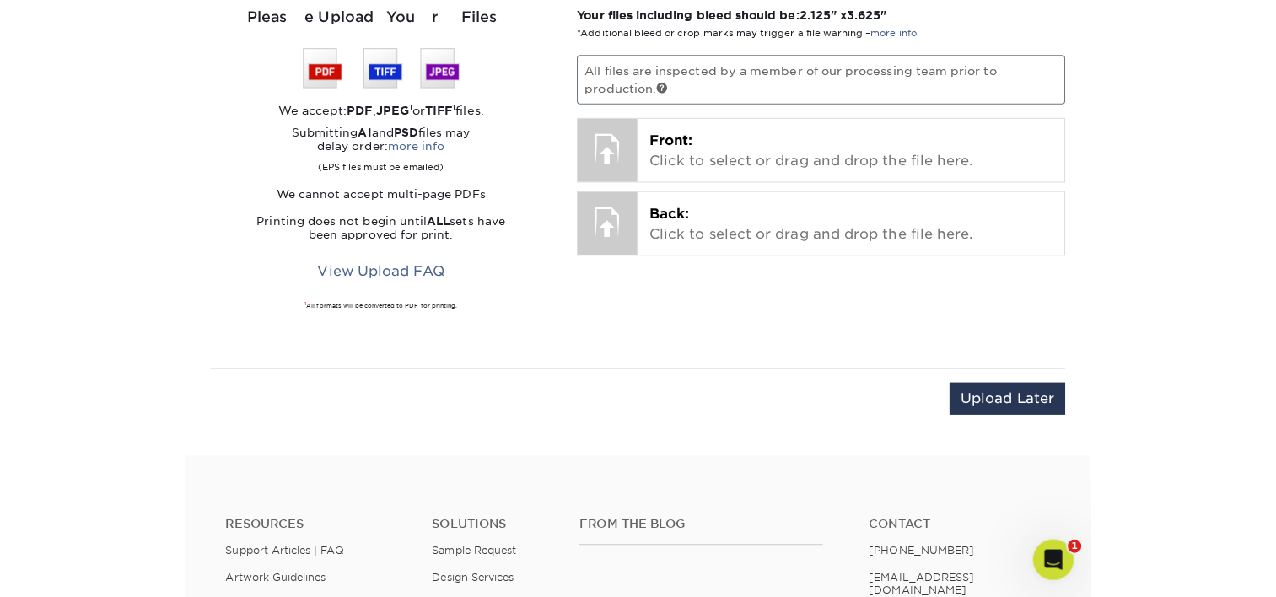
scroll to position [1149, 0]
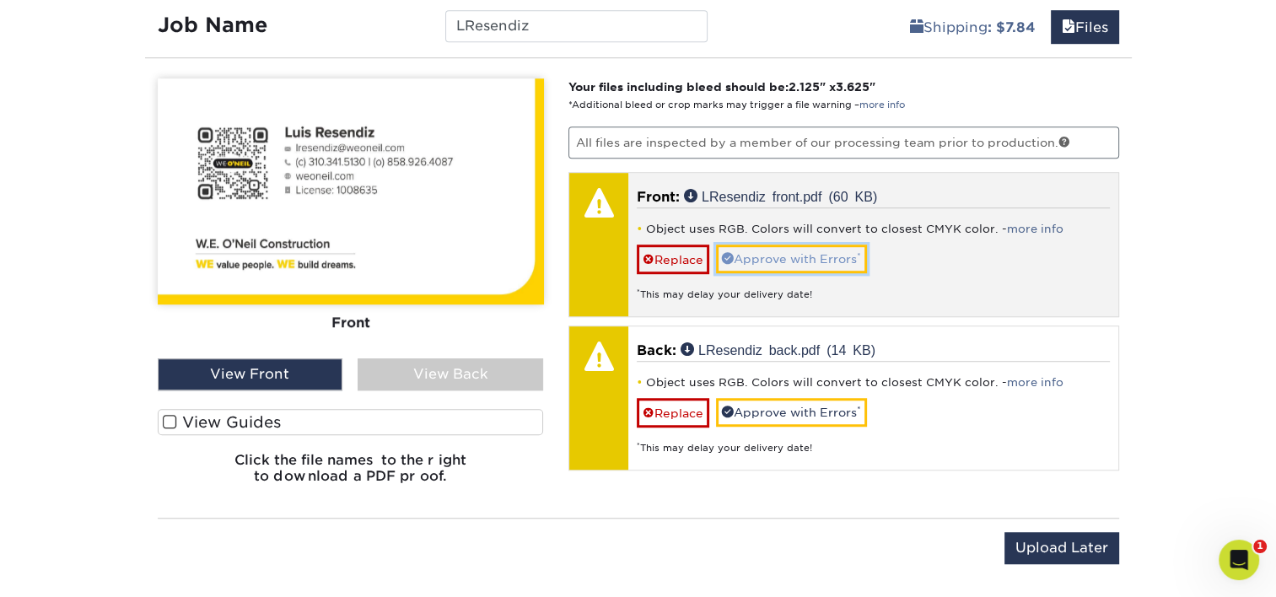
click at [838, 249] on link "Approve with Errors *" at bounding box center [791, 259] width 151 height 29
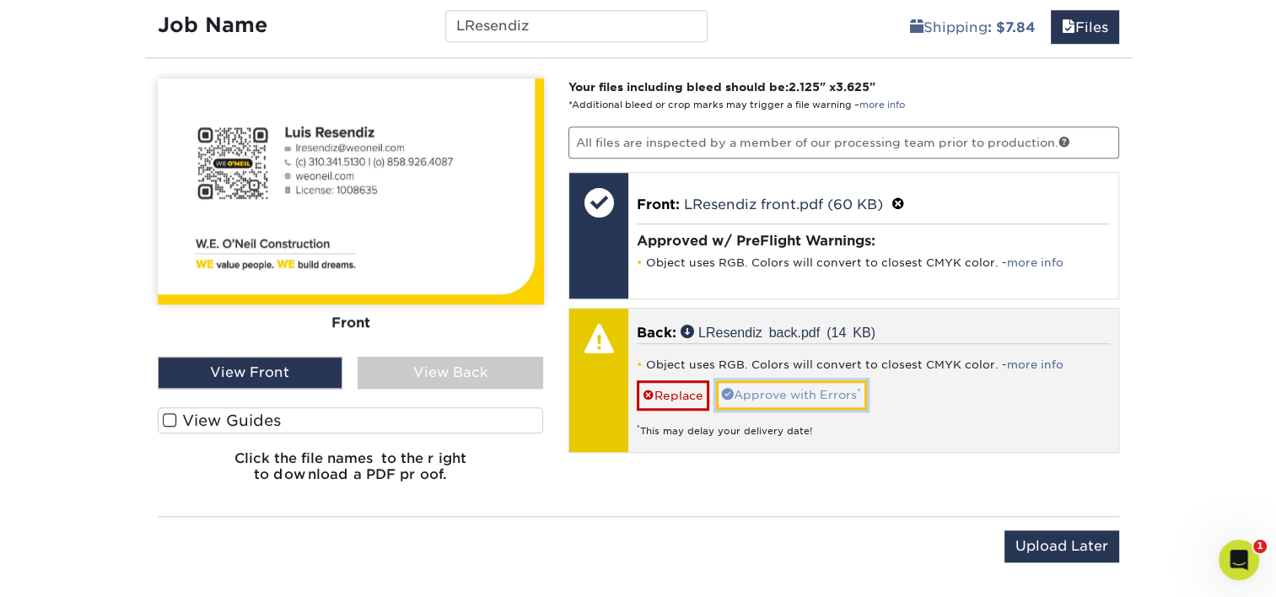
click at [778, 383] on link "Approve with Errors *" at bounding box center [791, 394] width 151 height 29
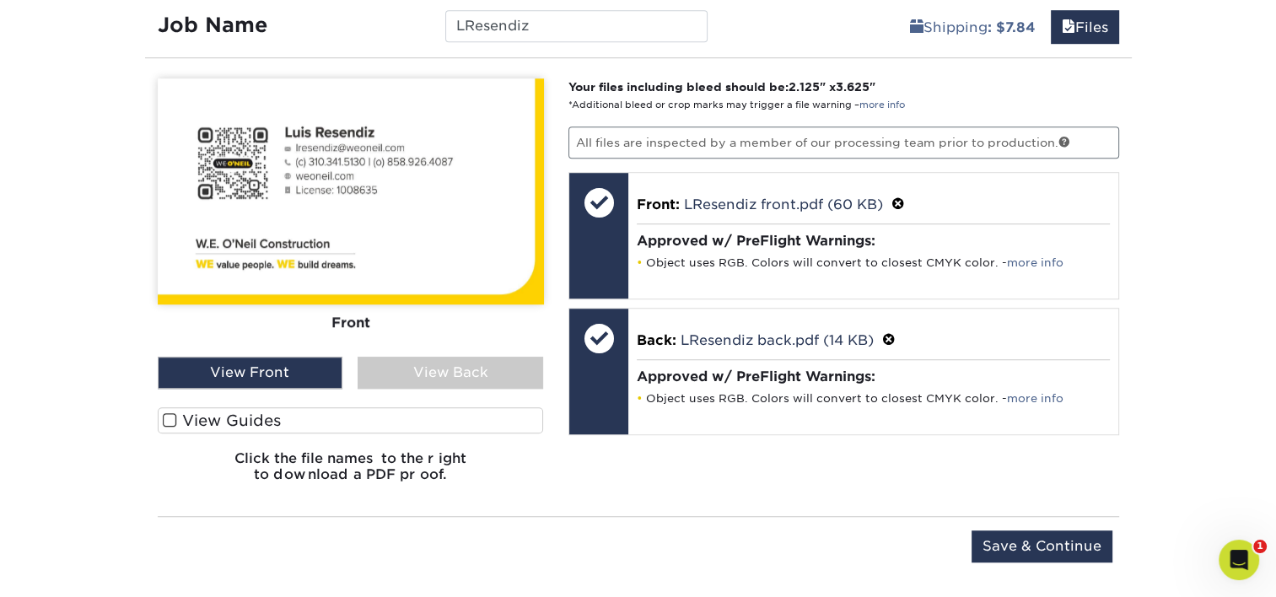
click at [415, 366] on div "View Back" at bounding box center [451, 373] width 186 height 32
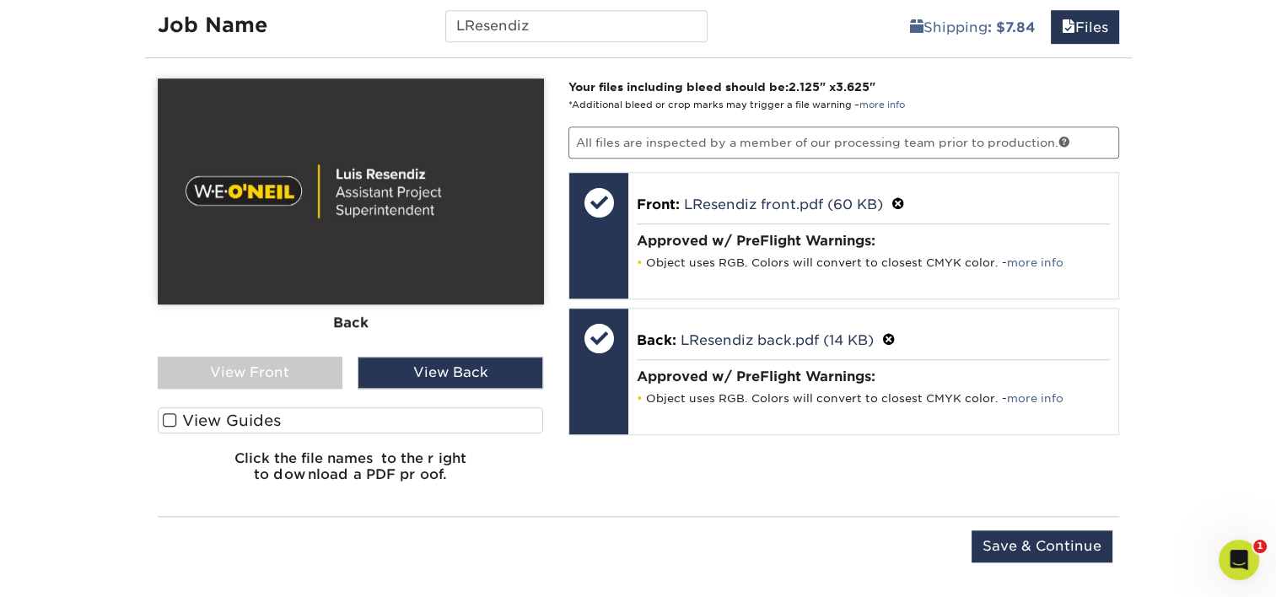
click at [293, 344] on div "Front Back" at bounding box center [351, 217] width 386 height 278
click at [292, 361] on div "View Front" at bounding box center [251, 373] width 186 height 32
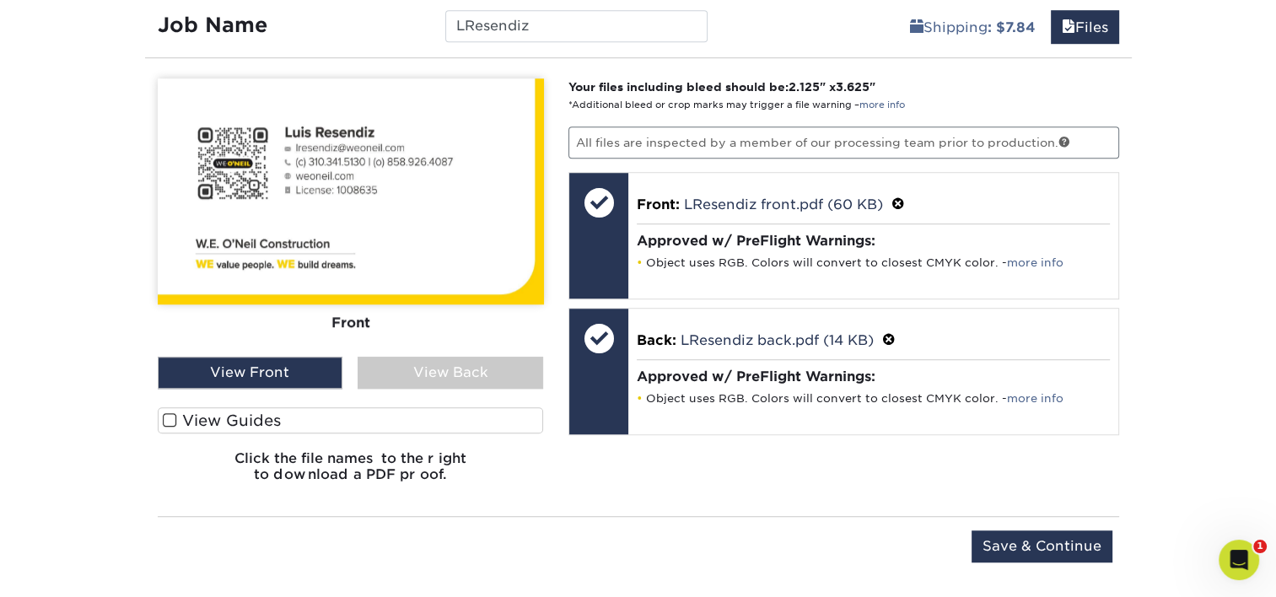
click at [459, 361] on div "View Back" at bounding box center [451, 373] width 186 height 32
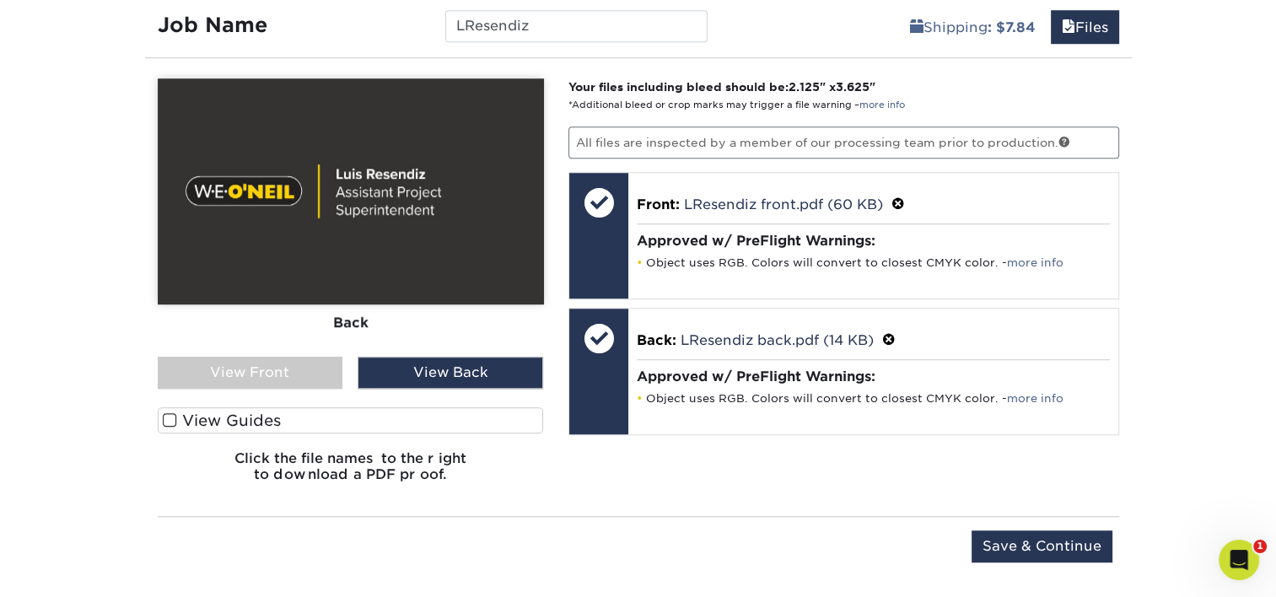
click at [364, 360] on div "View Back" at bounding box center [451, 373] width 186 height 32
click at [325, 360] on div "View Front" at bounding box center [251, 373] width 186 height 32
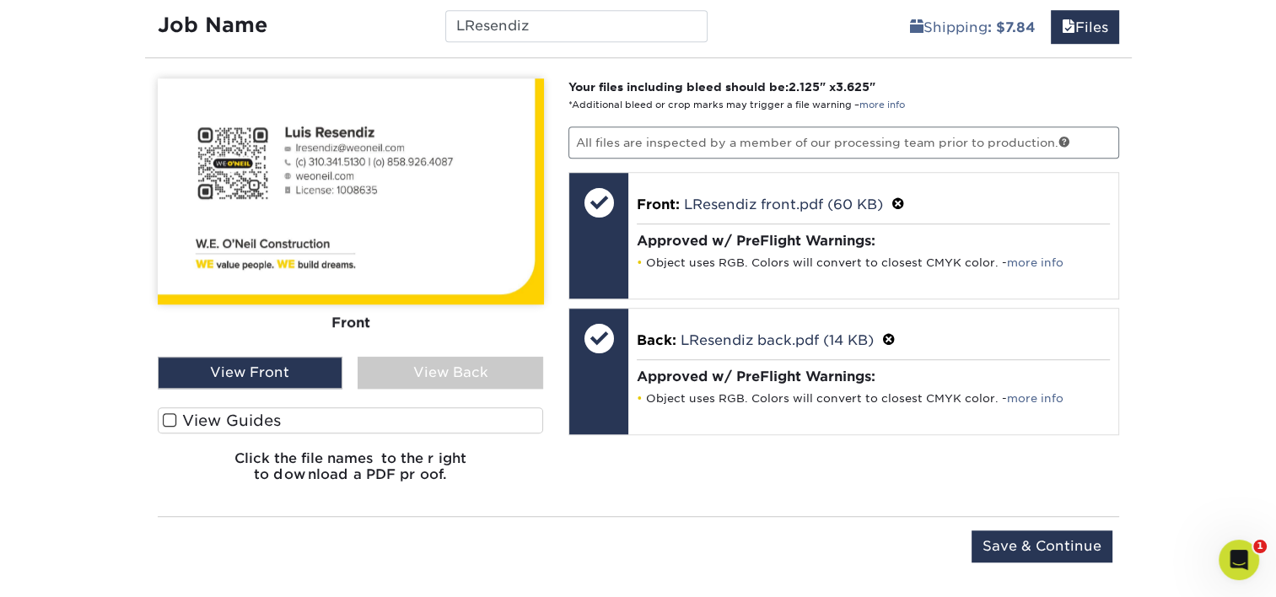
click at [417, 363] on div "View Back" at bounding box center [451, 373] width 186 height 32
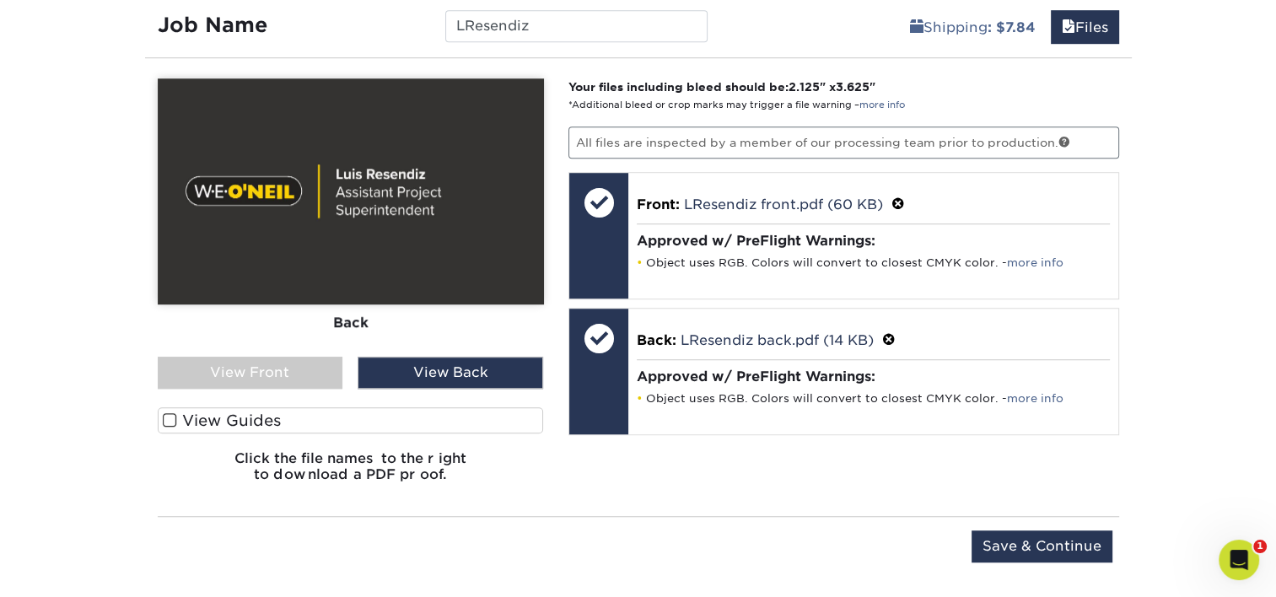
click at [309, 361] on div "View Front" at bounding box center [251, 373] width 186 height 32
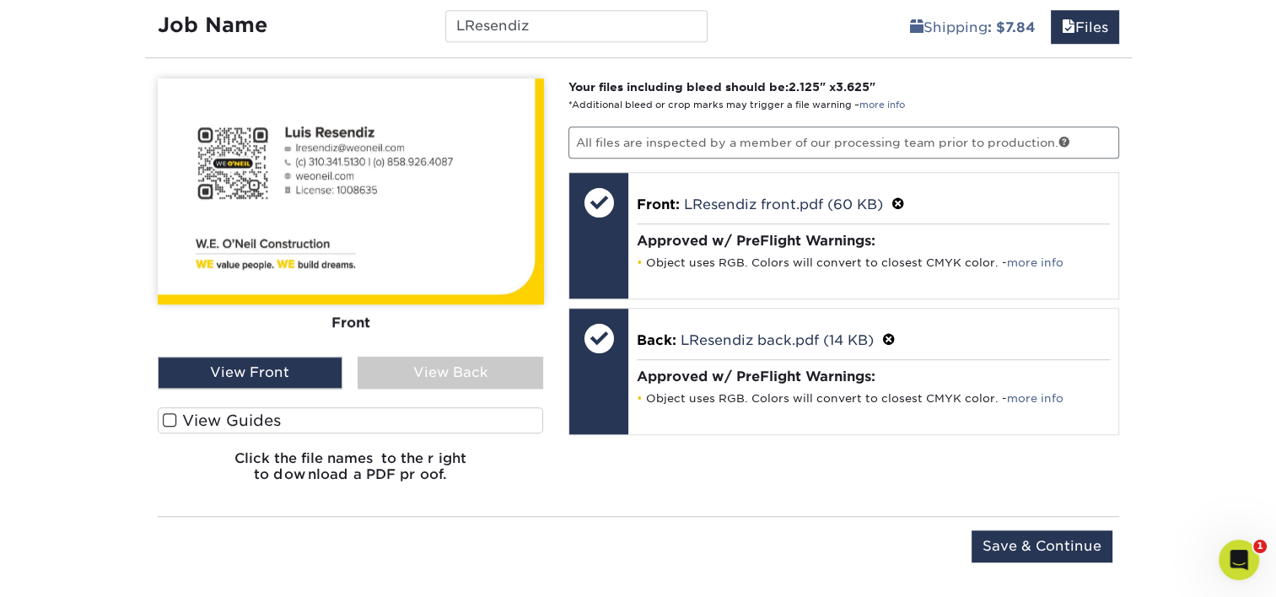
click at [418, 369] on div "View Back" at bounding box center [451, 373] width 186 height 32
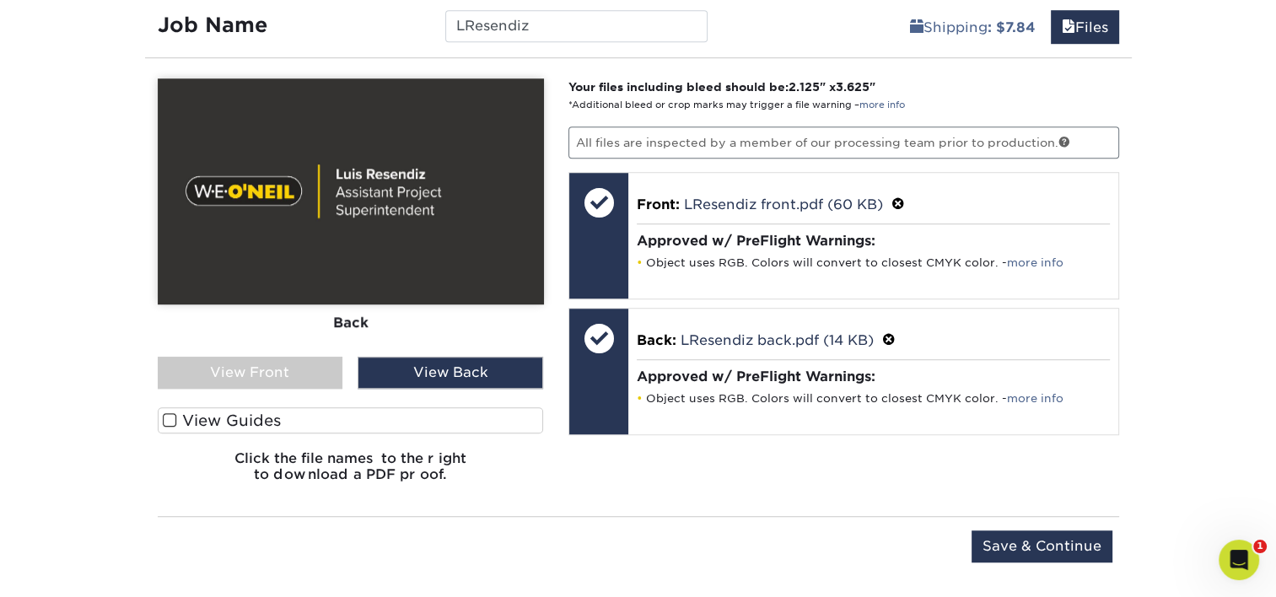
click at [301, 357] on div "View Front" at bounding box center [251, 373] width 186 height 32
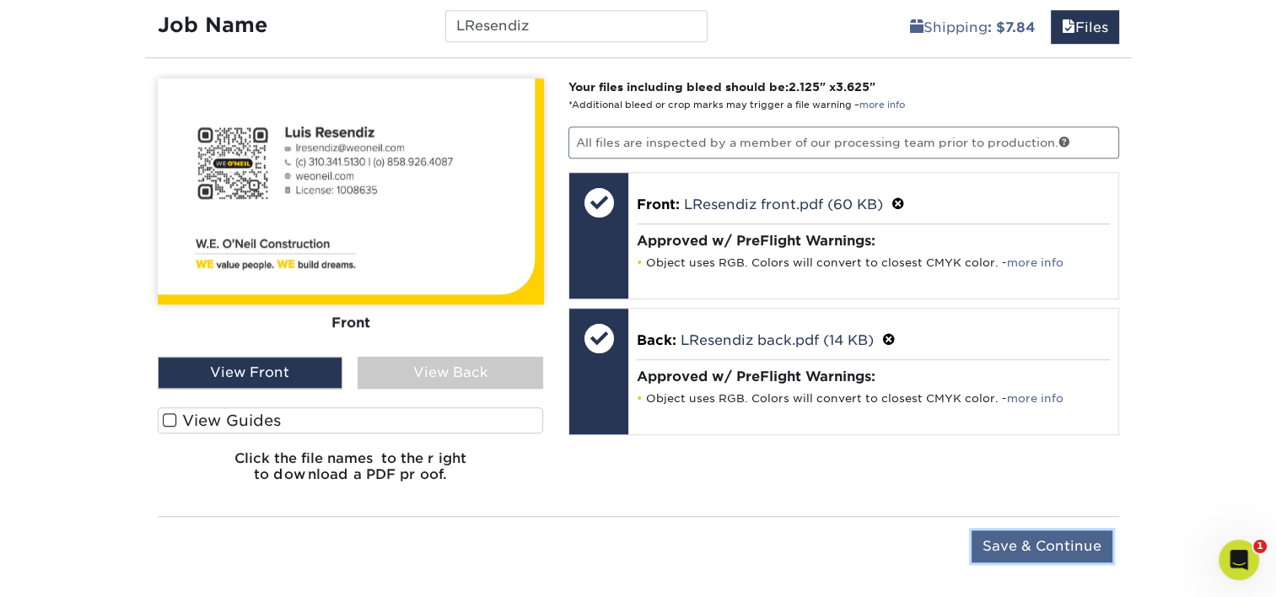
click at [995, 531] on input "Save & Continue" at bounding box center [1042, 546] width 141 height 32
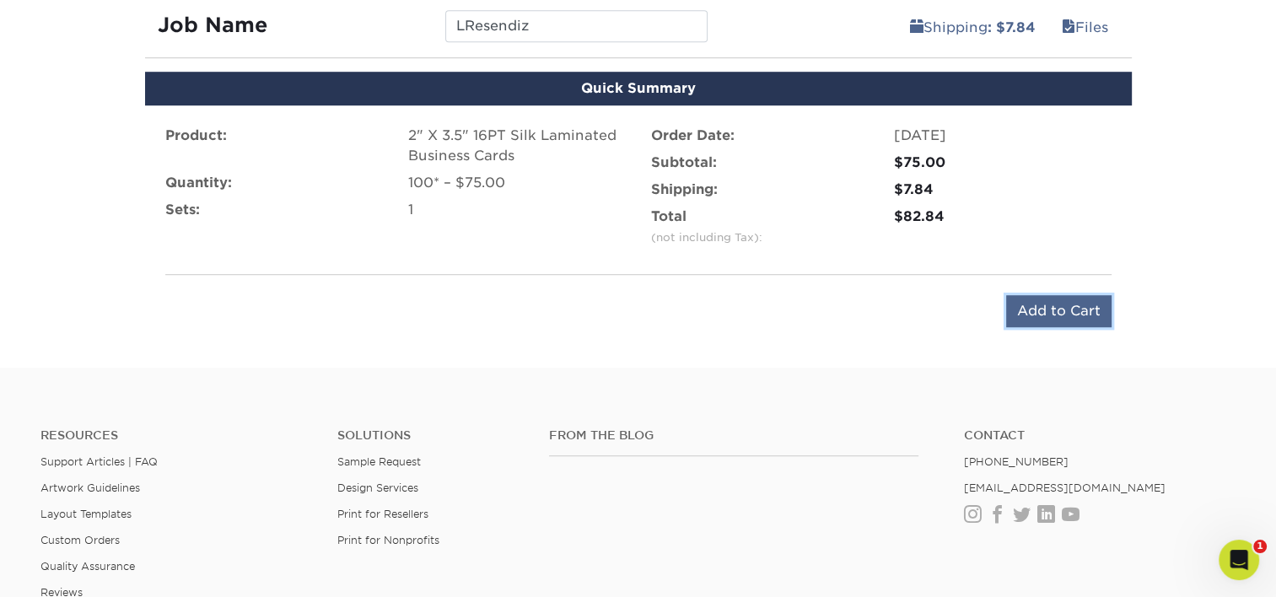
click at [1076, 309] on input "Add to Cart" at bounding box center [1058, 311] width 105 height 32
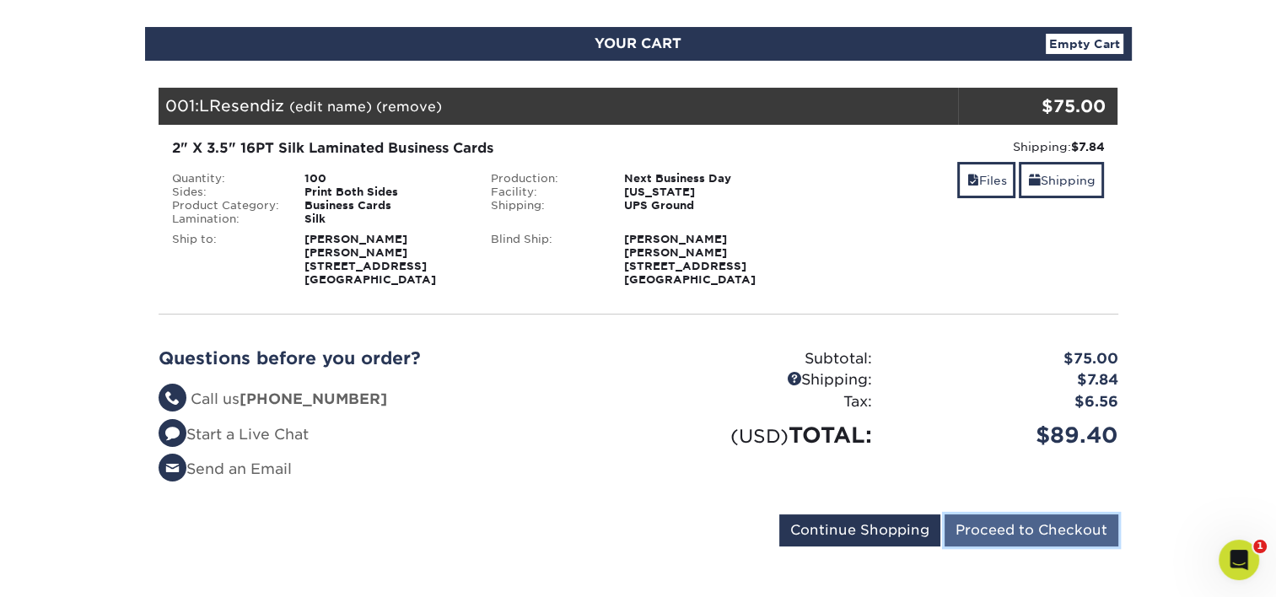
click at [1043, 533] on input "Proceed to Checkout" at bounding box center [1032, 530] width 174 height 32
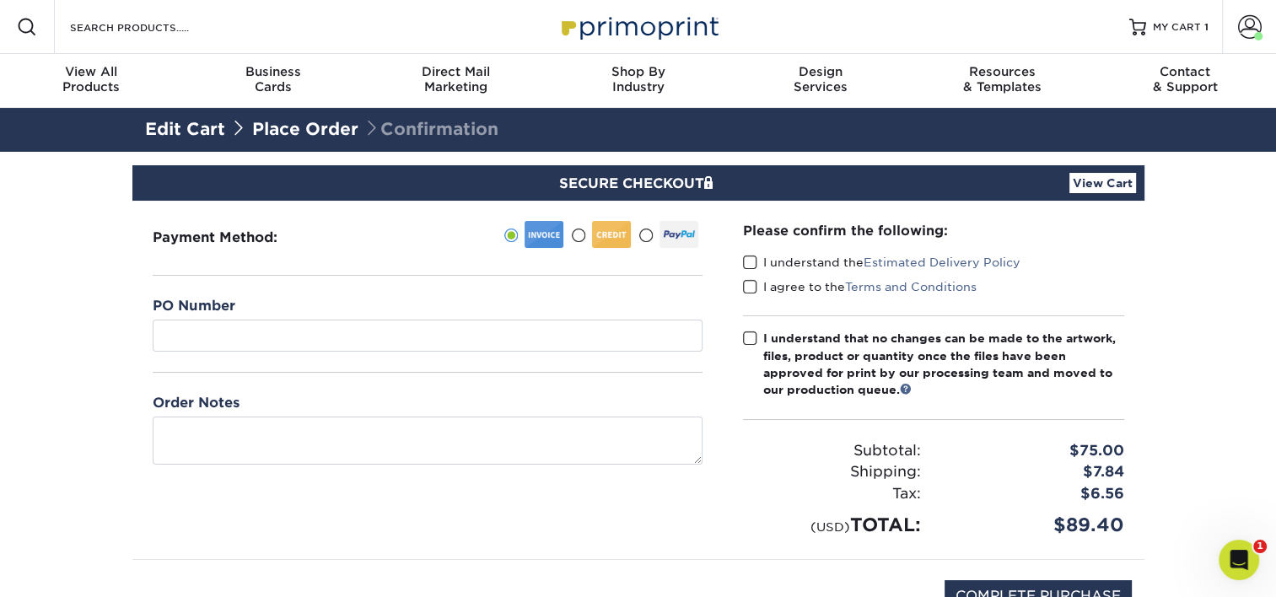
click at [401, 351] on div "PO Number" at bounding box center [428, 334] width 550 height 77
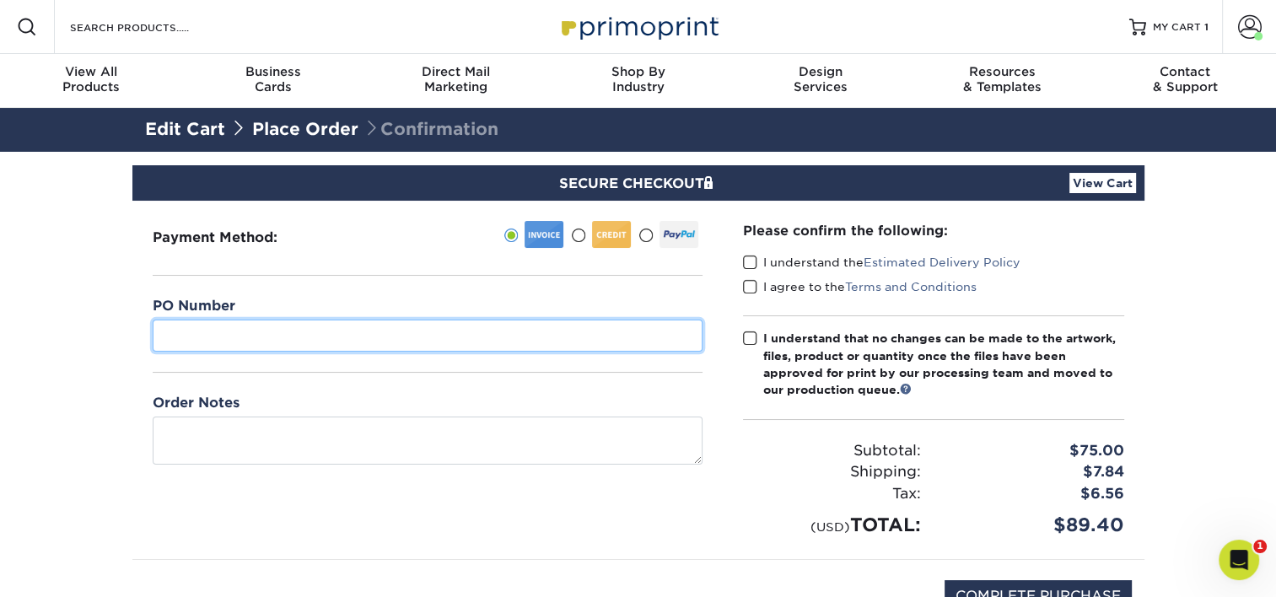
click at [380, 337] on input "text" at bounding box center [428, 336] width 550 height 32
type input "18"
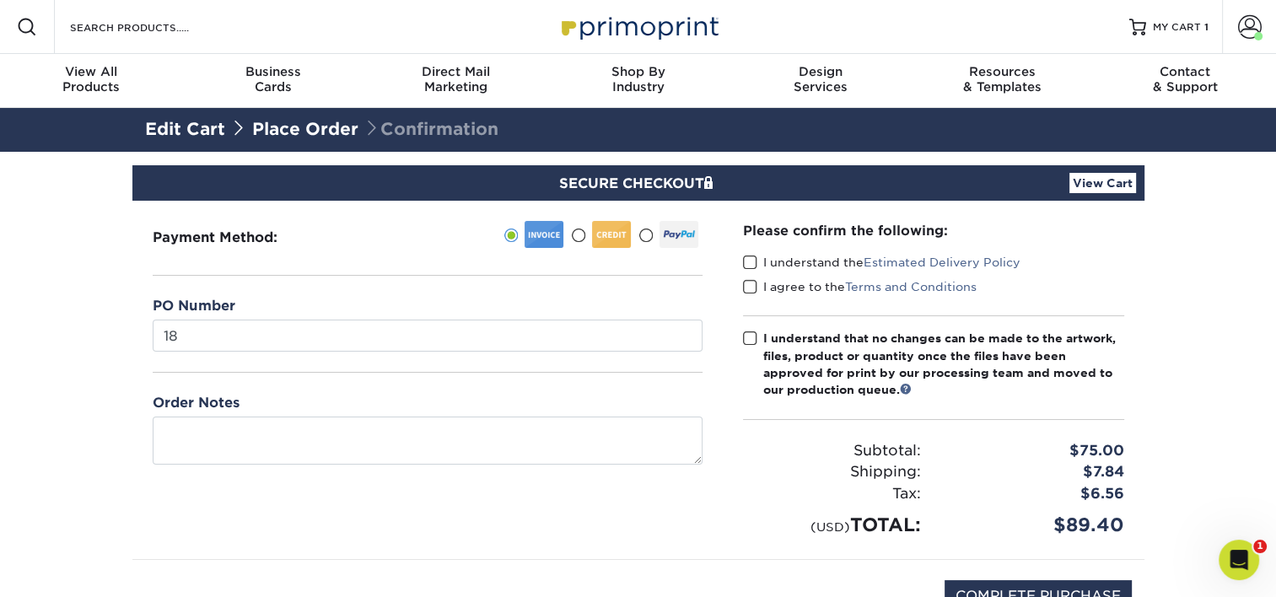
click at [102, 320] on section "SECURE CHECKOUT View Cart Payment Method: 18" at bounding box center [638, 421] width 1276 height 539
click at [747, 264] on span at bounding box center [750, 263] width 14 height 16
click at [0, 0] on input "I understand the Estimated Delivery Policy" at bounding box center [0, 0] width 0 height 0
click at [745, 292] on span at bounding box center [750, 287] width 14 height 16
click at [0, 0] on input "I agree to the Terms and Conditions" at bounding box center [0, 0] width 0 height 0
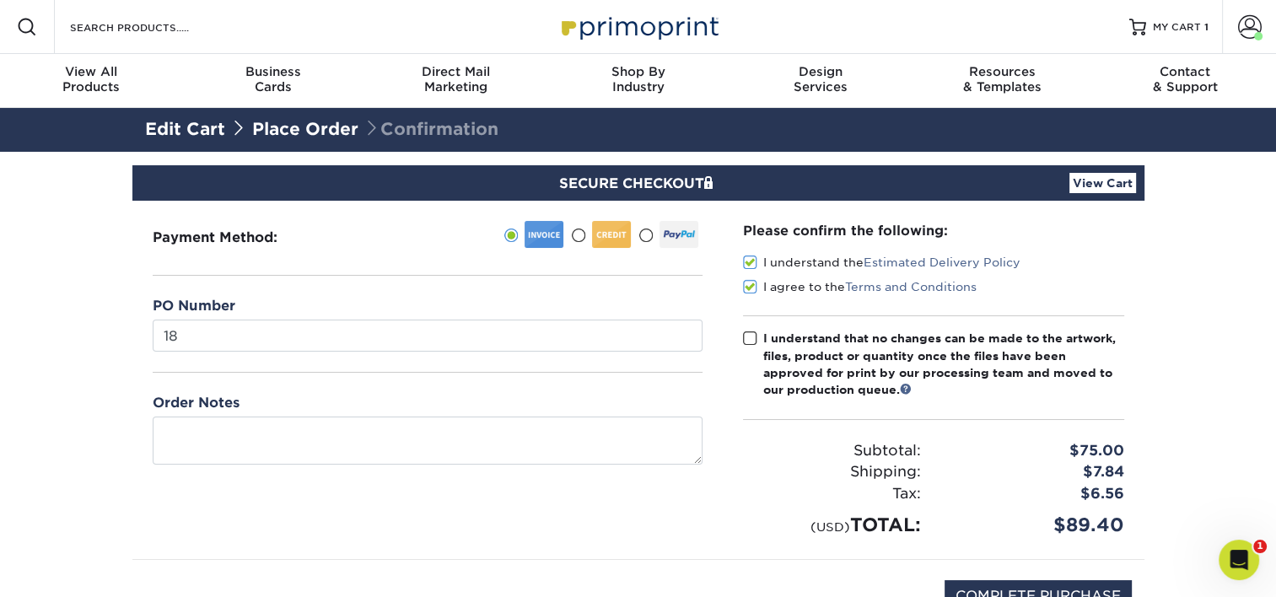
click at [751, 334] on span at bounding box center [750, 339] width 14 height 16
click at [0, 0] on input "I understand that no changes can be made to the artwork, files, product or quan…" at bounding box center [0, 0] width 0 height 0
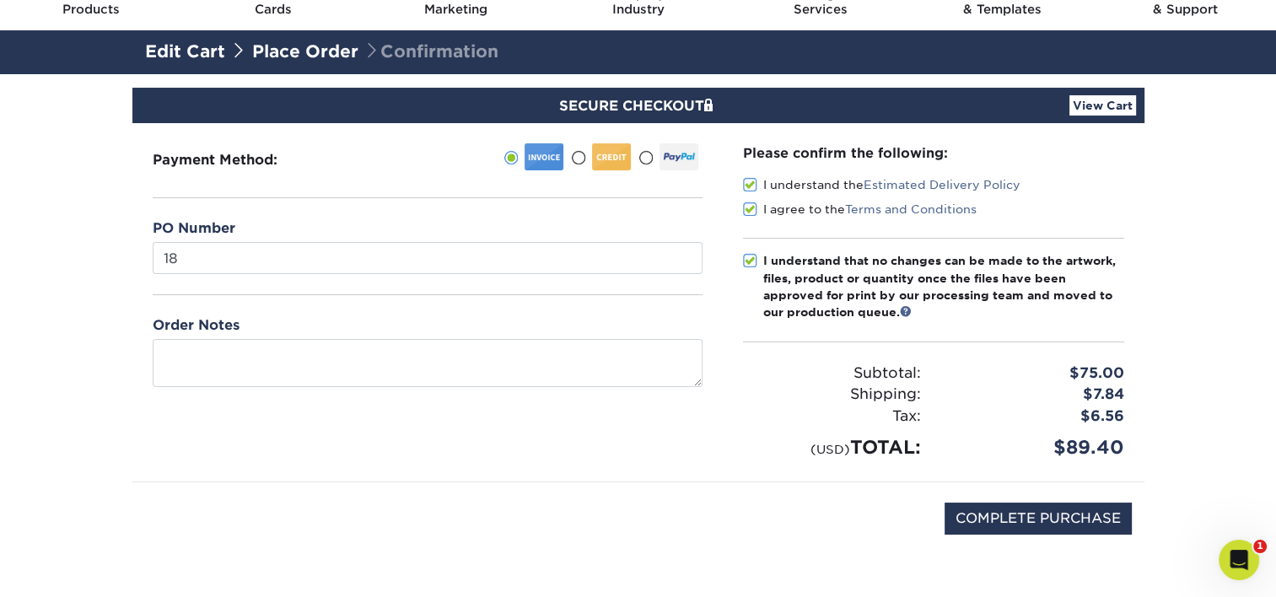
scroll to position [84, 0]
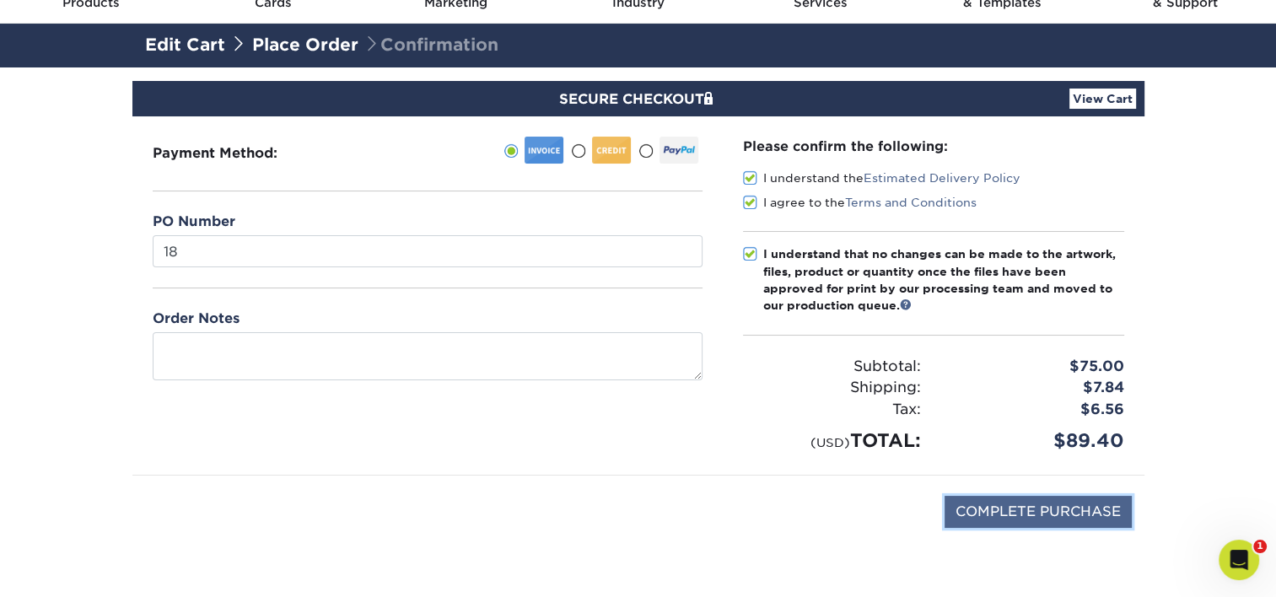
click at [1068, 509] on input "COMPLETE PURCHASE" at bounding box center [1038, 512] width 187 height 32
type input "PROCESSING, PLEASE WAIT..."
